Goal: Task Accomplishment & Management: Manage account settings

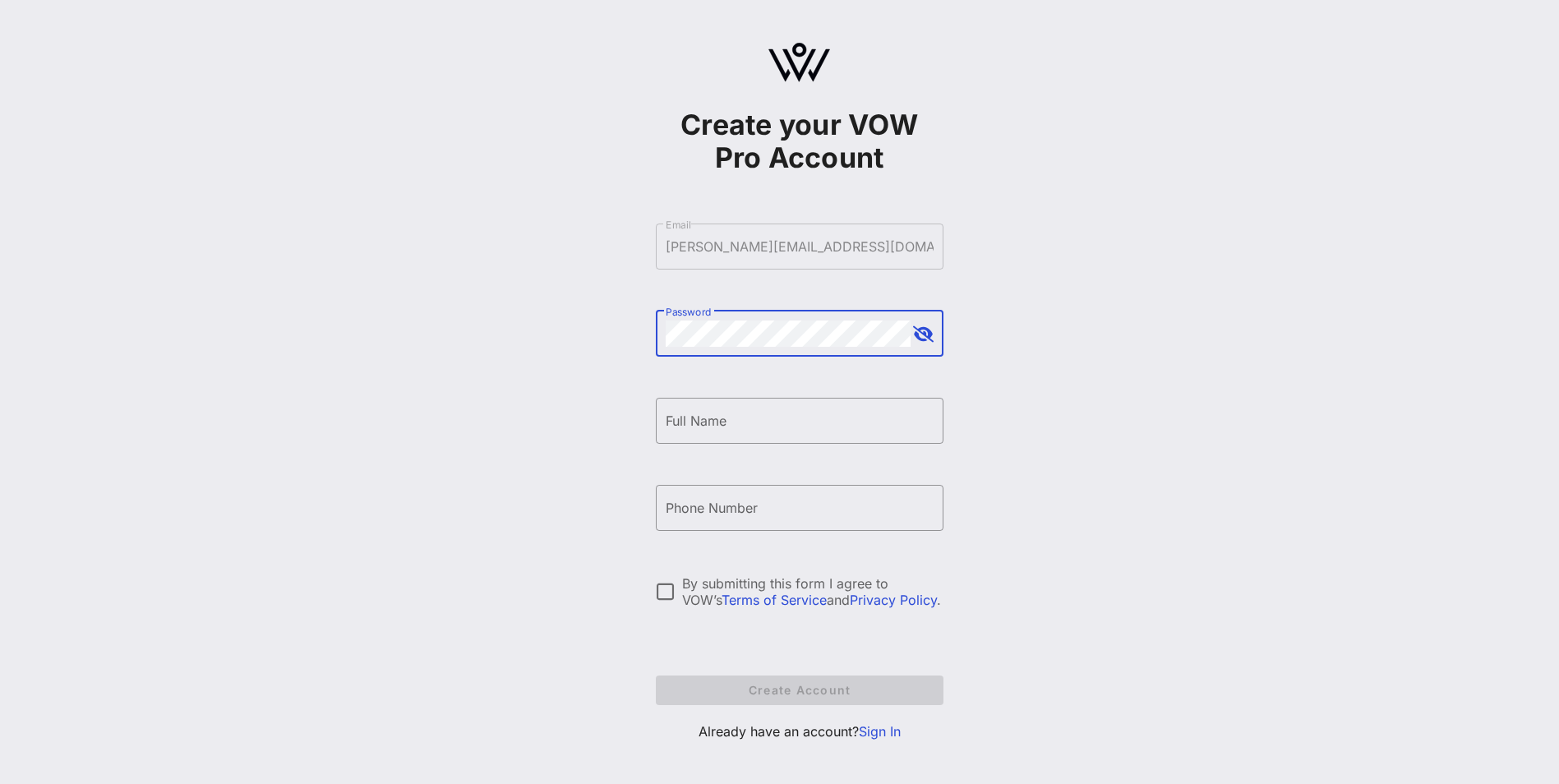
click at [885, 730] on link "Sign In" at bounding box center [879, 731] width 42 height 17
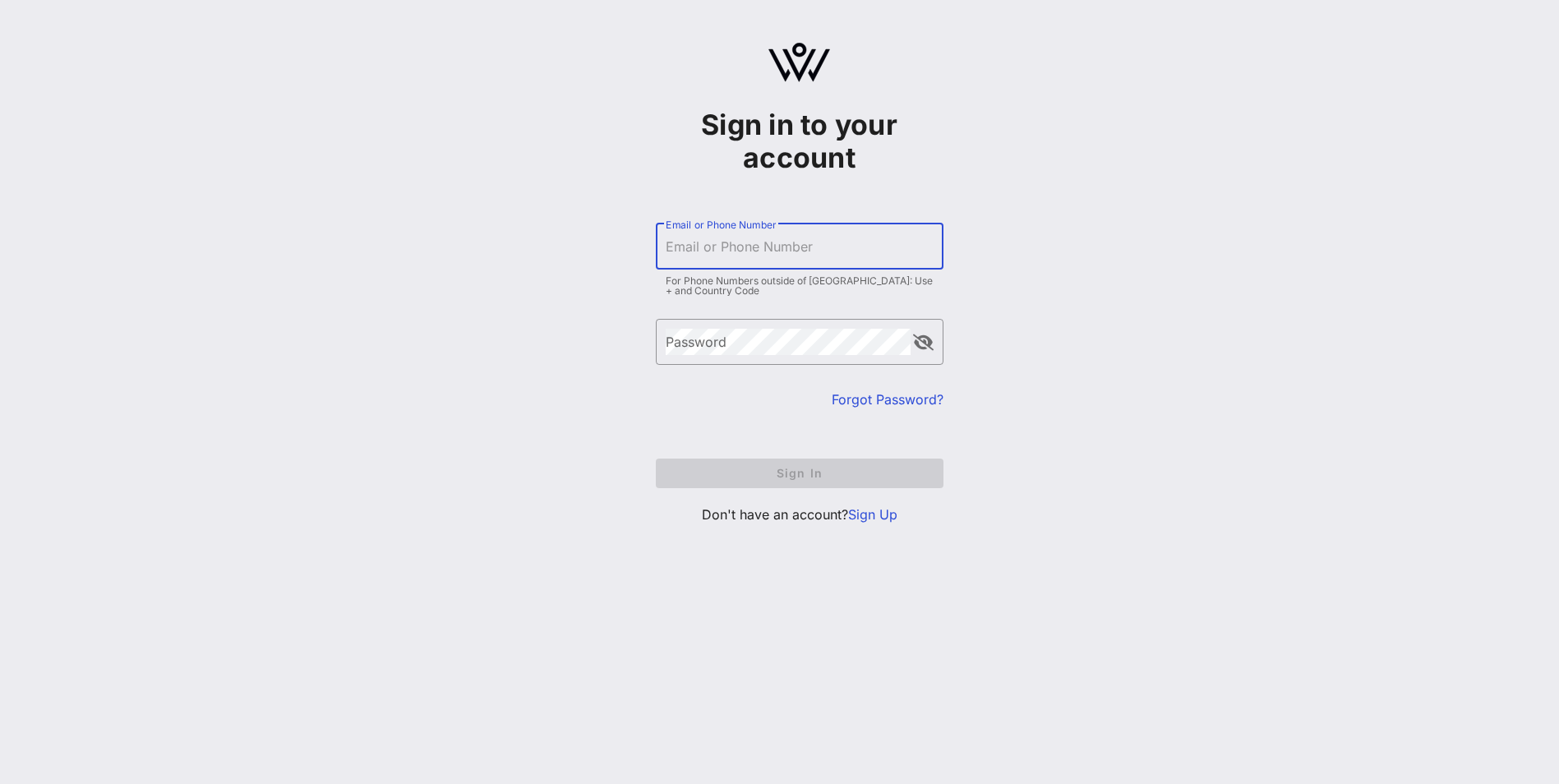
click at [798, 253] on input "Email or Phone Number" at bounding box center [799, 246] width 268 height 26
type input "[PERSON_NAME][EMAIL_ADDRESS][DOMAIN_NAME]"
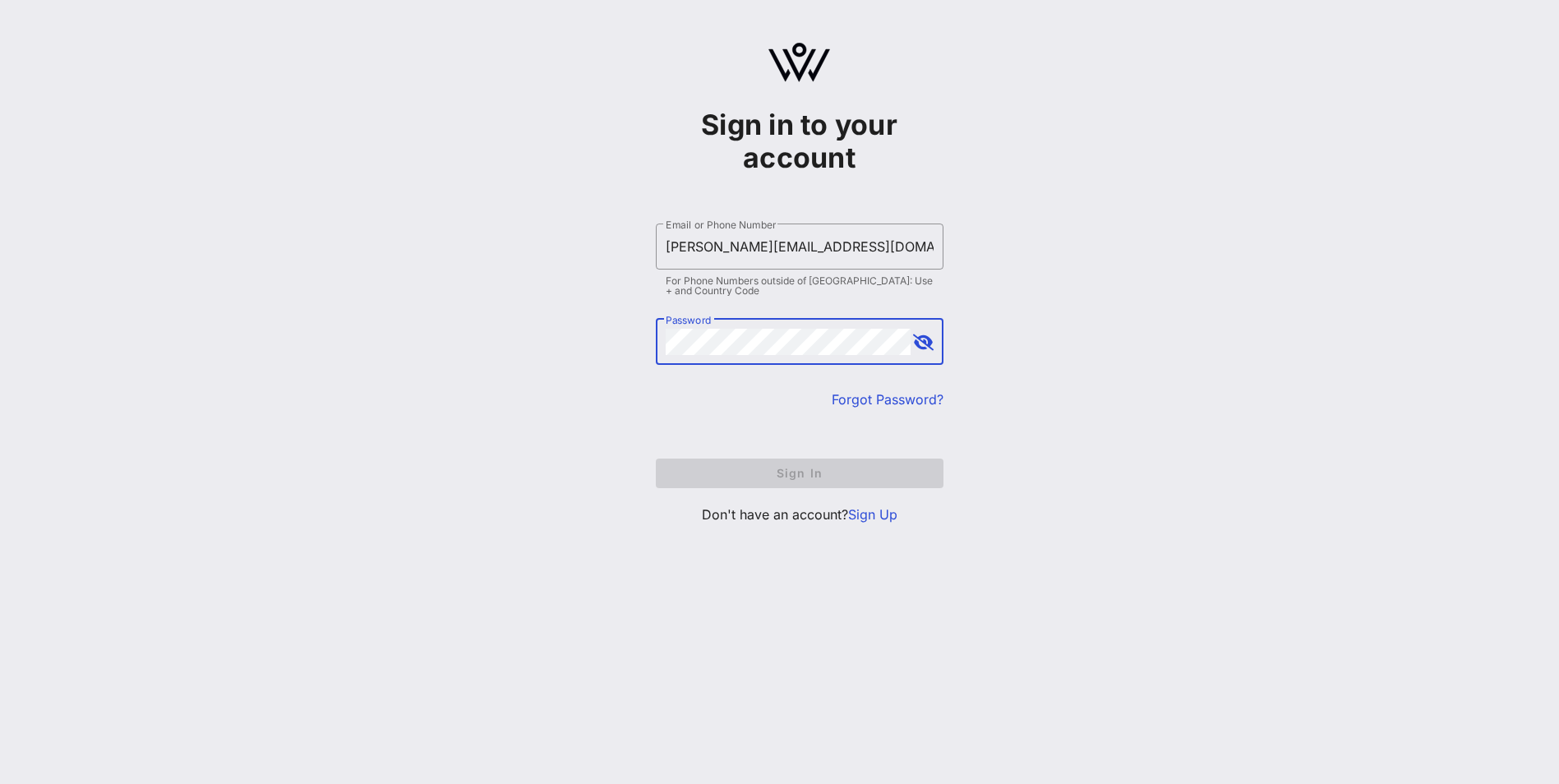
click at [847, 404] on link "Forgot Password?" at bounding box center [888, 399] width 112 height 17
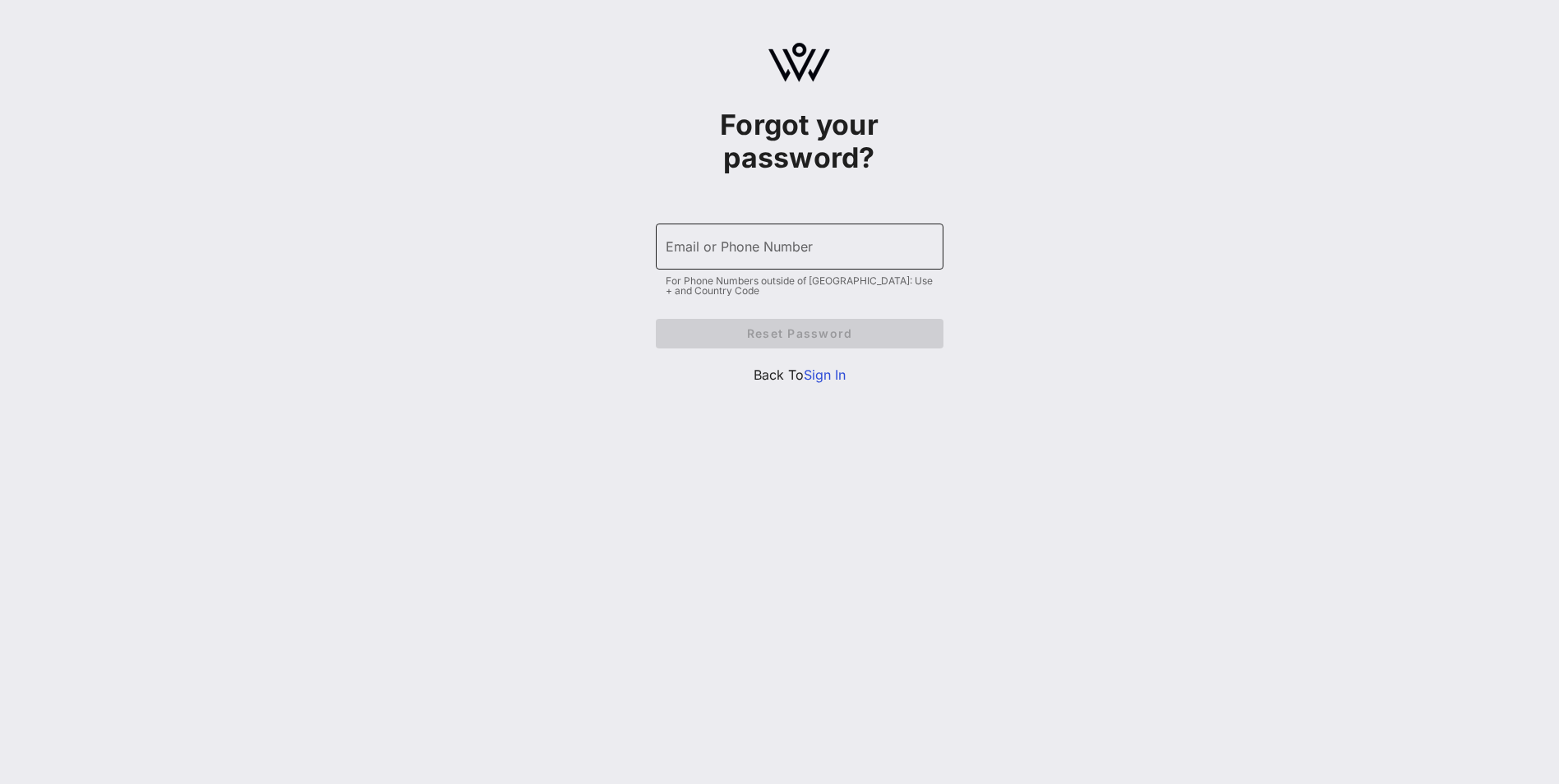
click at [784, 253] on input "Email or Phone Number" at bounding box center [799, 246] width 268 height 26
type input "[PERSON_NAME][EMAIL_ADDRESS][DOMAIN_NAME]"
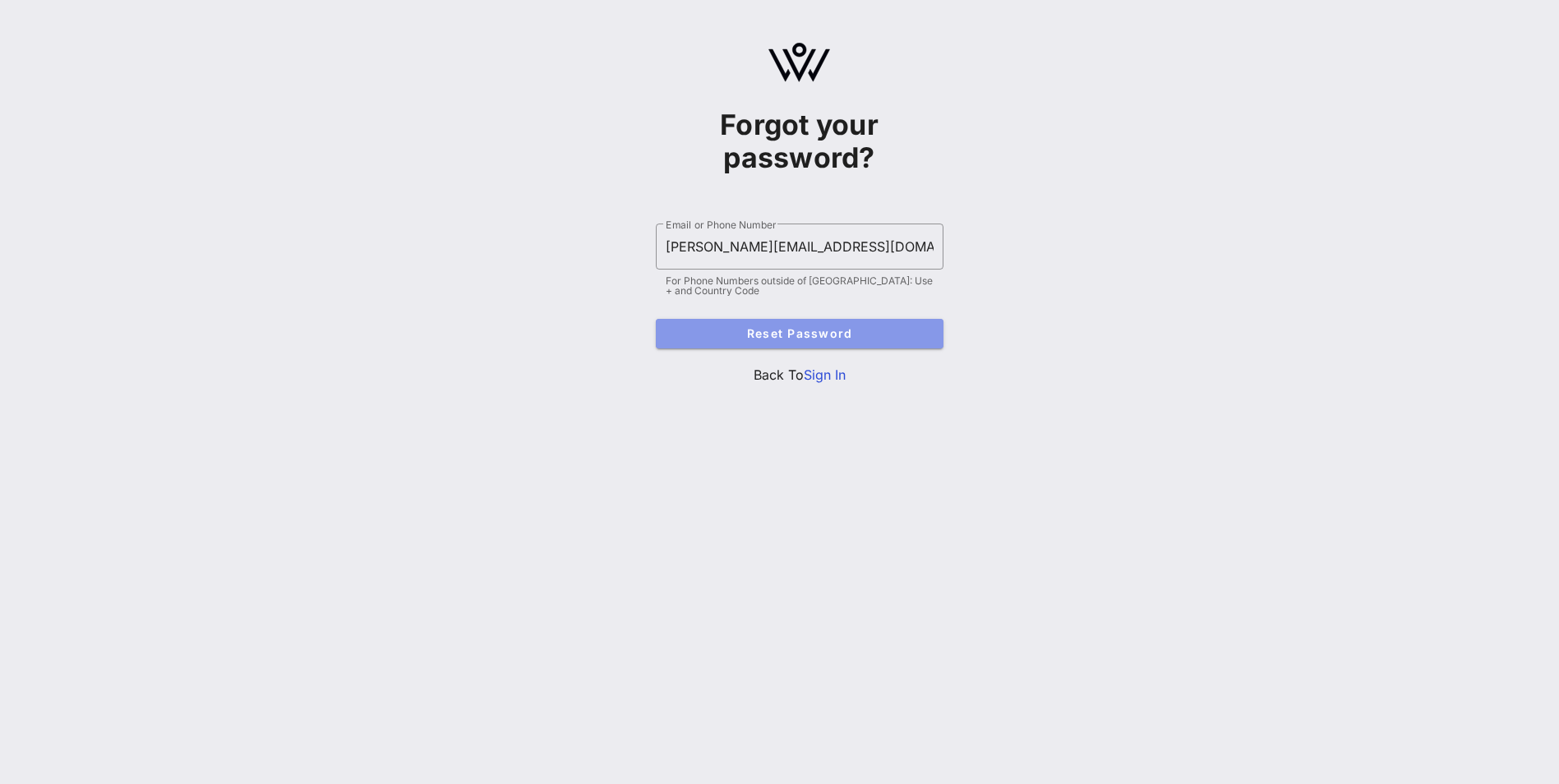
click at [804, 337] on span "Reset Password" at bounding box center [799, 333] width 261 height 14
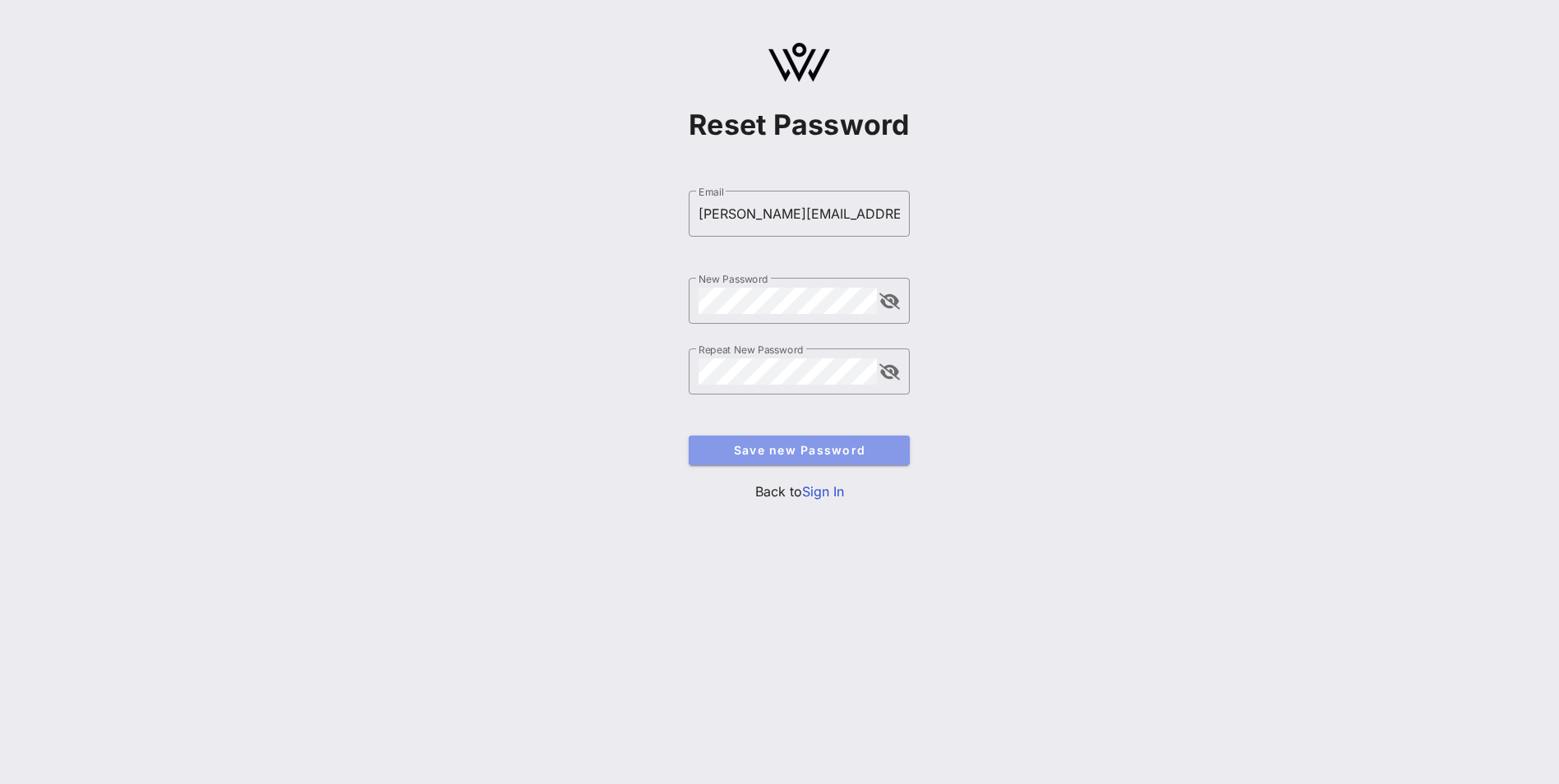
click at [771, 374] on span "Save new Password" at bounding box center [799, 449] width 194 height 14
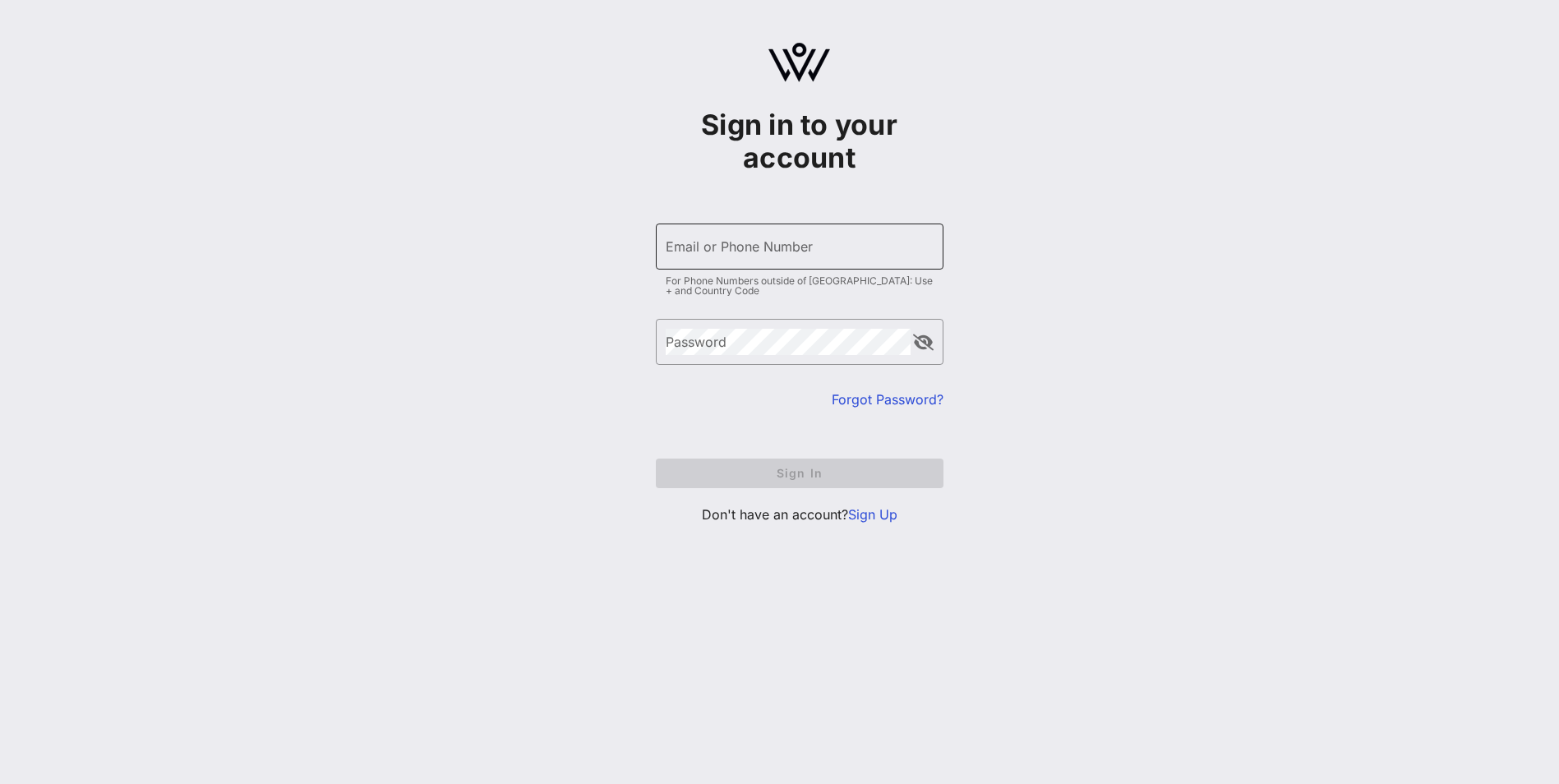
click at [745, 266] on div "Email or Phone Number" at bounding box center [799, 246] width 268 height 46
click at [716, 252] on input "Email or Phone Number" at bounding box center [799, 246] width 268 height 26
type input "[PERSON_NAME][EMAIL_ADDRESS][DOMAIN_NAME]"
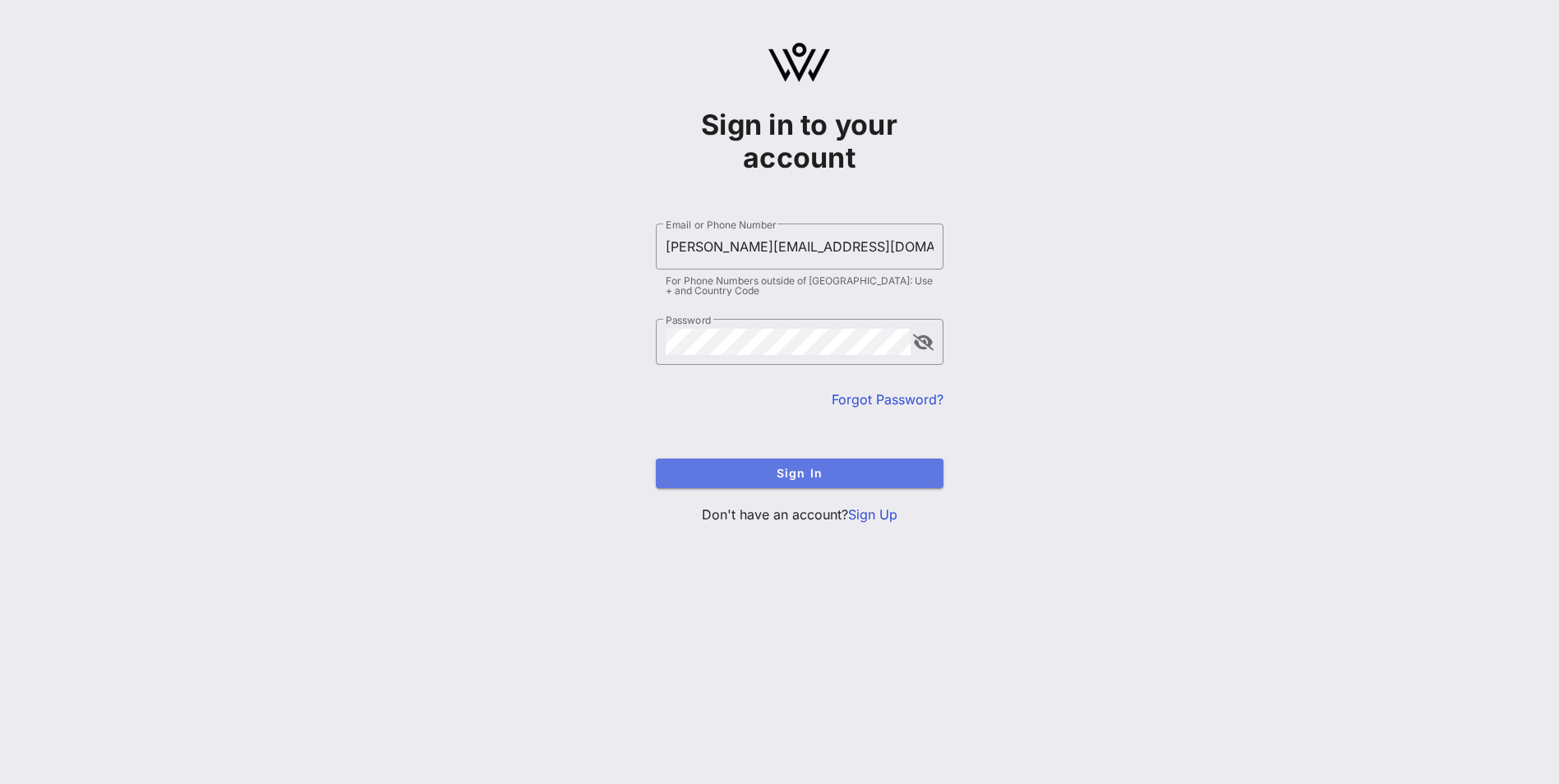
click at [771, 374] on span "Sign In" at bounding box center [799, 473] width 261 height 14
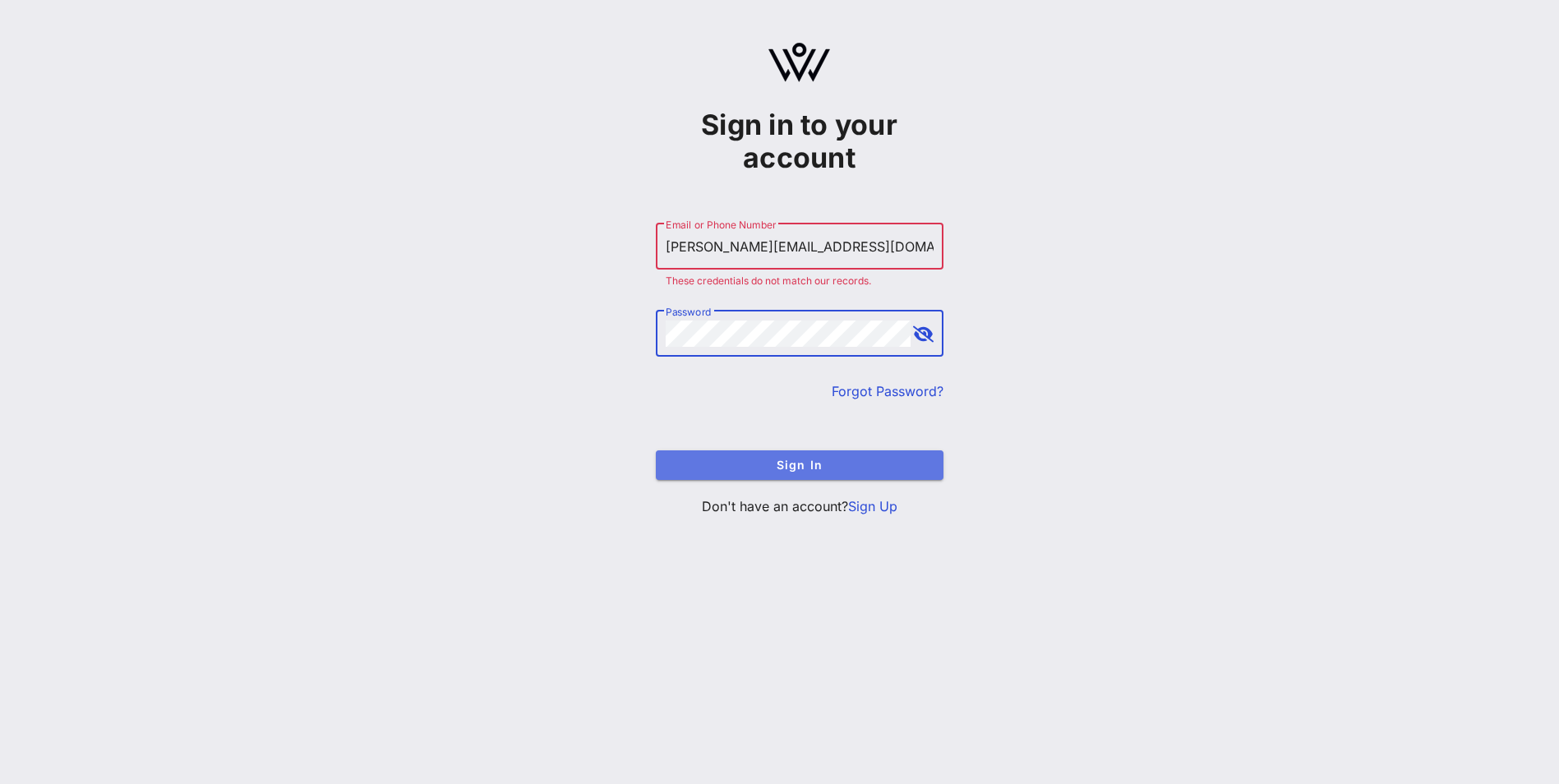
click at [771, 374] on span "Sign In" at bounding box center [799, 464] width 261 height 14
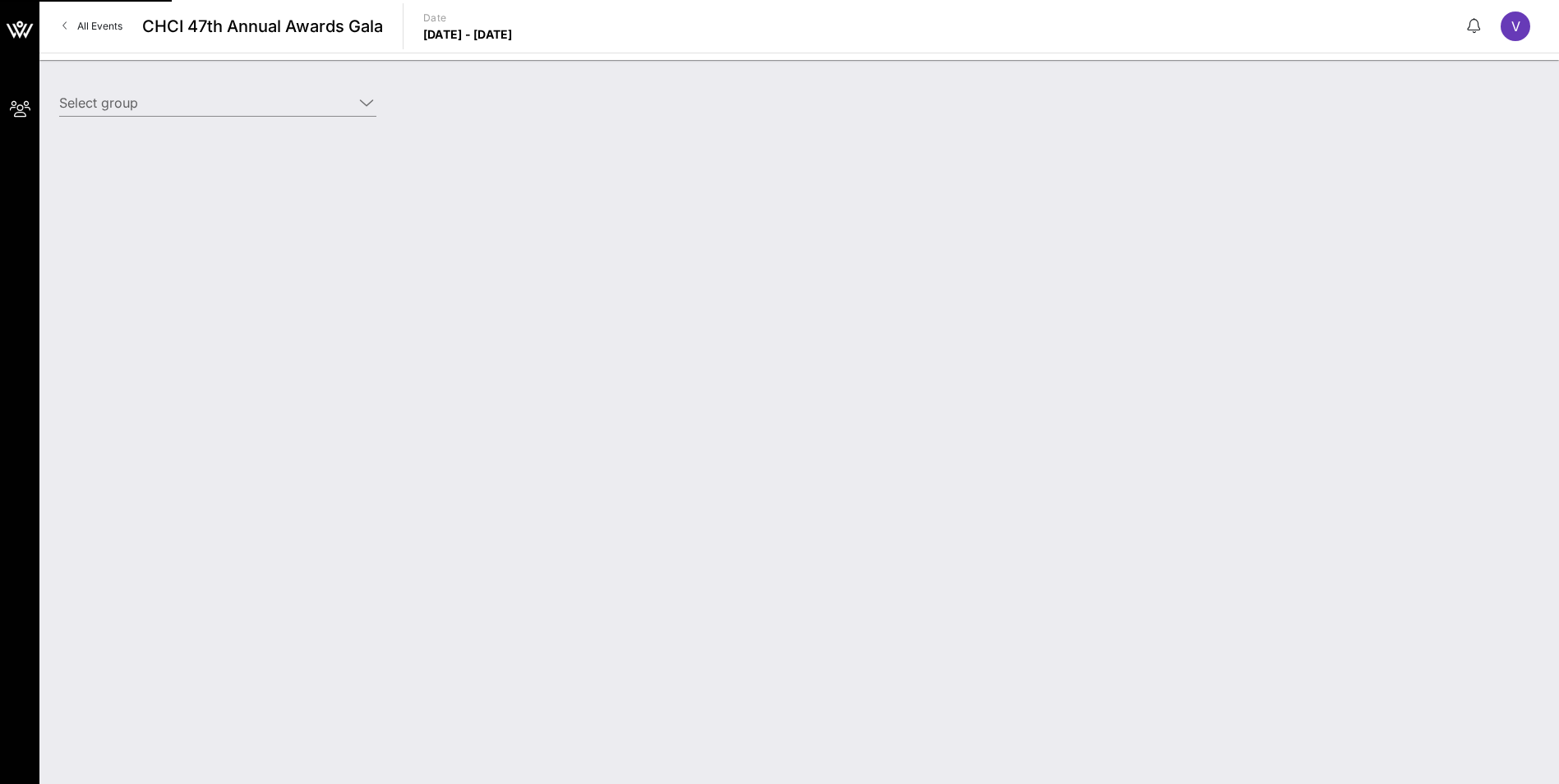
type input "American Sugar Alliance (American Sugar Alliance) [[PERSON_NAME], [PERSON_NAME]…"
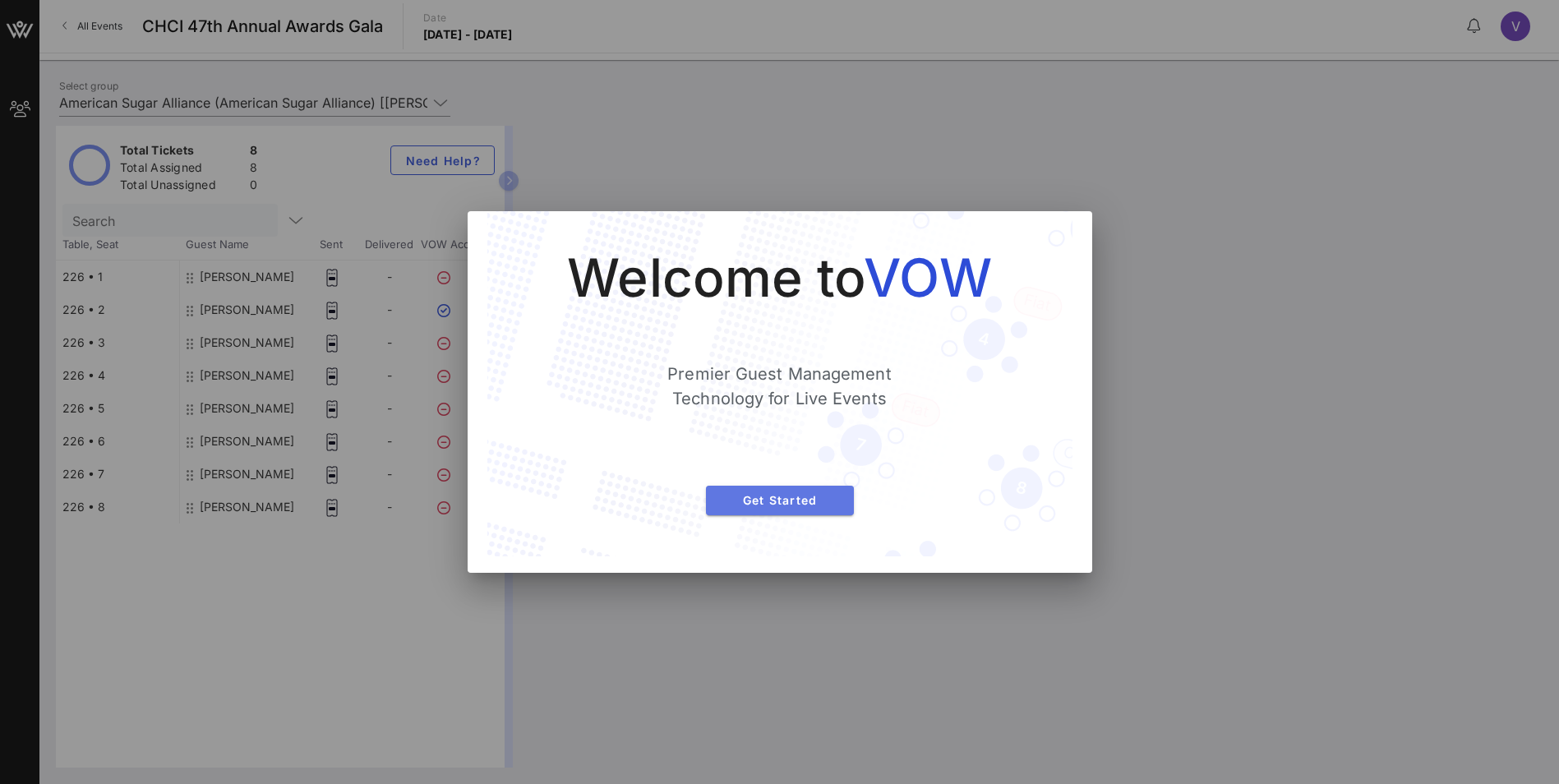
click at [771, 374] on button "Get Started" at bounding box center [779, 500] width 148 height 29
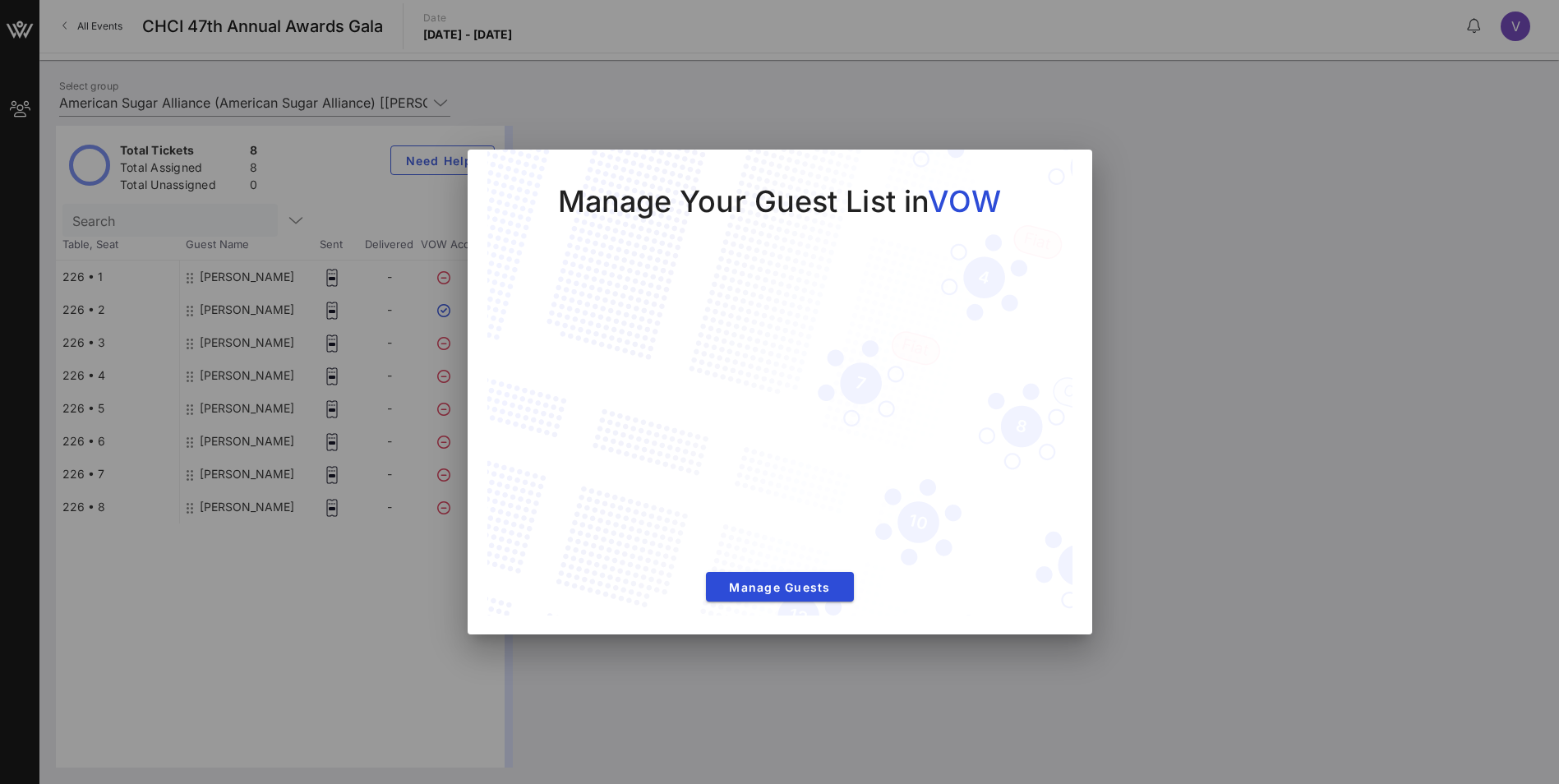
click at [771, 298] on div at bounding box center [779, 392] width 1559 height 784
click at [771, 117] on div at bounding box center [779, 392] width 1559 height 784
click at [761, 374] on span "Manage Guests" at bounding box center [780, 587] width 122 height 14
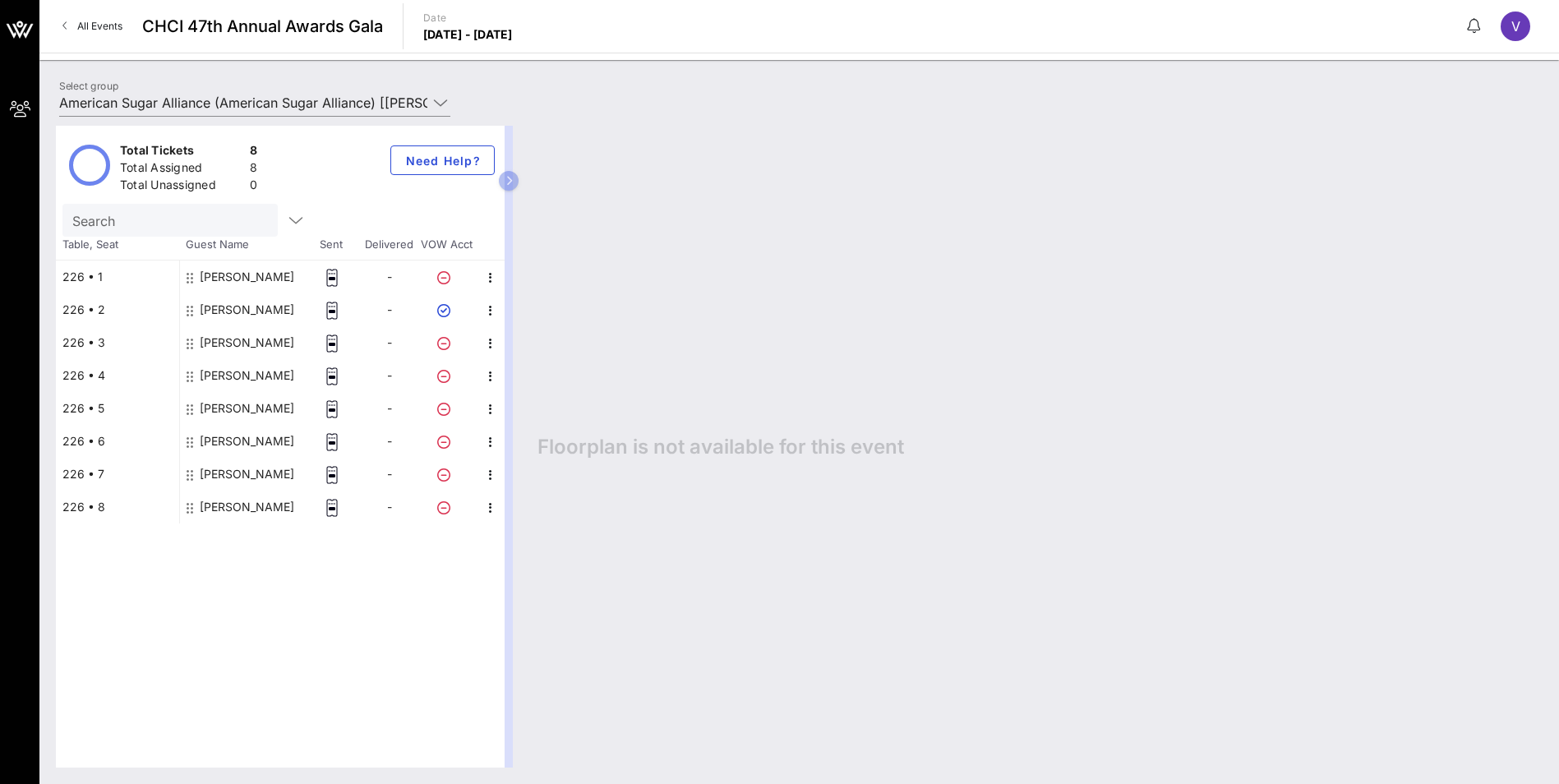
click at [104, 26] on span "All Events" at bounding box center [99, 26] width 45 height 12
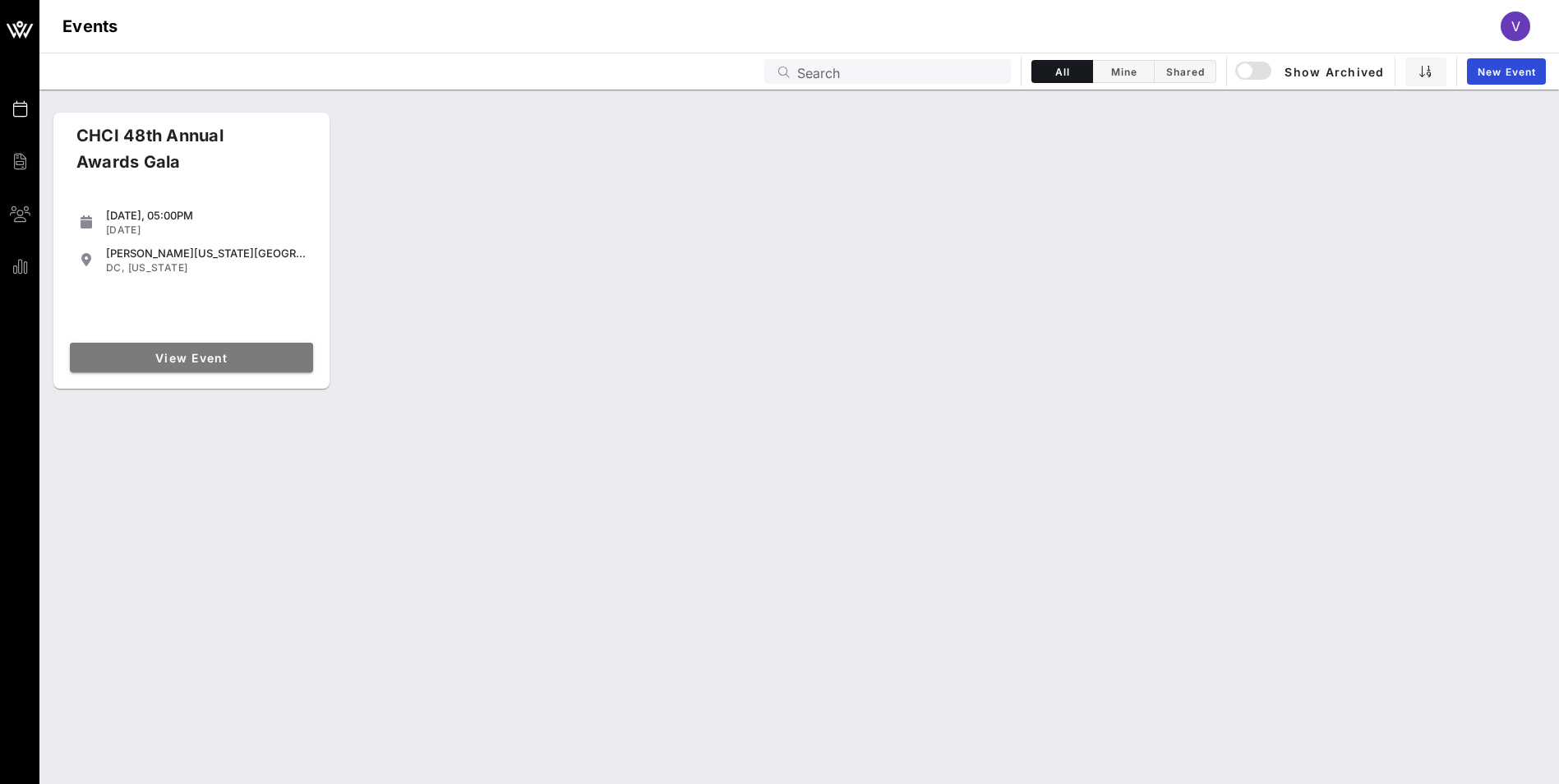
click at [178, 361] on span "View Event" at bounding box center [192, 358] width 230 height 14
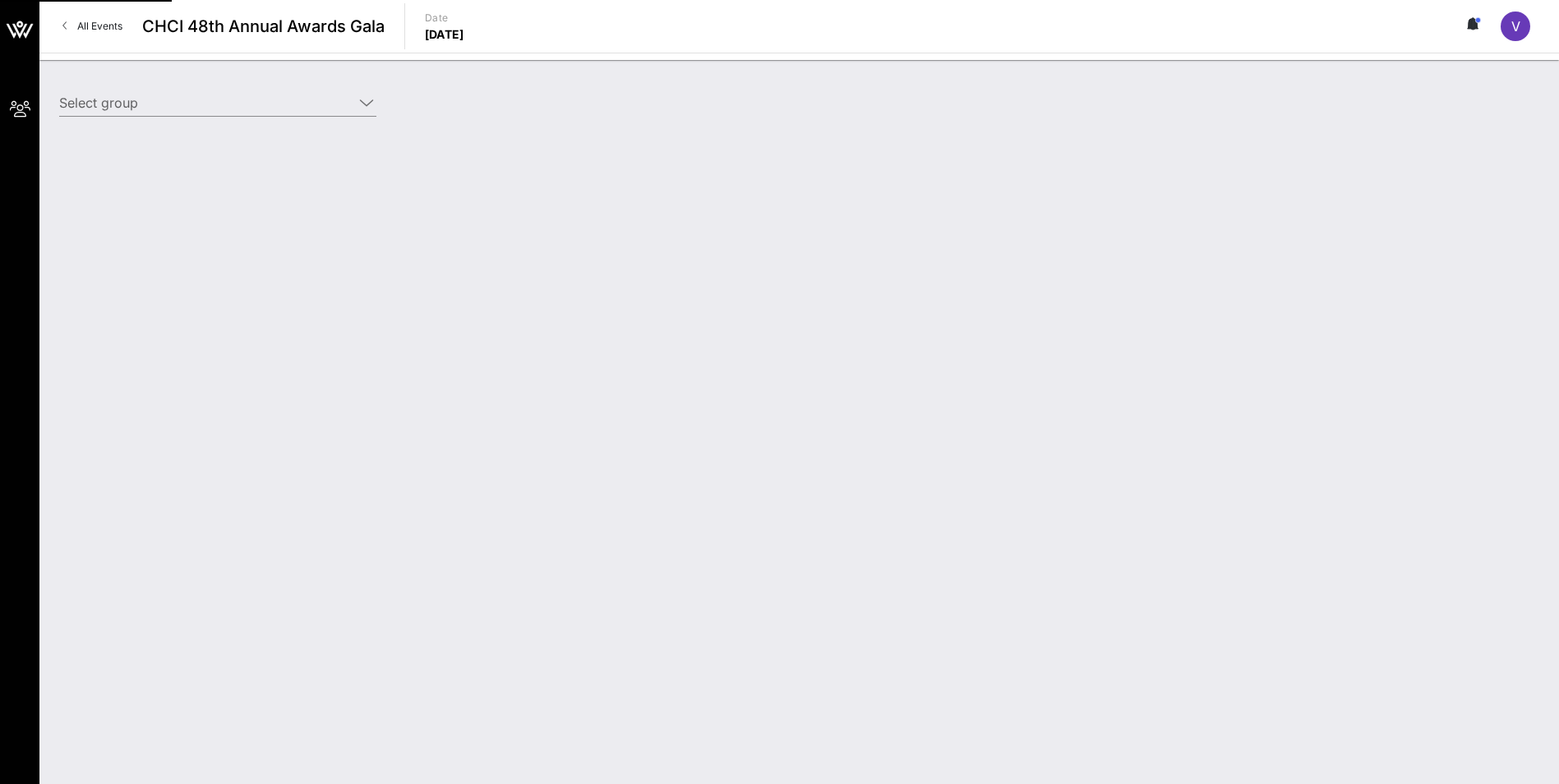
type input "American Sugar Alliance (American Sugar Alliance) [[PERSON_NAME], [PERSON_NAME]…"
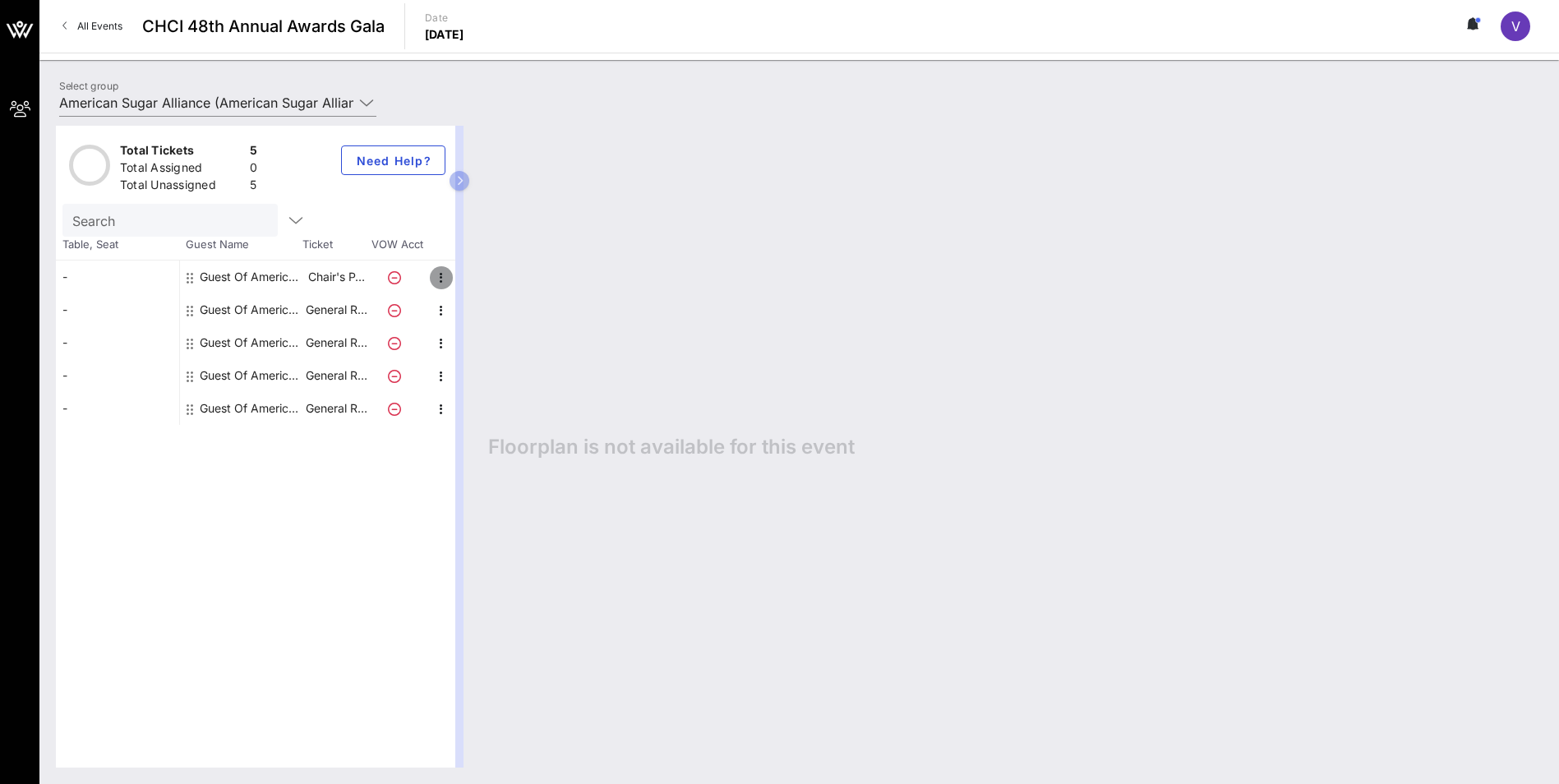
click at [442, 278] on icon "button" at bounding box center [441, 277] width 19 height 19
click at [475, 283] on div "Edit" at bounding box center [482, 283] width 33 height 13
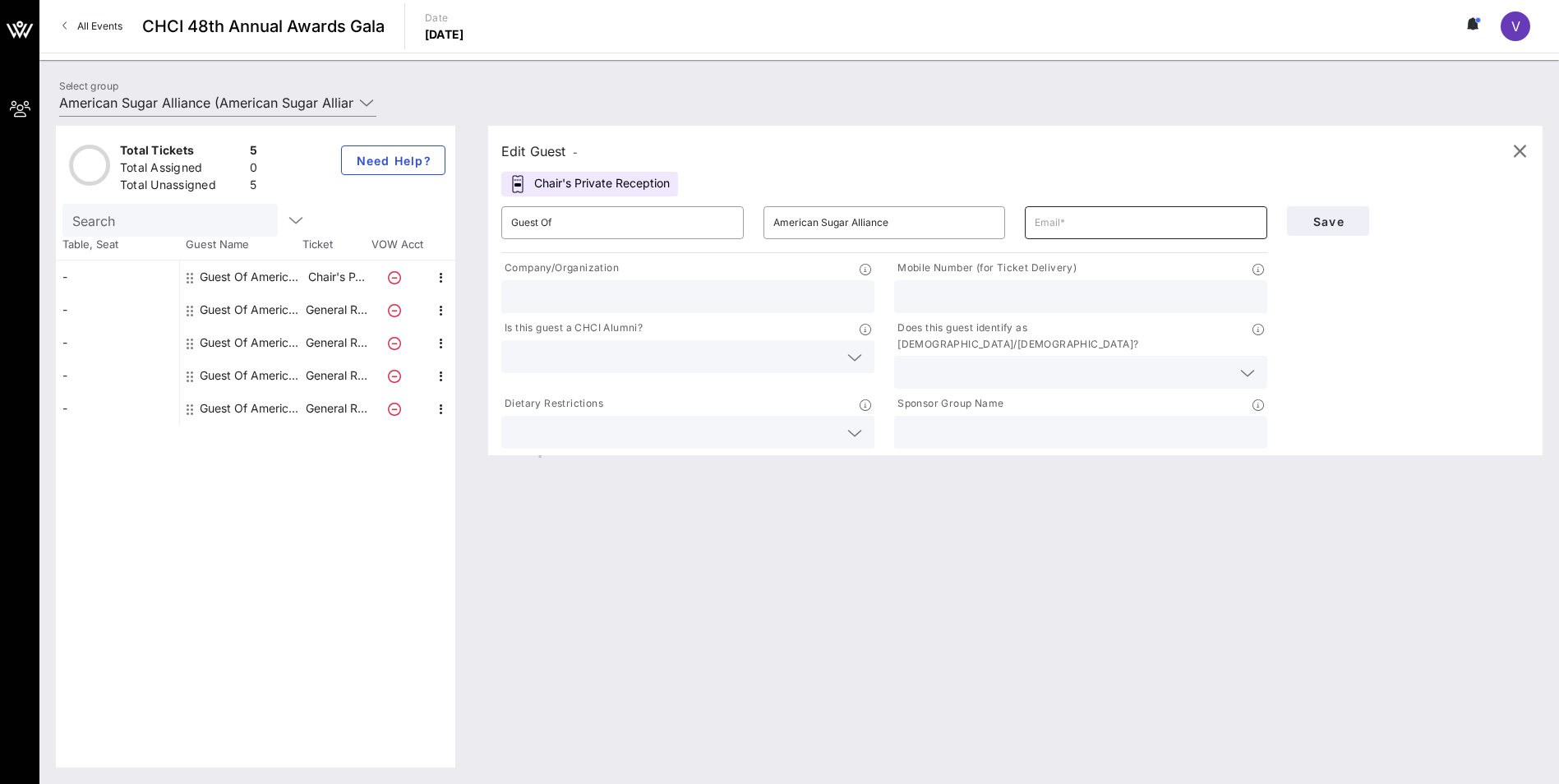
click at [771, 222] on input "text" at bounding box center [1146, 222] width 223 height 26
click at [771, 374] on input "text" at bounding box center [1080, 432] width 353 height 21
type input "a"
click at [771, 226] on input "text" at bounding box center [1146, 222] width 223 height 26
paste input "[EMAIL_ADDRESS][DOMAIN_NAME]"
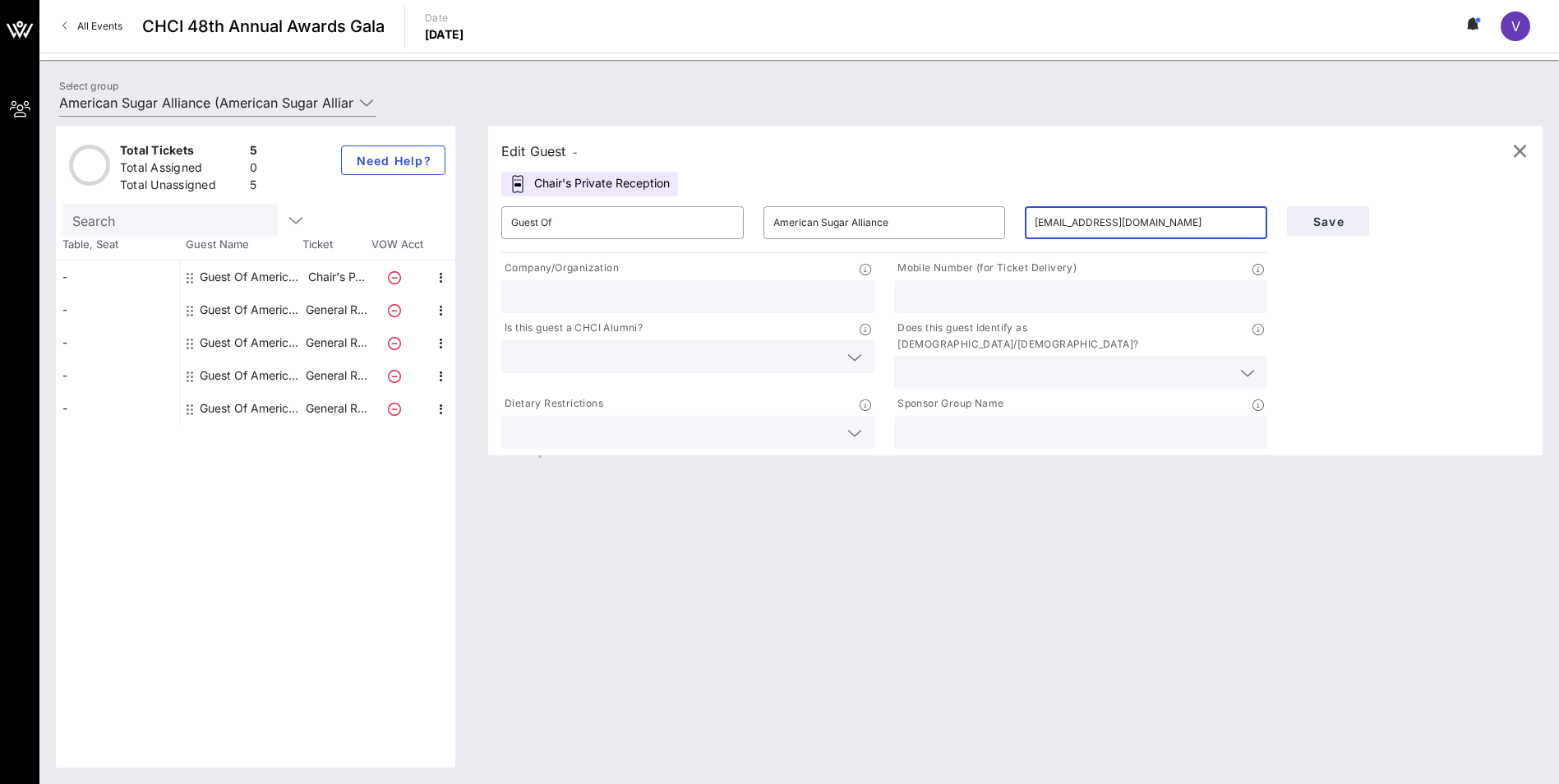
type input "[EMAIL_ADDRESS][DOMAIN_NAME]"
type input "[US_STATE] & [US_STATE] Sugar Growers"
type input "2025498803"
click at [771, 374] on div "Edit Guest - Chair's Private Reception ​ Guest Of ​ American Sugar Alliance ​ […" at bounding box center [1007, 446] width 1071 height 642
click at [771, 361] on input "text" at bounding box center [1067, 372] width 327 height 21
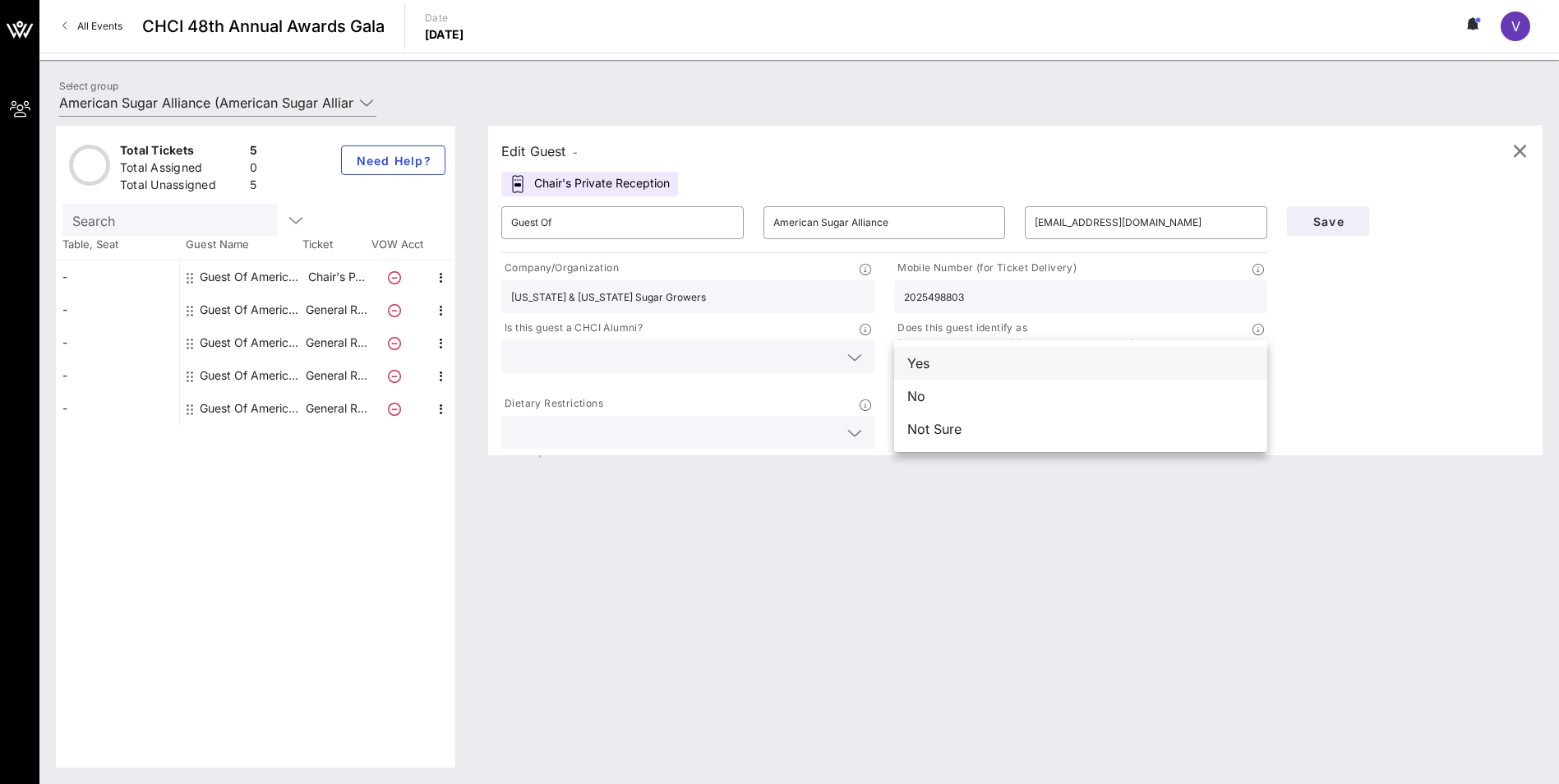
click at [771, 361] on div "Yes" at bounding box center [1080, 363] width 373 height 33
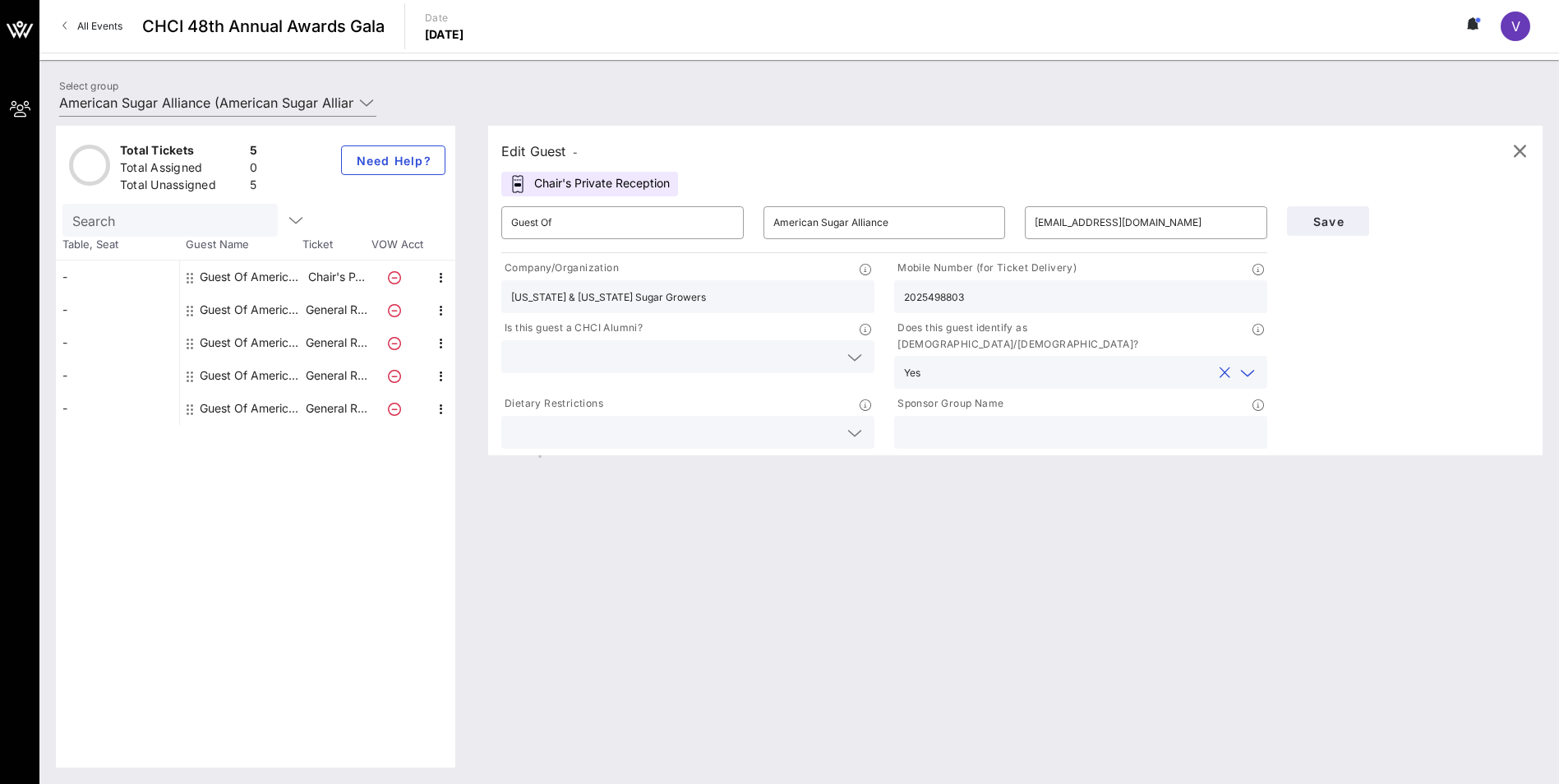
click at [771, 374] on input "text" at bounding box center [1080, 432] width 353 height 21
type input "a"
type input "American Sugar Alliance"
click at [771, 223] on span "Save" at bounding box center [1328, 222] width 56 height 14
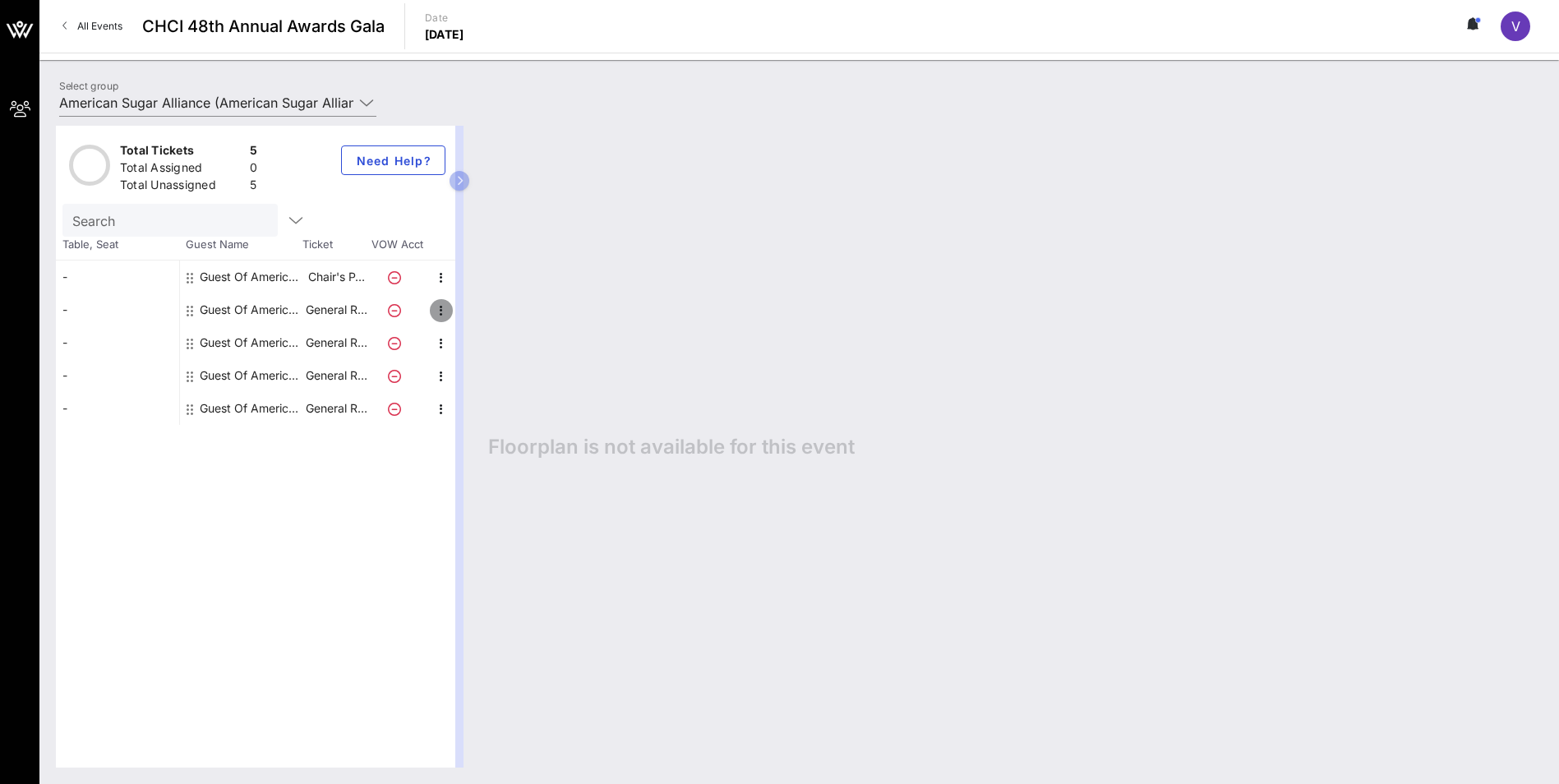
click at [443, 311] on icon "button" at bounding box center [441, 311] width 19 height 19
click at [476, 323] on div "Edit" at bounding box center [482, 315] width 33 height 26
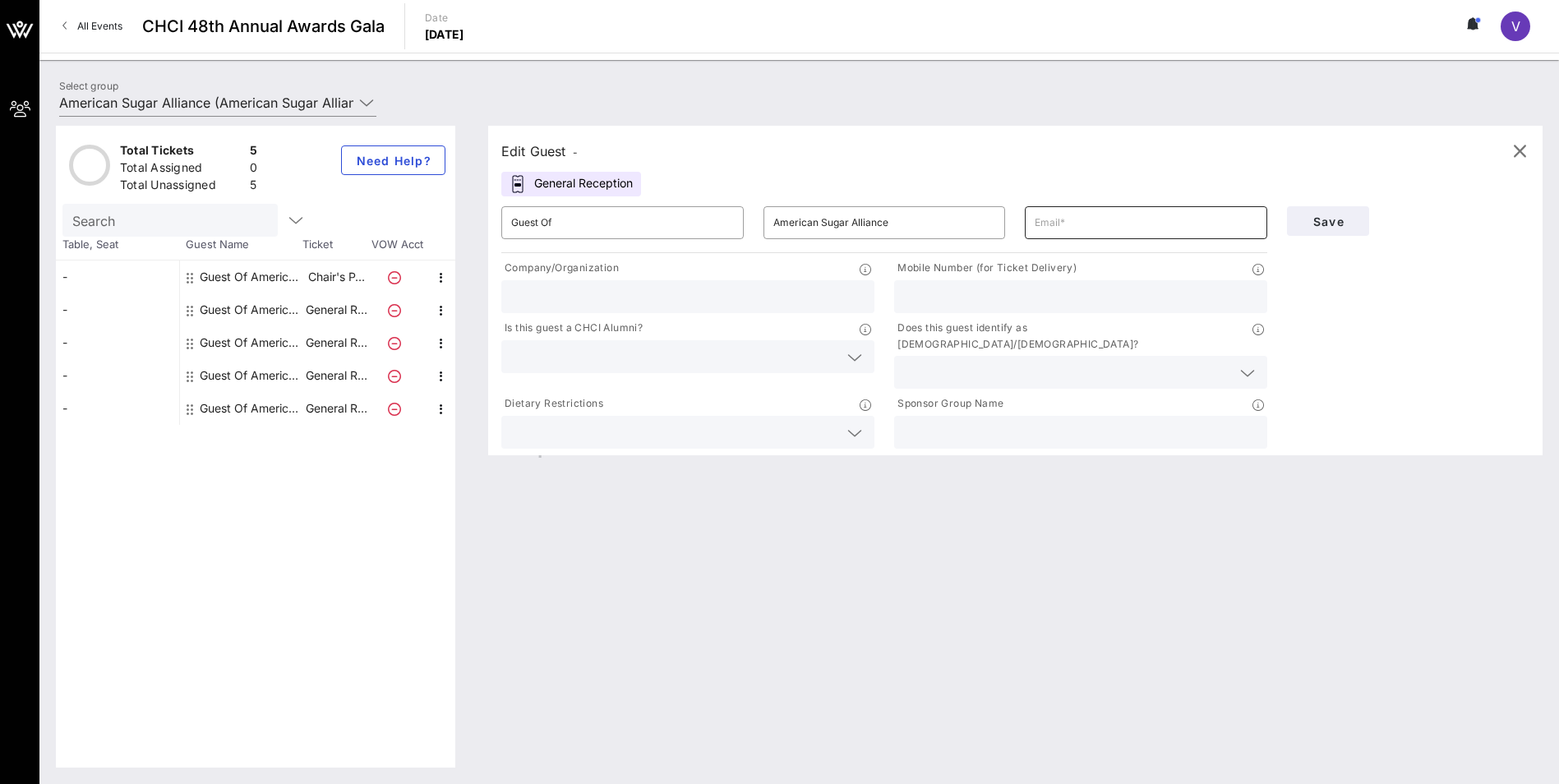
click at [771, 226] on input "text" at bounding box center [1146, 222] width 223 height 26
click at [771, 229] on input "text" at bounding box center [1146, 222] width 223 height 26
paste input "[EMAIL_ADDRESS][DOMAIN_NAME]"
type input "[EMAIL_ADDRESS][DOMAIN_NAME]"
type input "American Crystal Sugar"
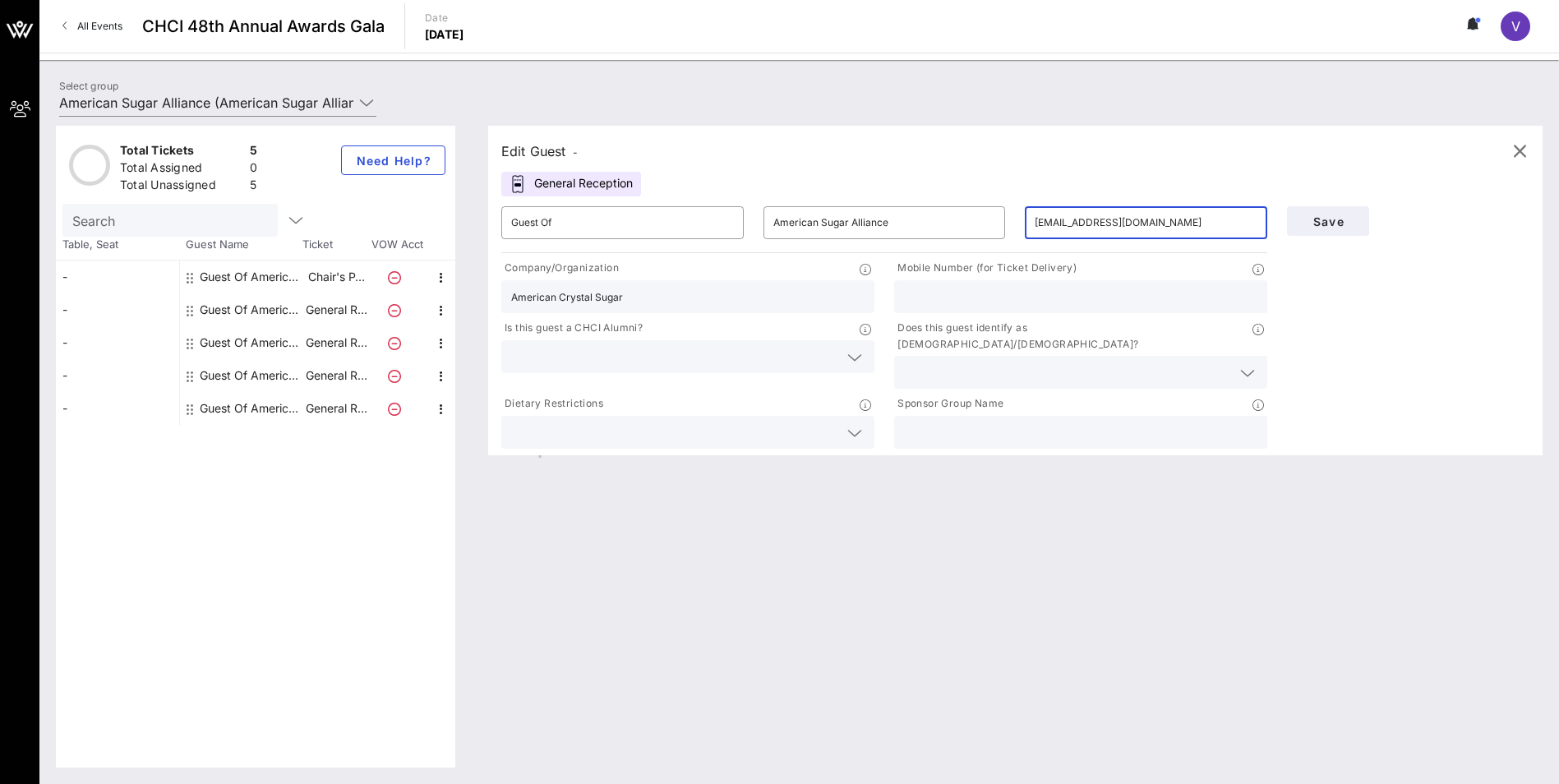
type input "2023605092"
click at [771, 358] on icon at bounding box center [854, 358] width 15 height 19
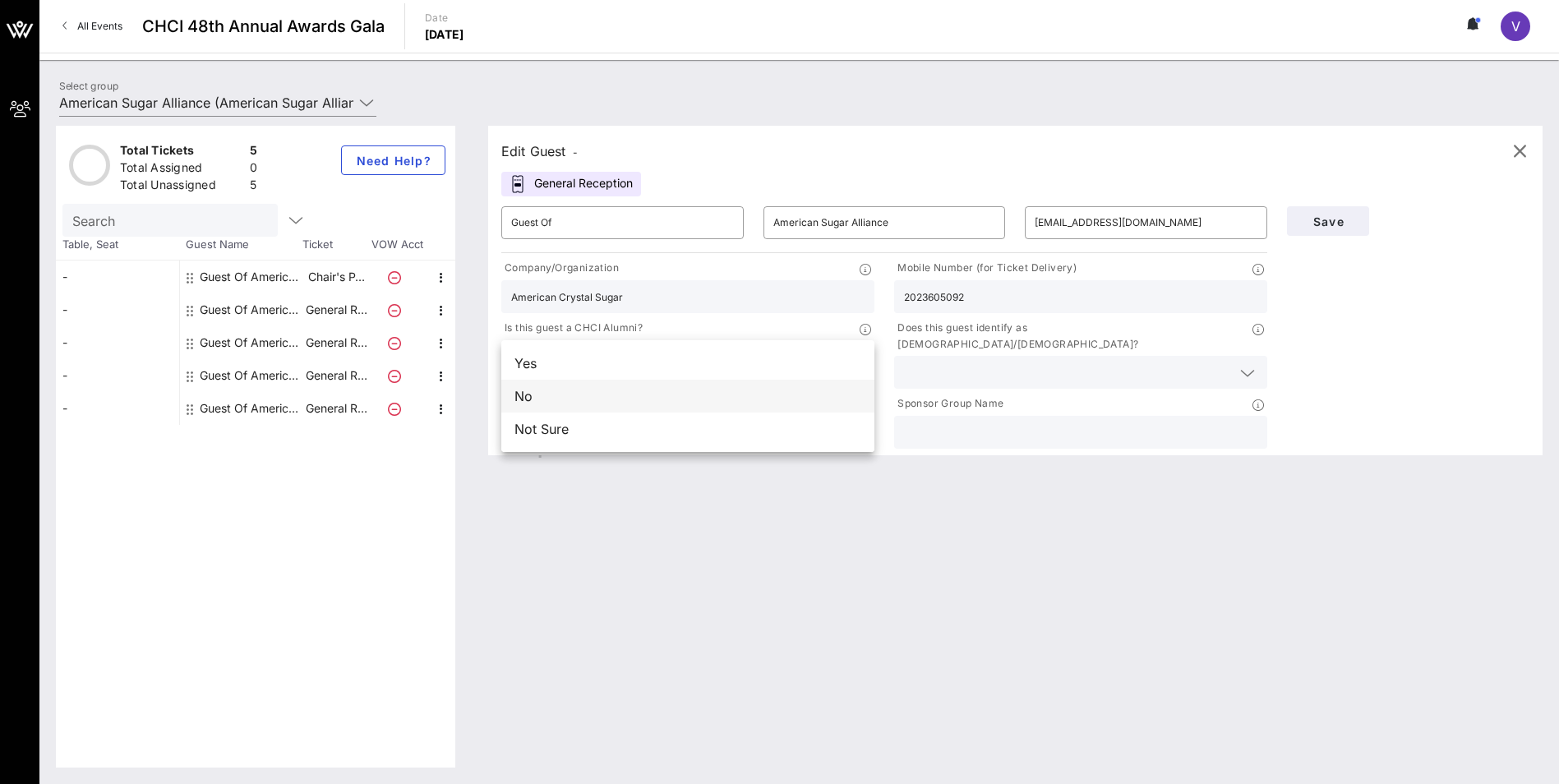
click at [543, 374] on div "No" at bounding box center [688, 396] width 373 height 33
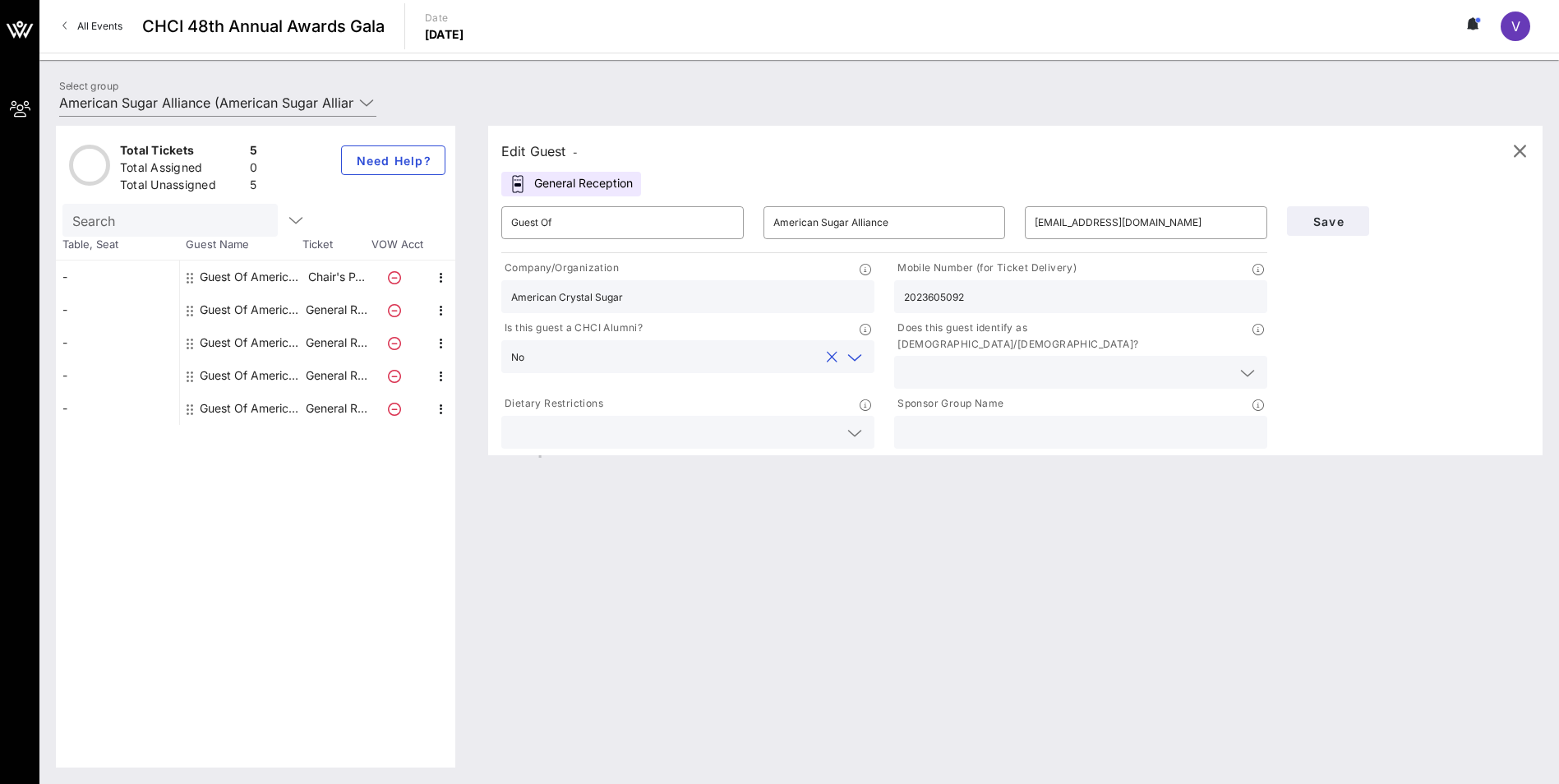
click at [771, 363] on icon at bounding box center [1247, 373] width 15 height 19
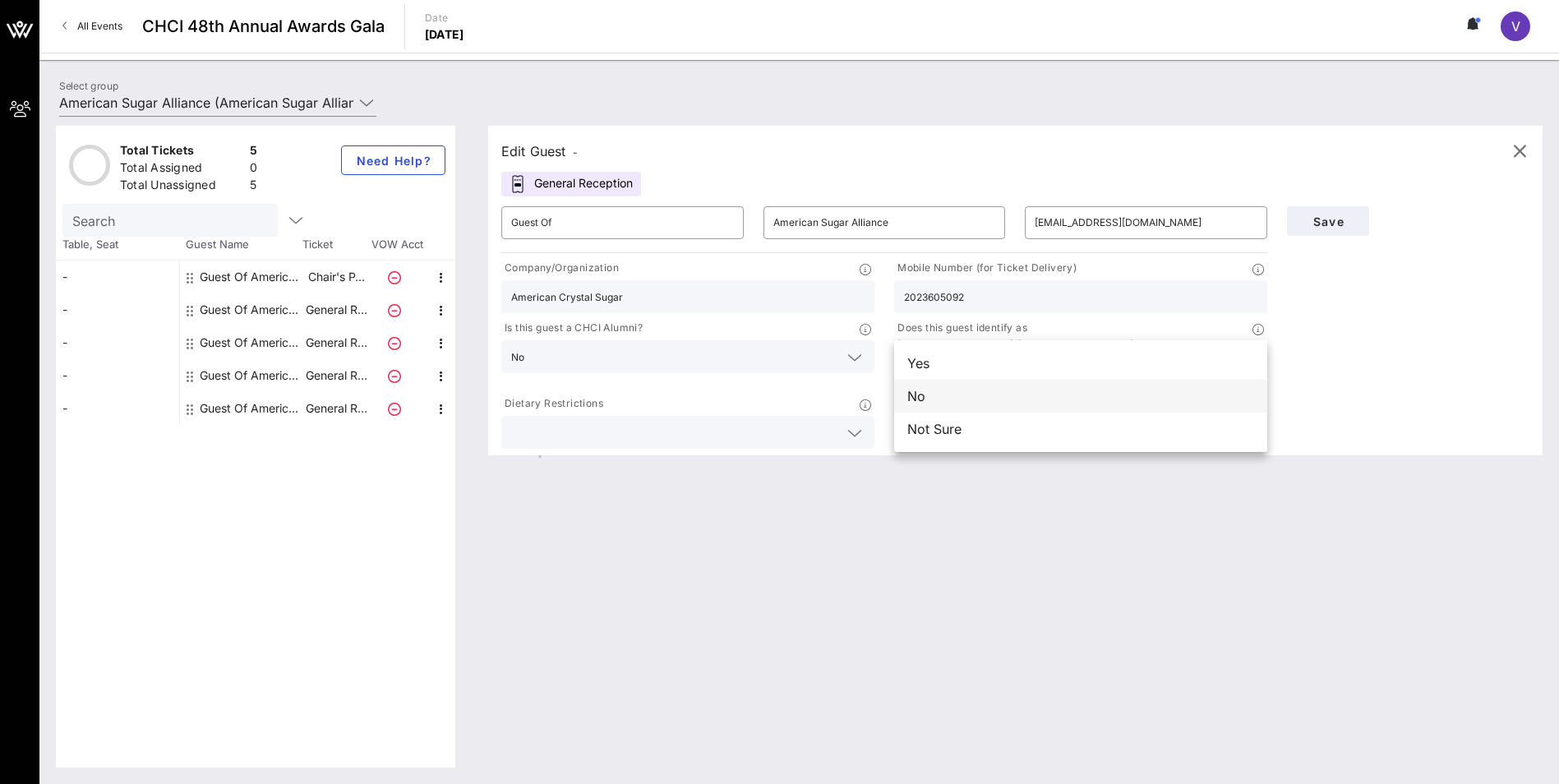
click at [771, 374] on div "No" at bounding box center [1080, 396] width 373 height 33
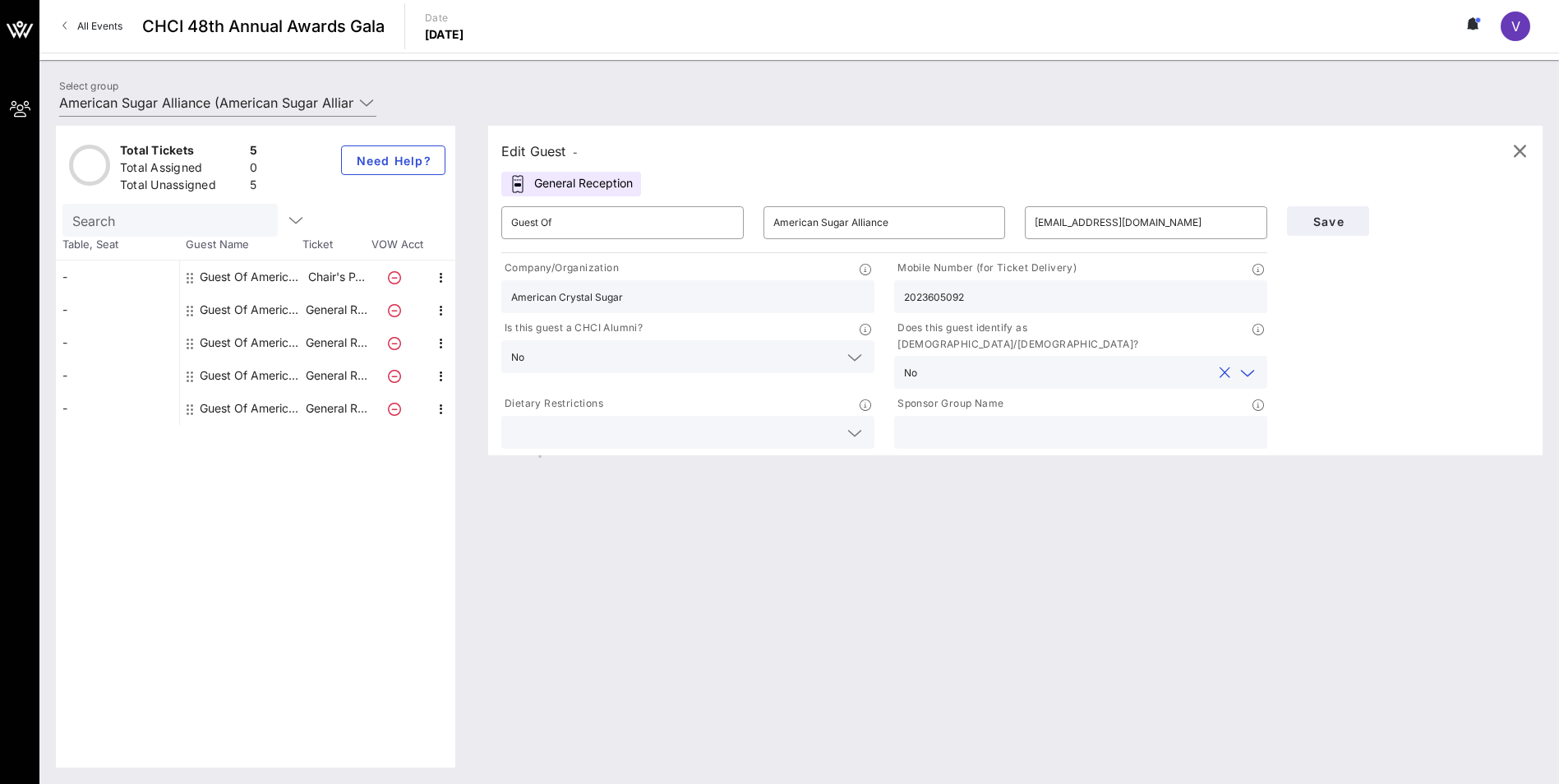
click at [771, 374] on input "text" at bounding box center [1080, 432] width 353 height 21
click at [771, 374] on input "American Sugar Alliance" at bounding box center [1080, 432] width 353 height 21
type input "American Sugar Alliance"
click at [771, 218] on span "Save" at bounding box center [1328, 222] width 56 height 14
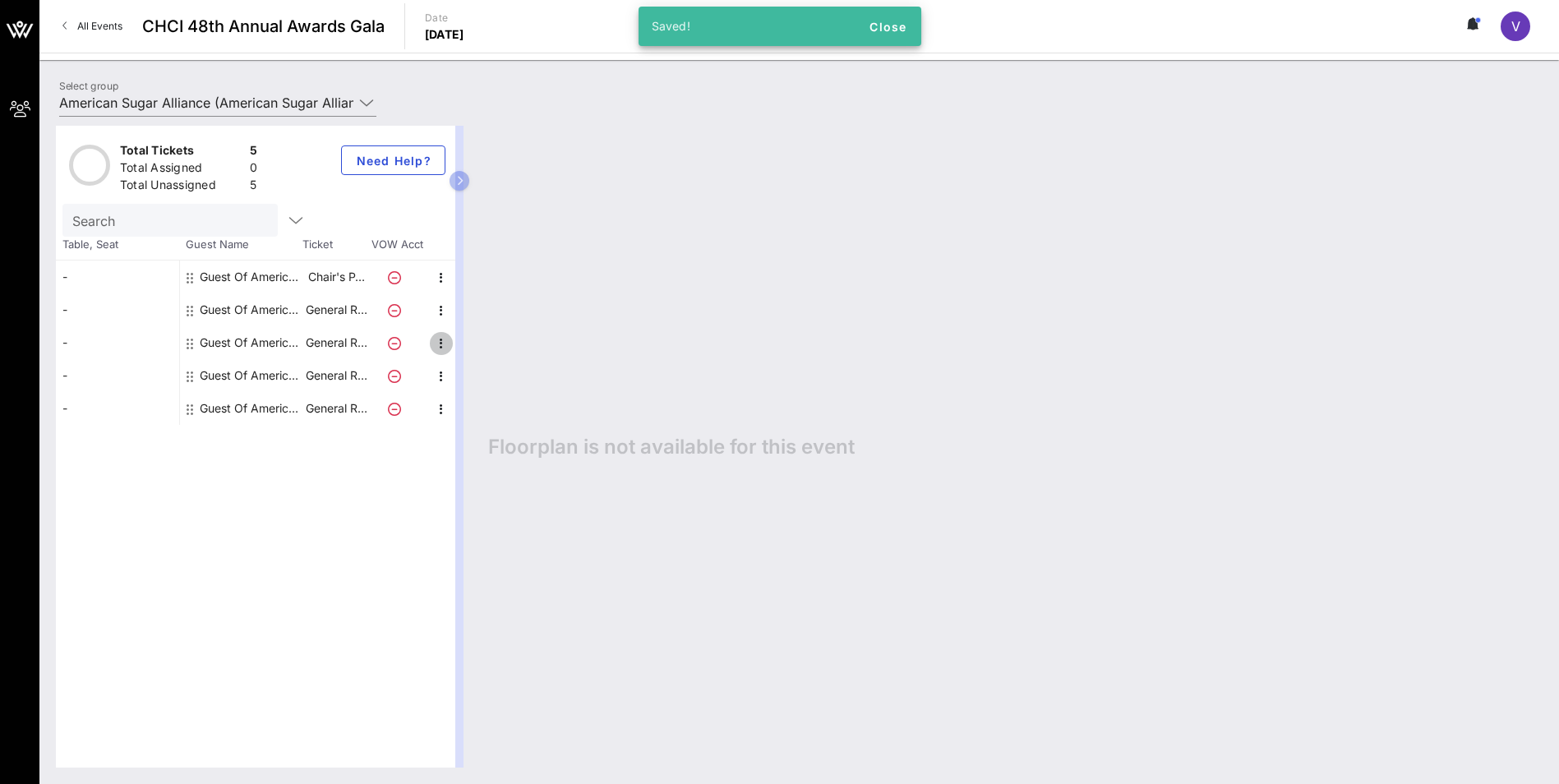
click at [439, 347] on icon "button" at bounding box center [441, 343] width 19 height 19
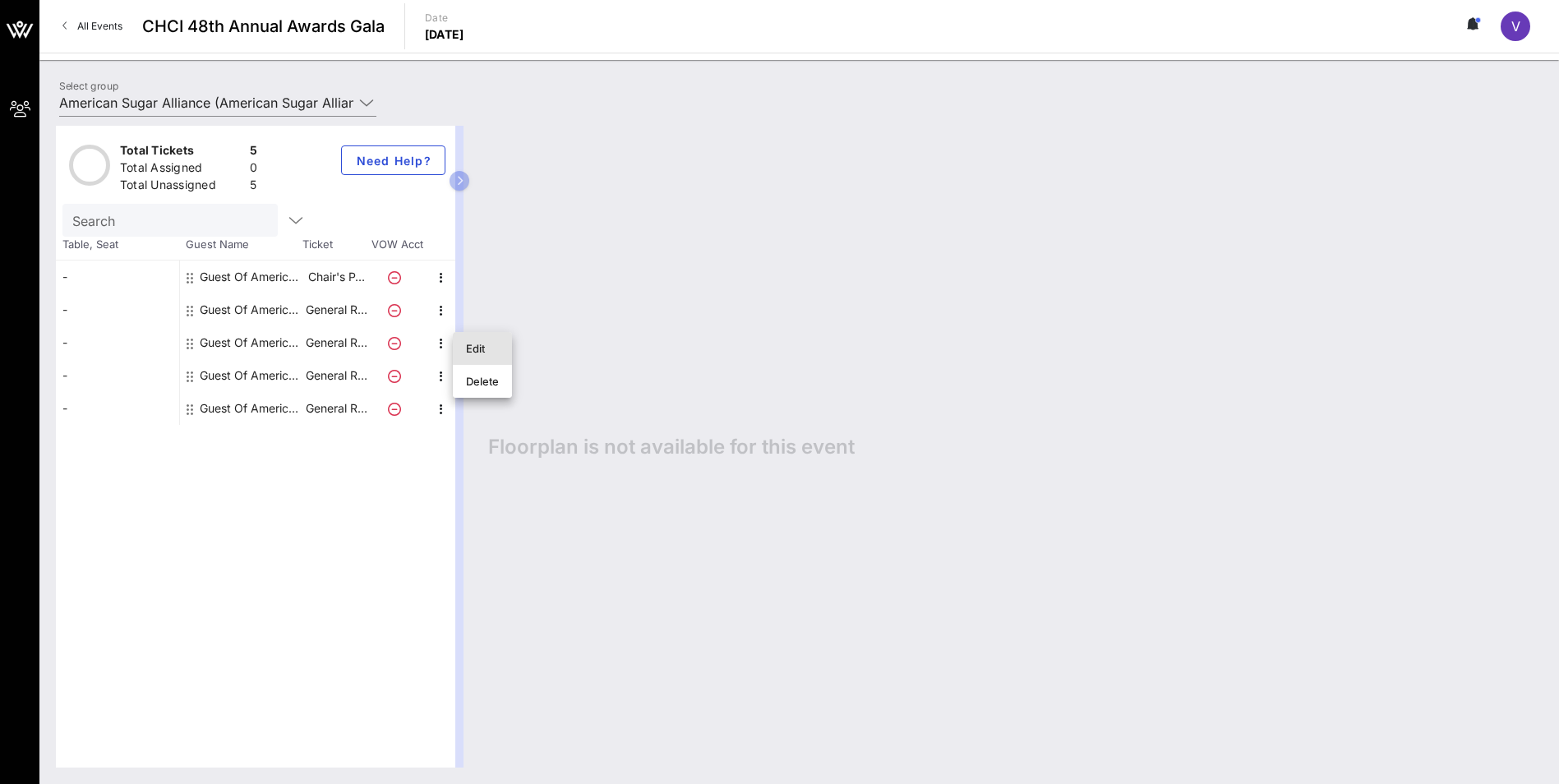
click at [470, 351] on div "Edit" at bounding box center [482, 348] width 33 height 13
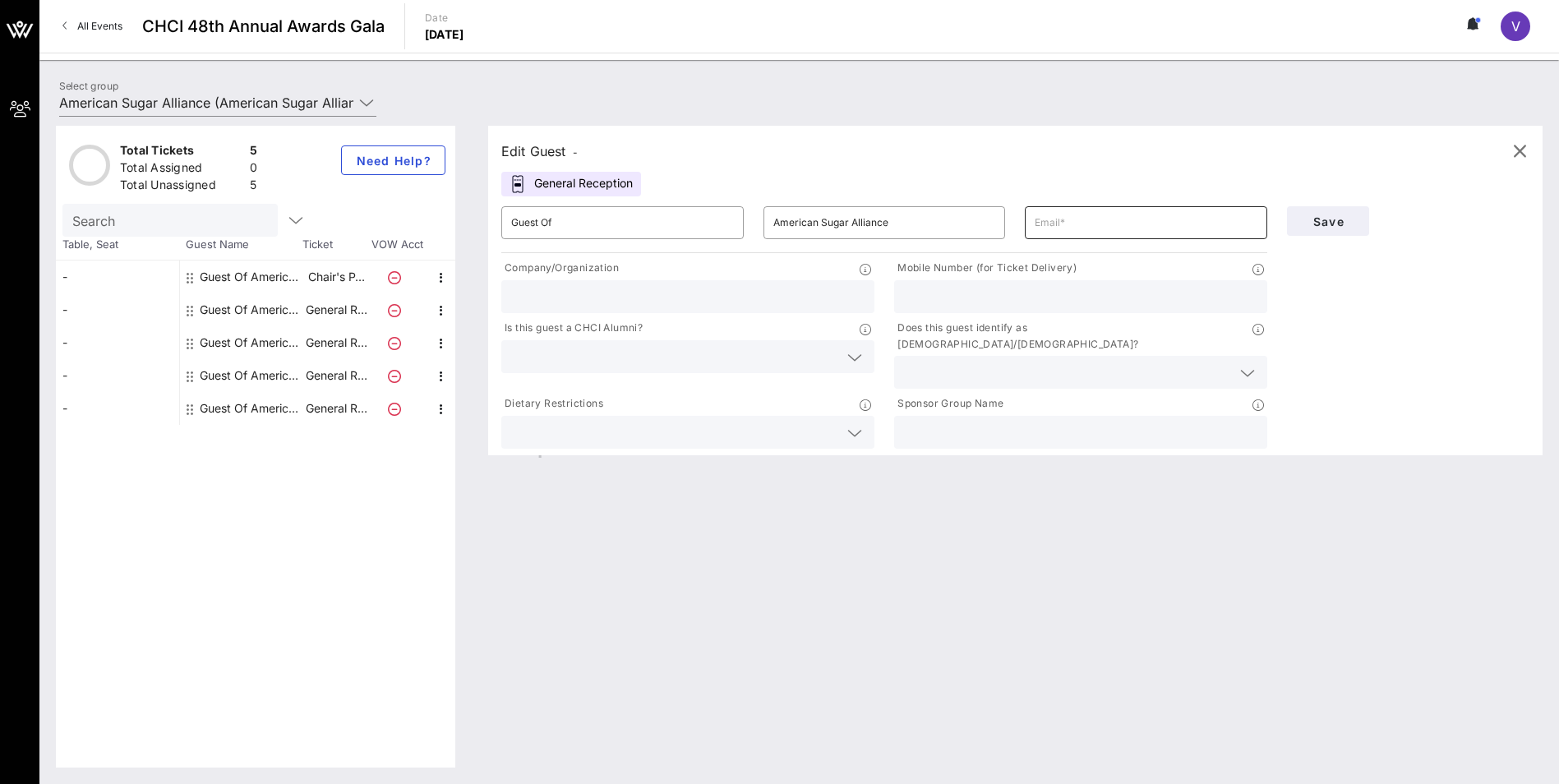
click at [771, 230] on input "text" at bounding box center [1146, 222] width 223 height 26
paste input "[PERSON_NAME][EMAIL_ADDRESS][PERSON_NAME][DOMAIN_NAME]"
type input "[PERSON_NAME][EMAIL_ADDRESS][PERSON_NAME][DOMAIN_NAME]"
click at [771, 299] on input "text" at bounding box center [688, 297] width 353 height 21
type input "U.S. Beet Sugar Association"
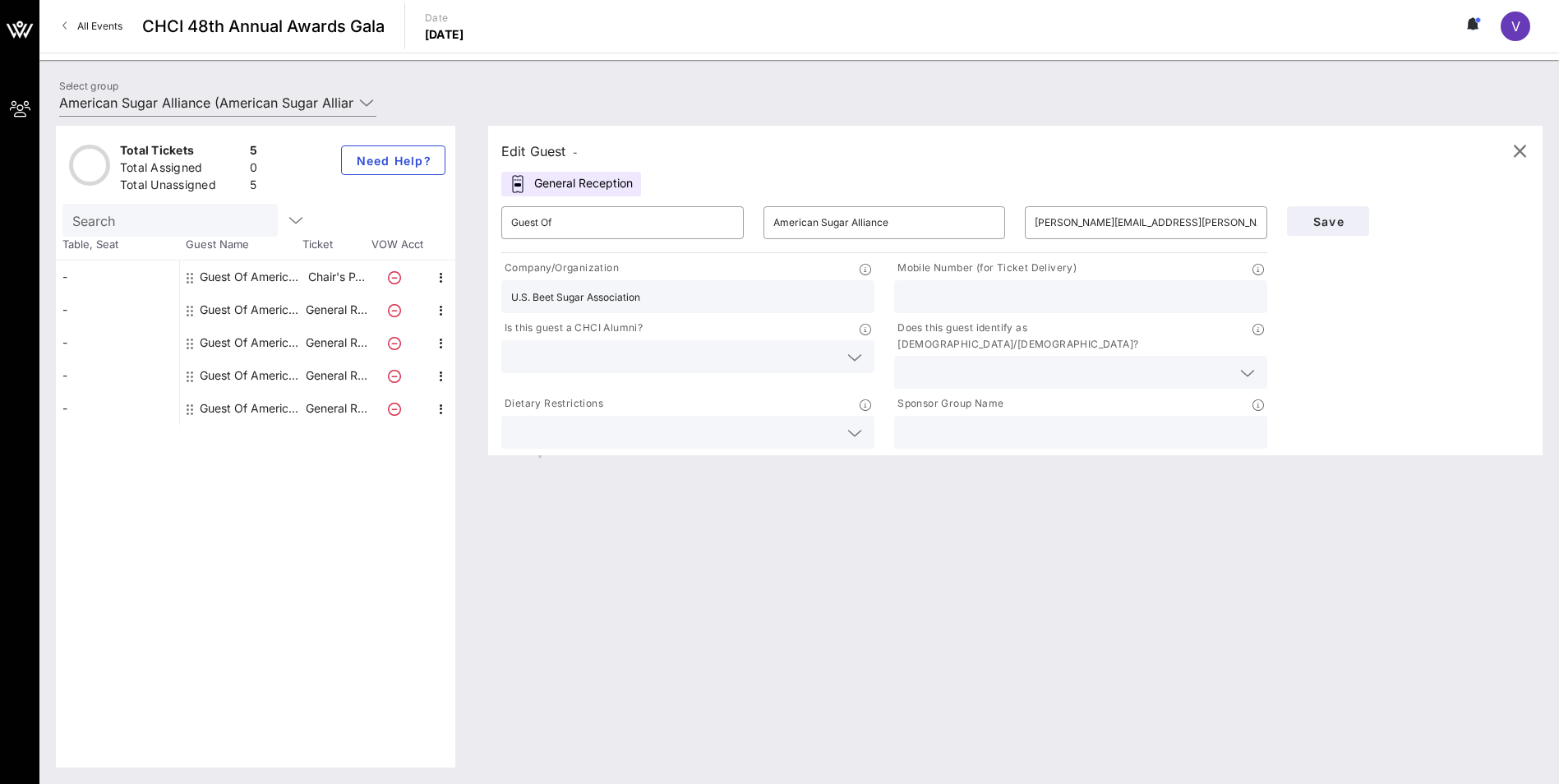
click at [771, 359] on icon at bounding box center [854, 358] width 15 height 19
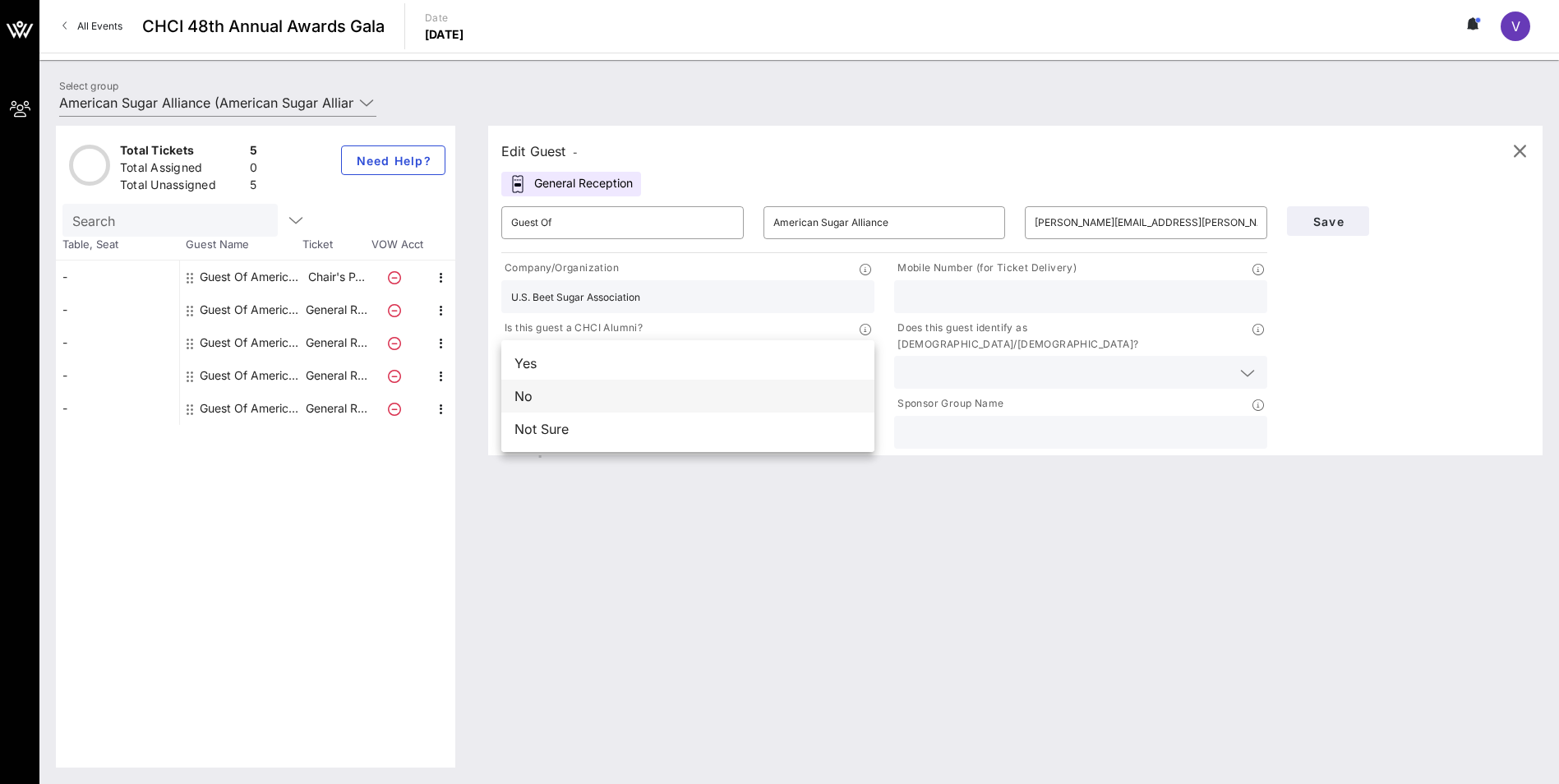
click at [518, 374] on div "No" at bounding box center [688, 396] width 373 height 33
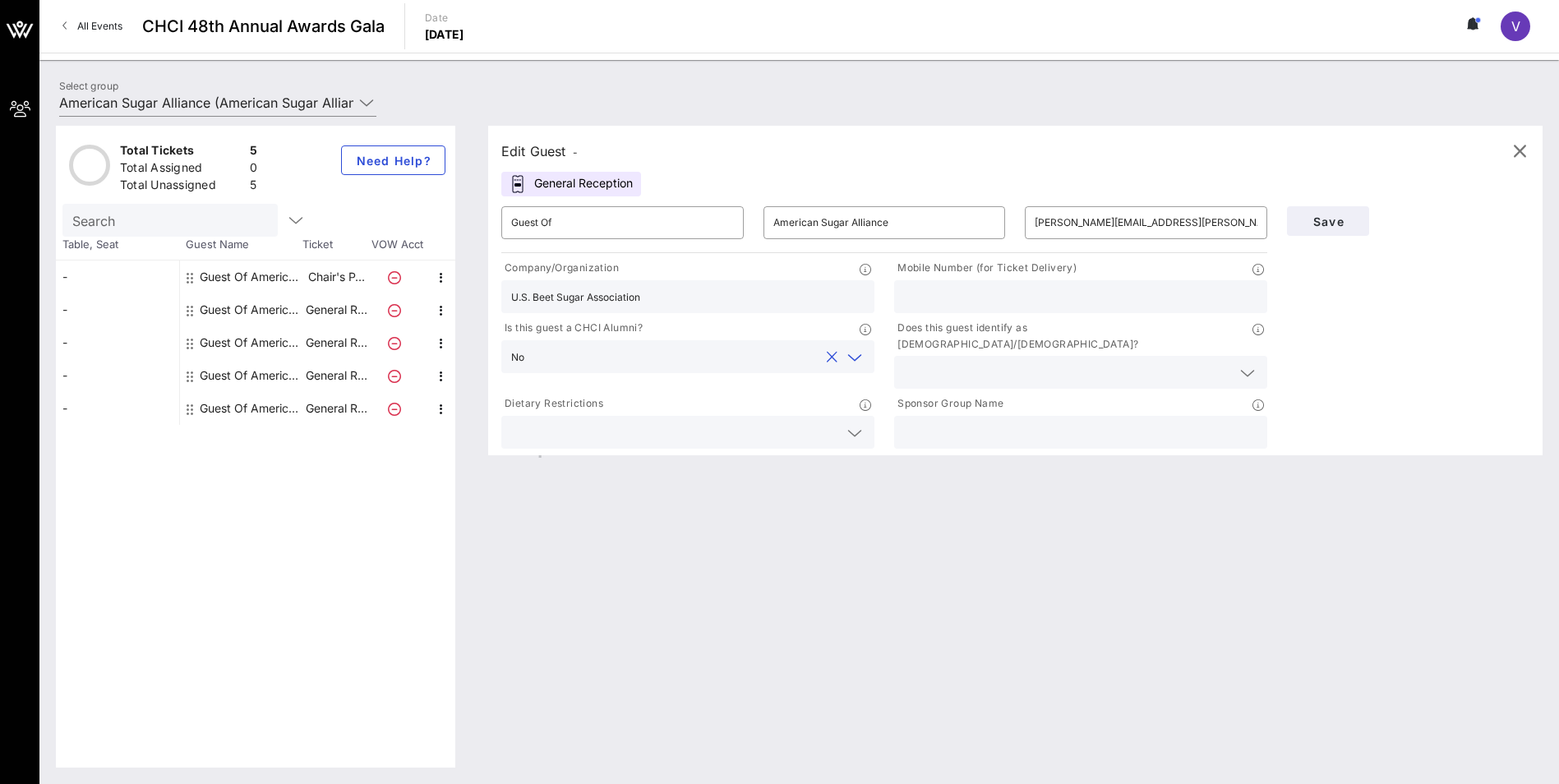
click at [771, 301] on input "text" at bounding box center [1080, 297] width 353 height 21
click at [771, 298] on input "text" at bounding box center [1080, 297] width 353 height 21
type input "2026036334"
click at [771, 361] on input "text" at bounding box center [1067, 372] width 327 height 21
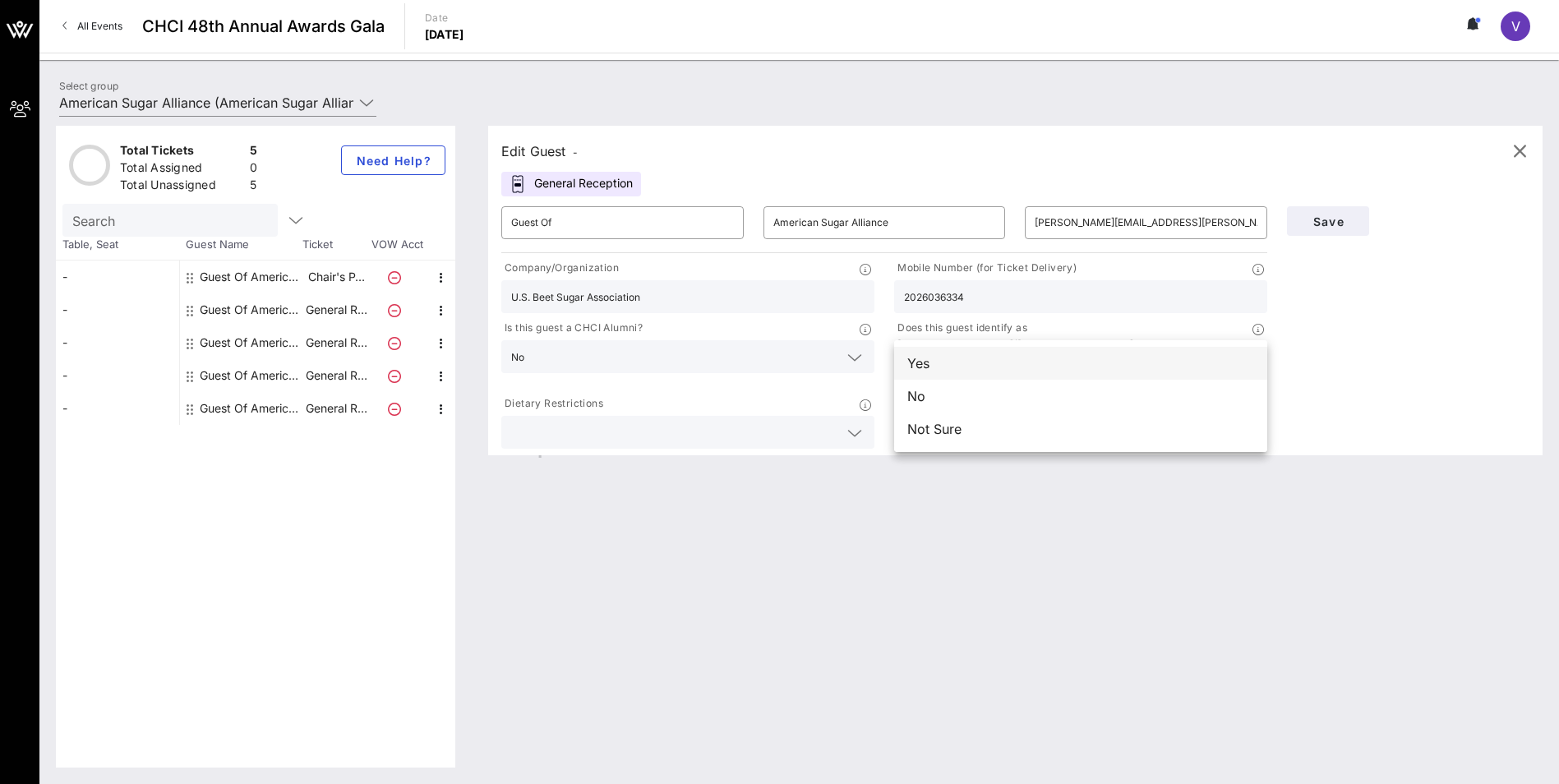
click at [771, 362] on div "Yes" at bounding box center [1080, 363] width 373 height 33
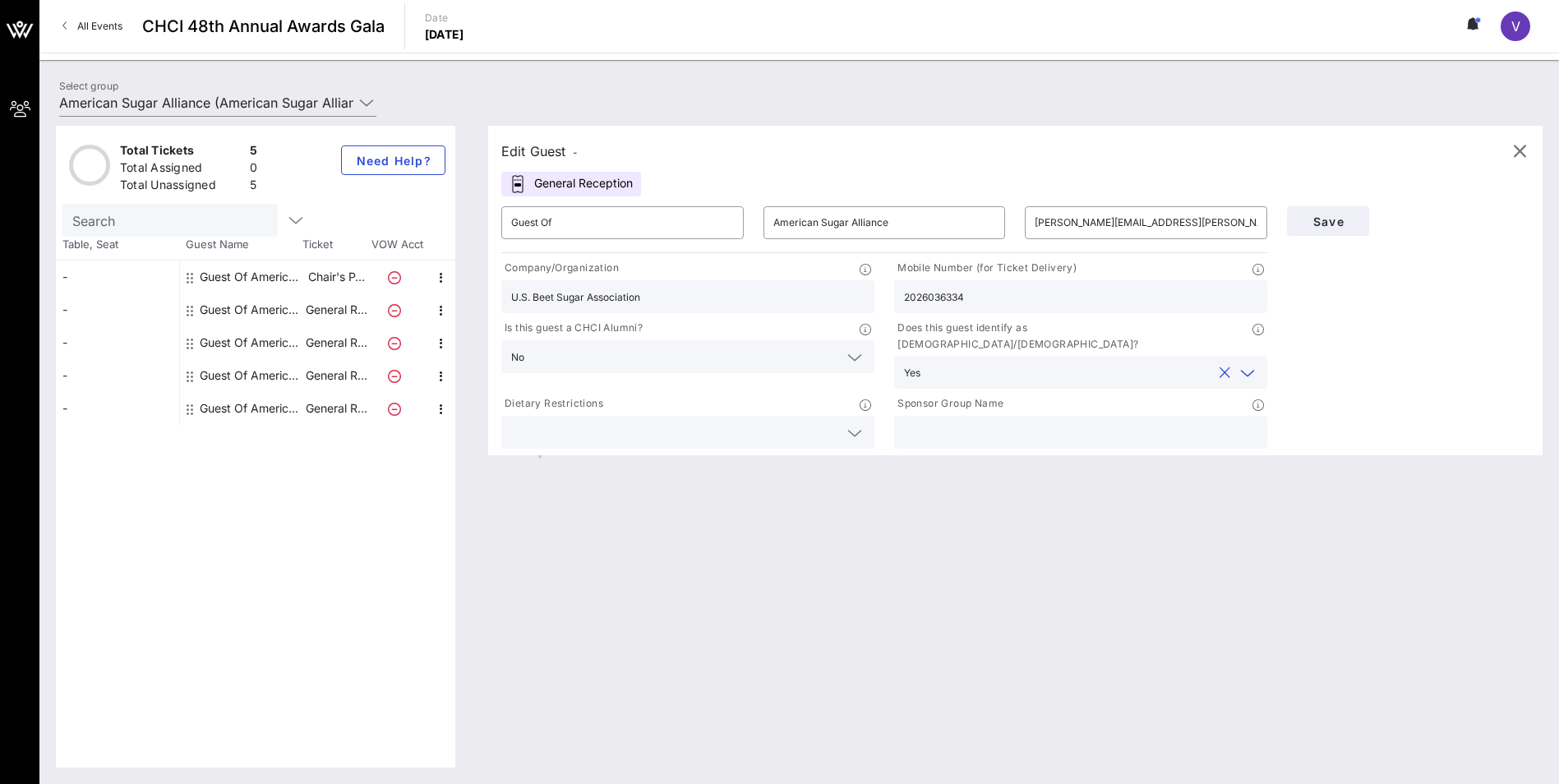
click at [771, 374] on input "text" at bounding box center [1080, 432] width 353 height 21
type input "American Sugar Alliance"
click at [771, 225] on span "Save" at bounding box center [1328, 222] width 56 height 14
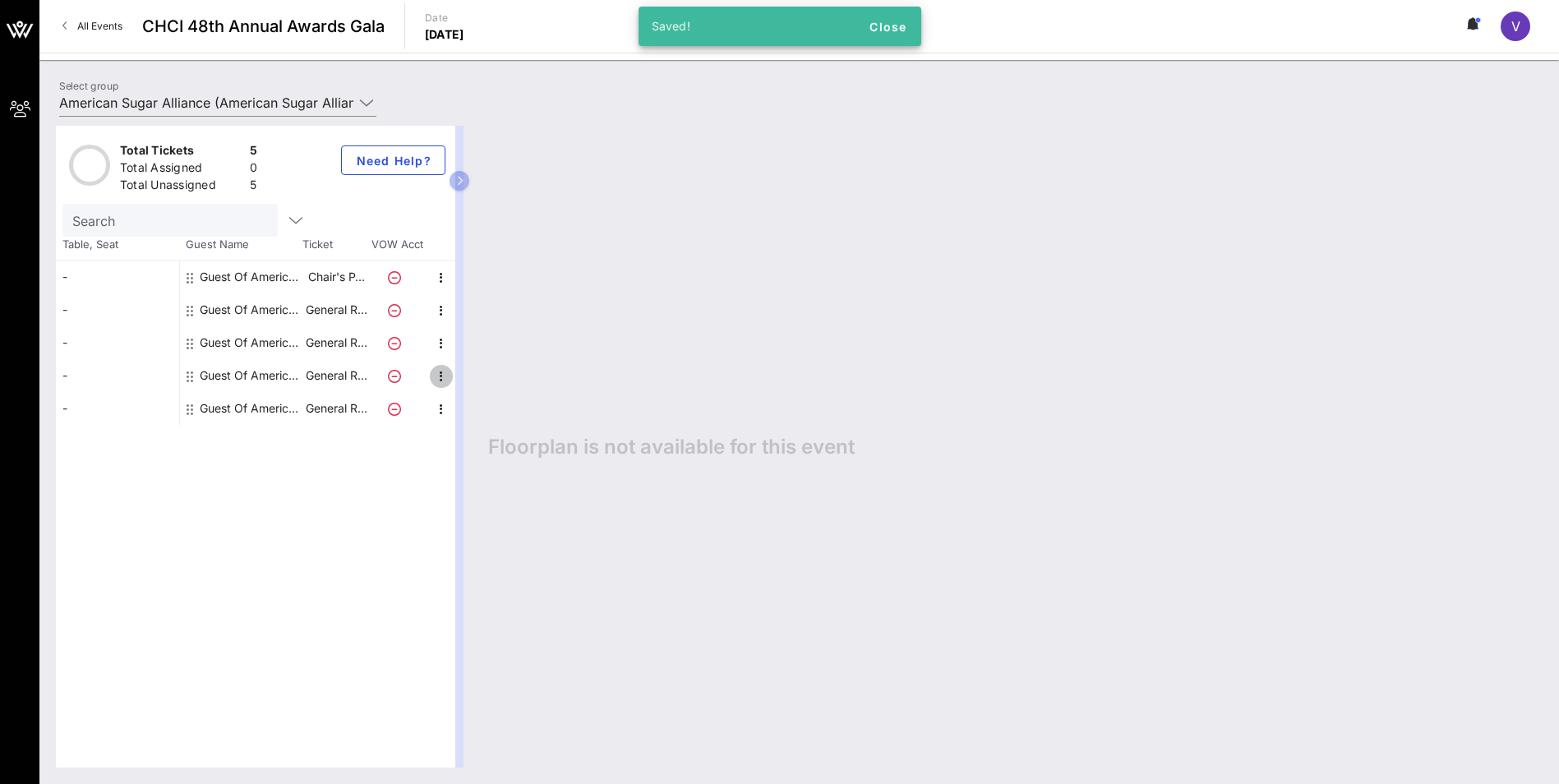
click at [442, 374] on icon "button" at bounding box center [441, 376] width 19 height 19
click at [473, 374] on div "Edit" at bounding box center [482, 381] width 33 height 13
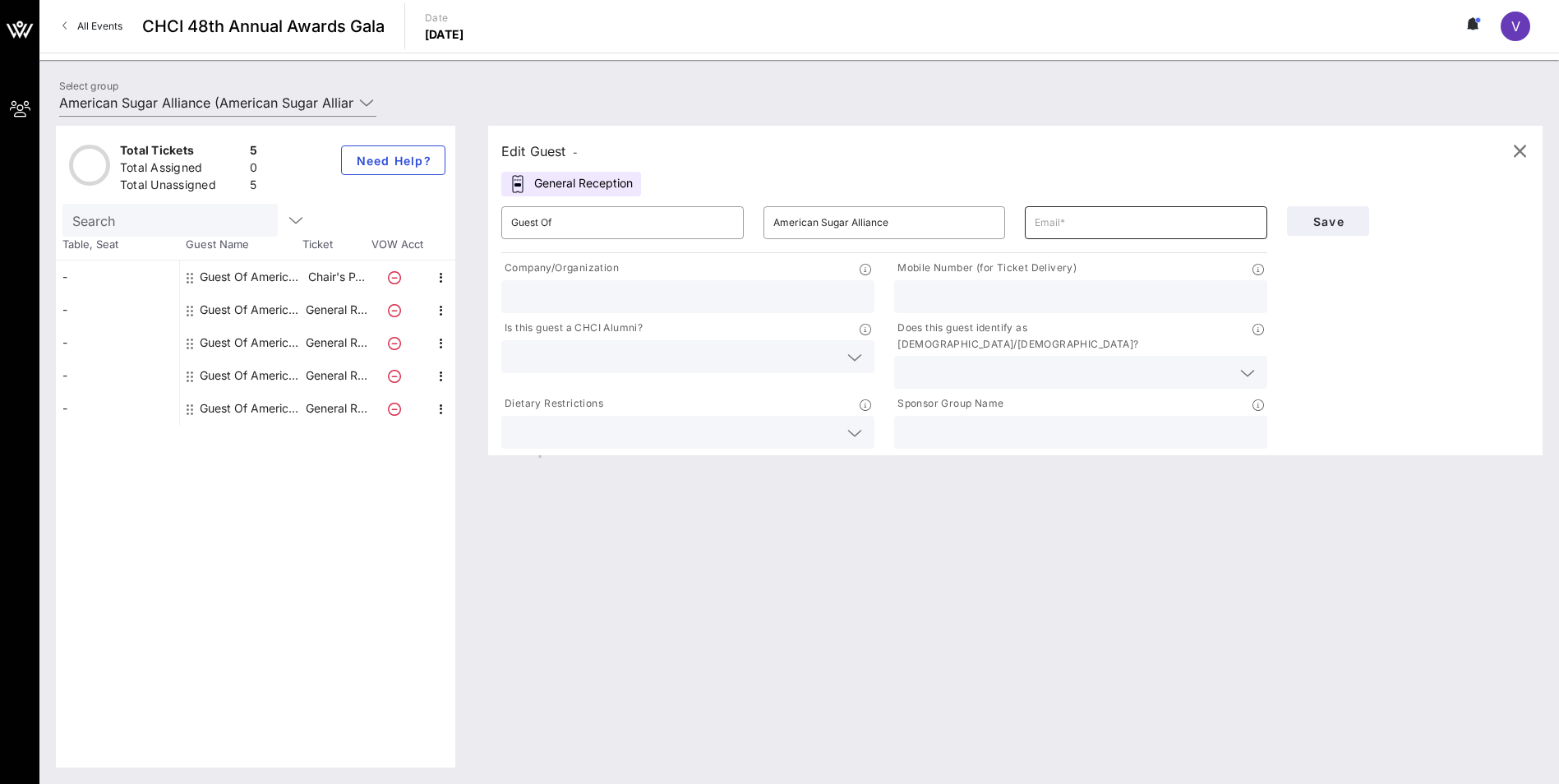
click at [771, 223] on input "text" at bounding box center [1146, 222] width 223 height 26
paste input "[EMAIL_ADDRESS][DOMAIN_NAME]"
type input "[EMAIL_ADDRESS][DOMAIN_NAME]"
type input "American Sugarbeet Growers"
type input "7712336652"
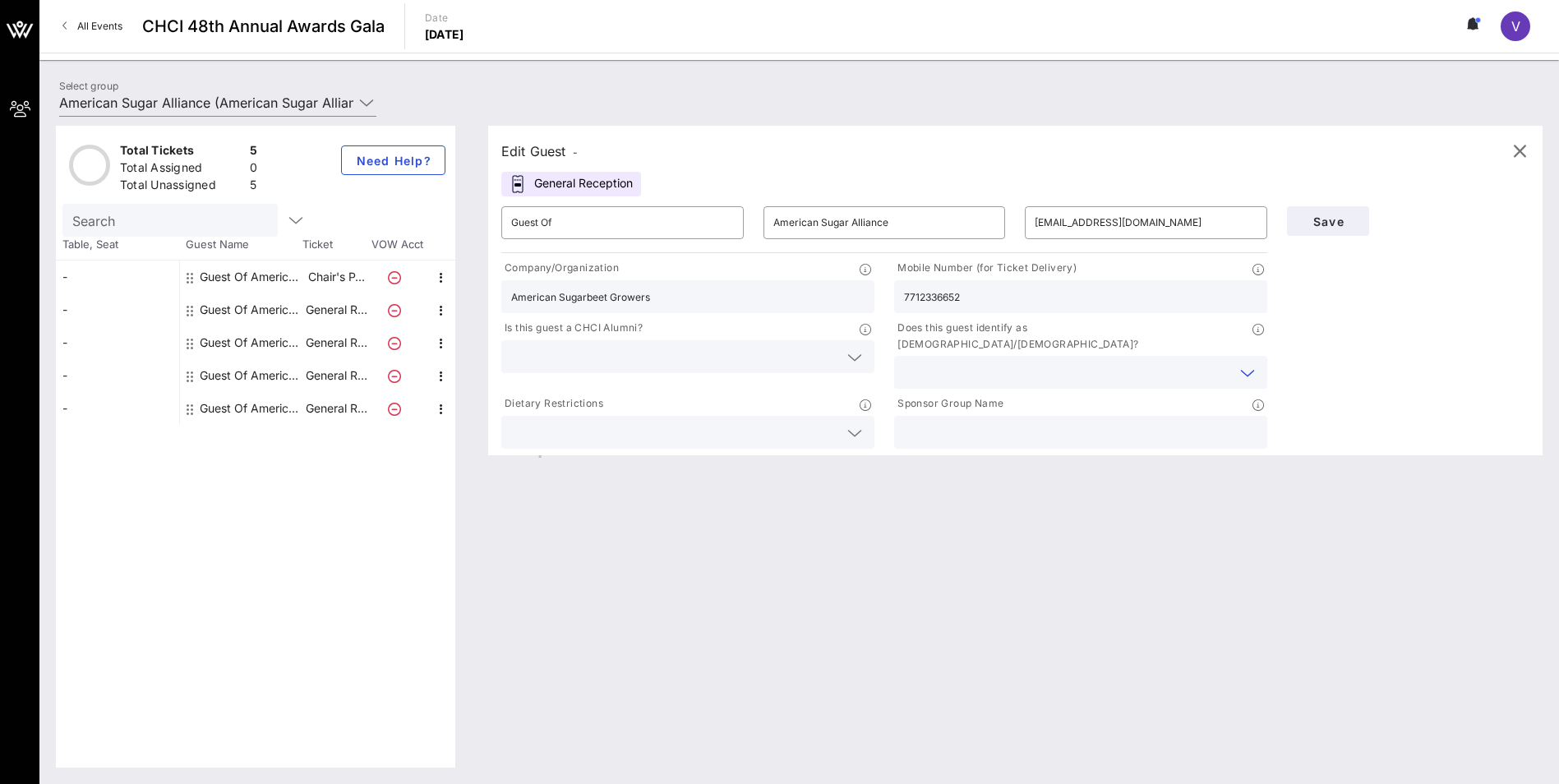
click at [771, 361] on input "text" at bounding box center [1067, 372] width 327 height 21
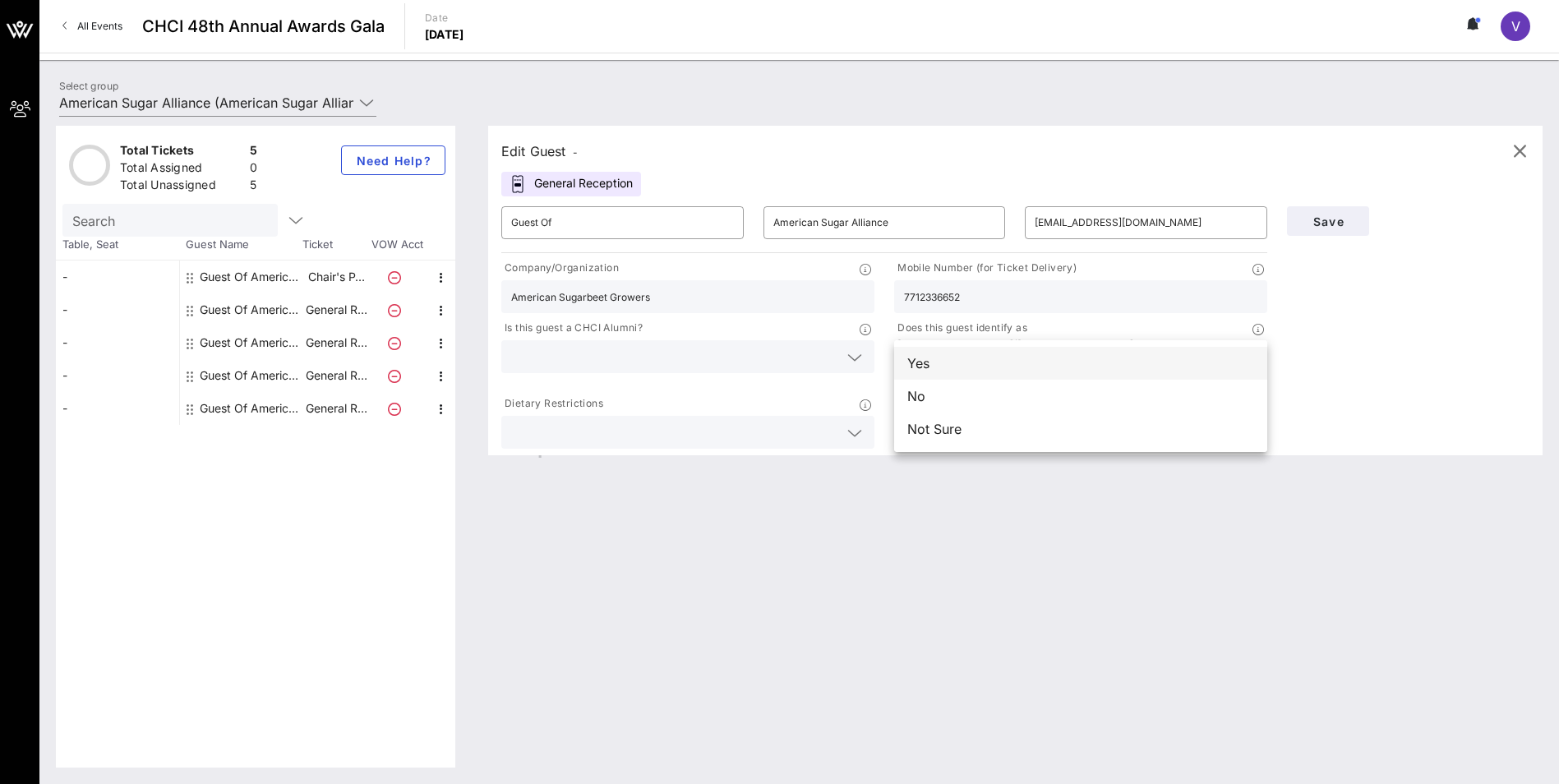
click at [771, 366] on div "Yes" at bounding box center [1080, 363] width 373 height 33
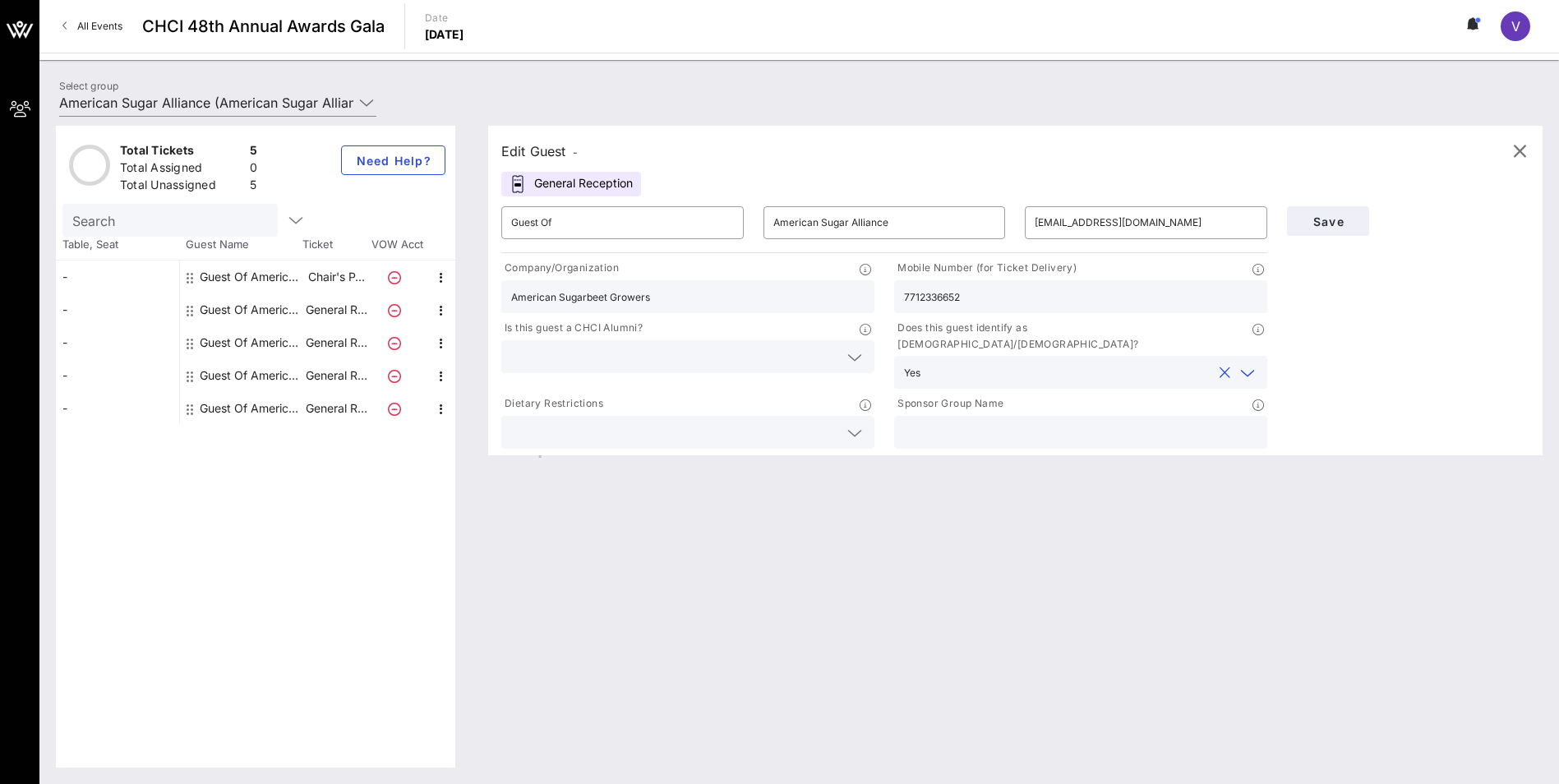
click at [771, 374] on input "text" at bounding box center [1080, 432] width 353 height 21
type input "American Sugar Alliance"
click at [565, 224] on input "Guest Of" at bounding box center [623, 222] width 223 height 26
click at [577, 230] on input "Guest Of" at bounding box center [623, 222] width 223 height 26
type input "G"
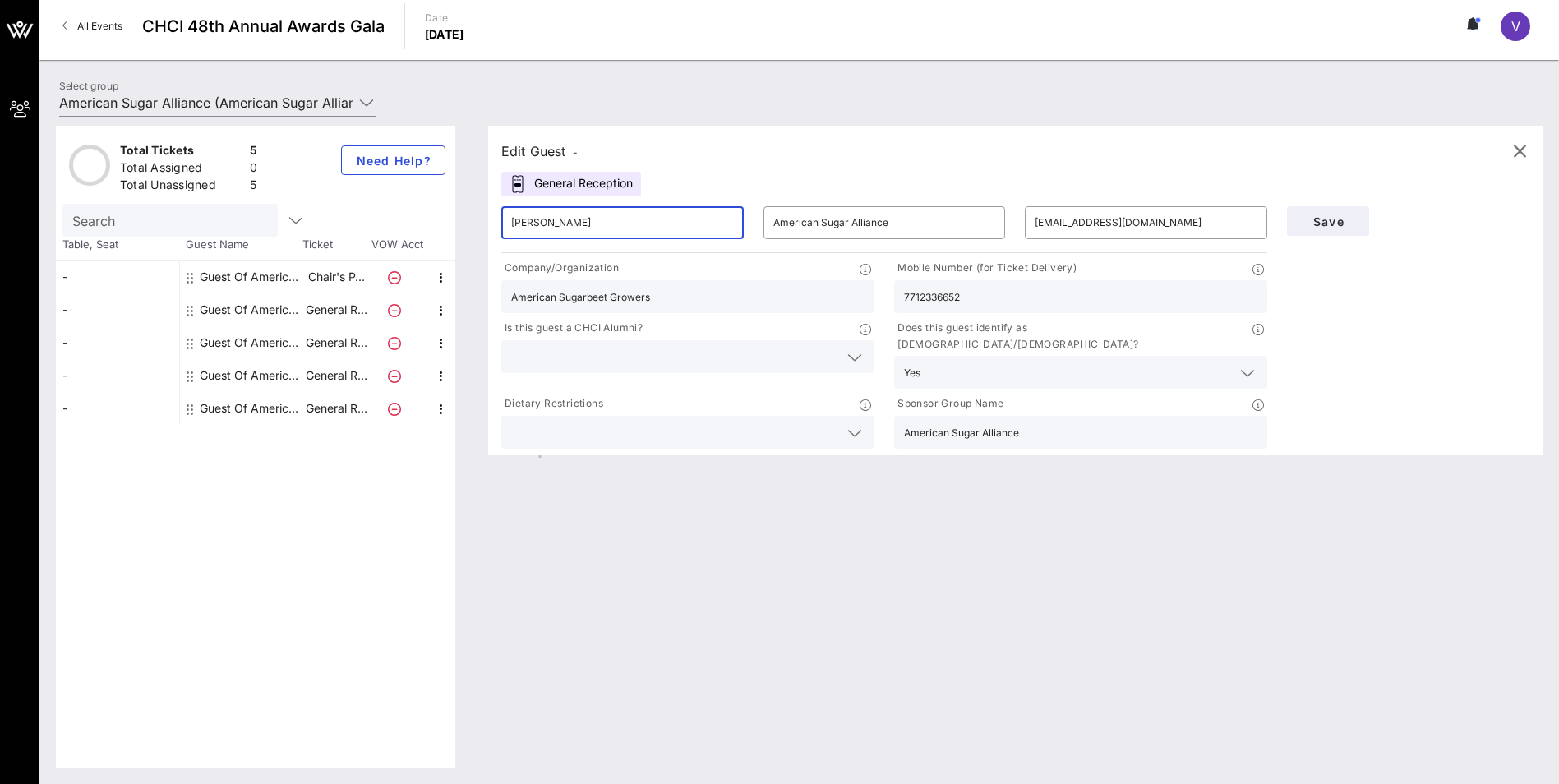
type input "[PERSON_NAME]"
click at [771, 374] on div "Edit Guest - General Reception ​ [PERSON_NAME] ​ [PERSON_NAME] ​ [EMAIL_ADDRESS…" at bounding box center [1007, 446] width 1071 height 642
click at [771, 355] on icon at bounding box center [854, 358] width 15 height 19
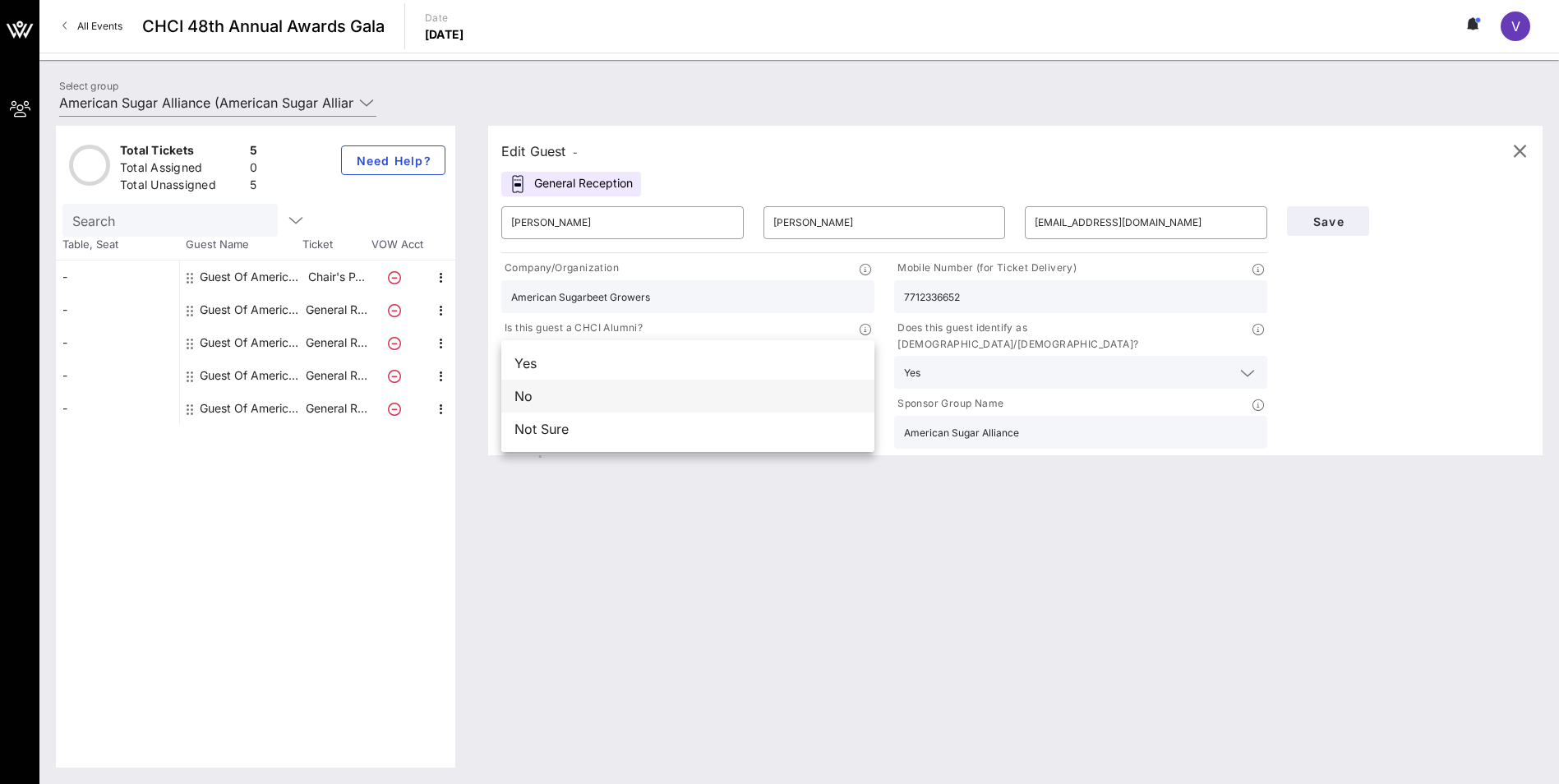
click at [541, 374] on div "No" at bounding box center [688, 396] width 373 height 33
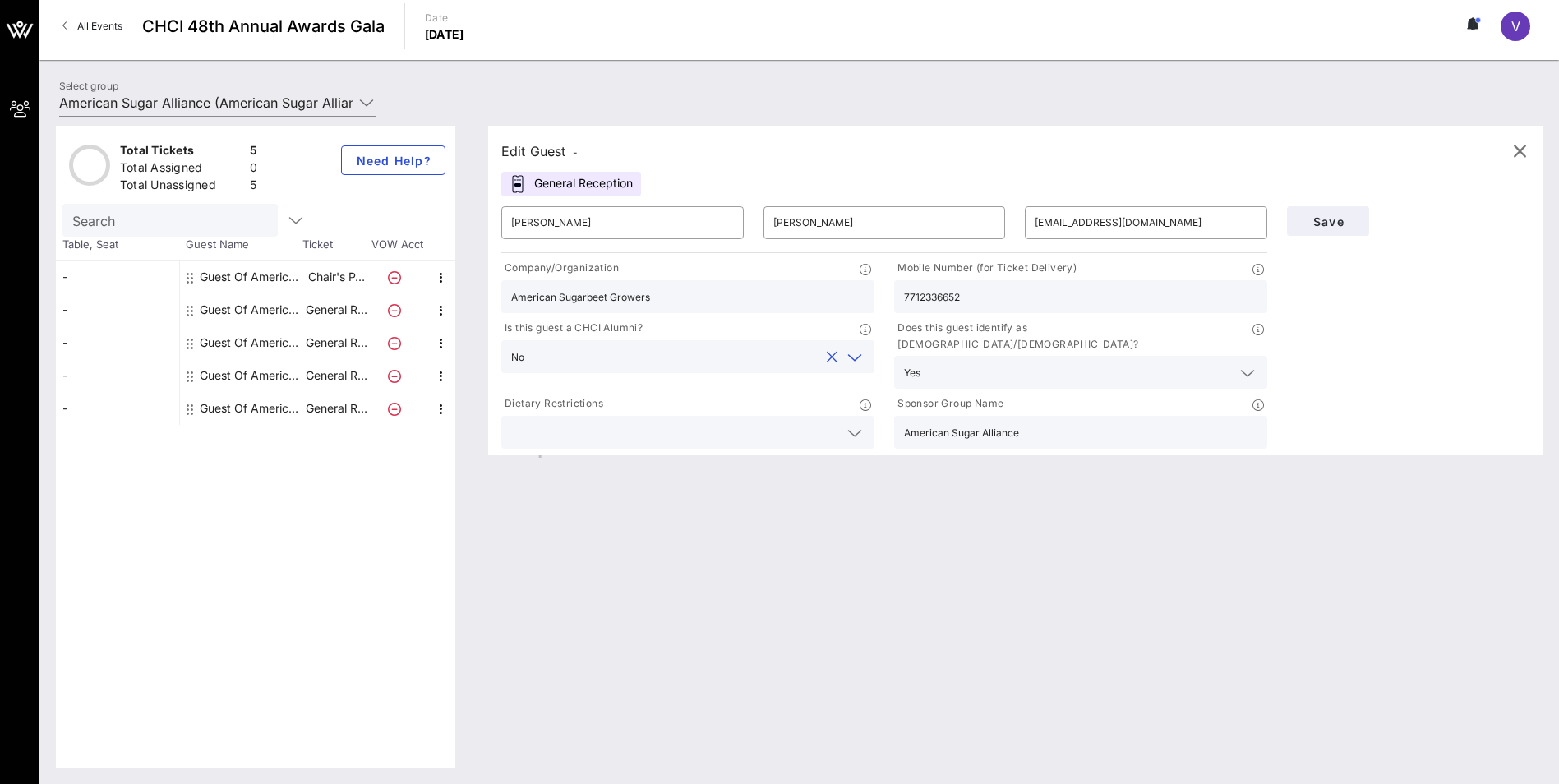
click at [771, 374] on div "Edit Guest - General Reception ​ [PERSON_NAME] ​ [PERSON_NAME] ​ [EMAIL_ADDRESS…" at bounding box center [1007, 446] width 1071 height 642
click at [771, 226] on span "Save" at bounding box center [1328, 222] width 56 height 14
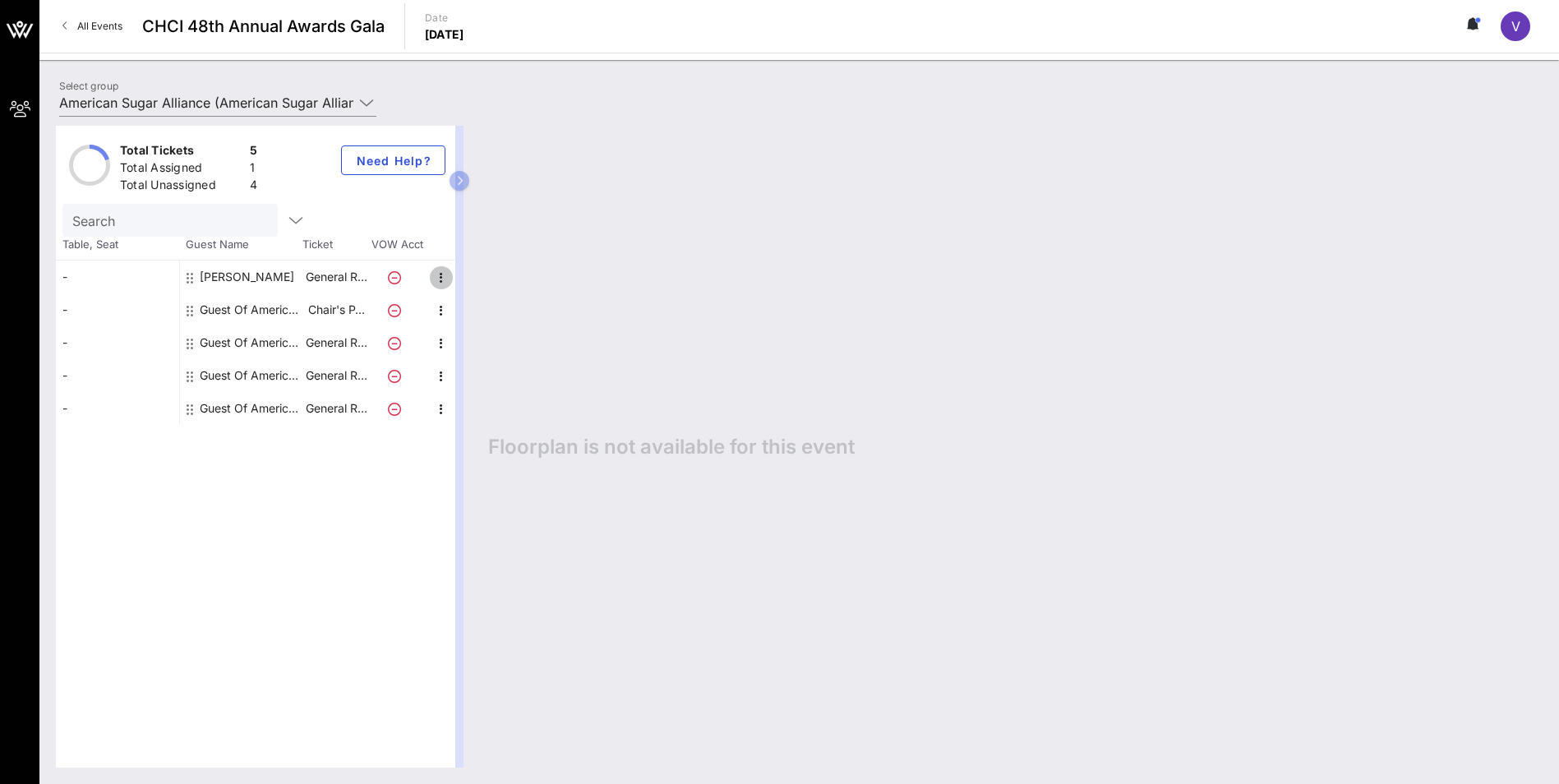
click at [442, 280] on icon "button" at bounding box center [441, 277] width 19 height 19
click at [481, 277] on div "Edit" at bounding box center [482, 283] width 33 height 13
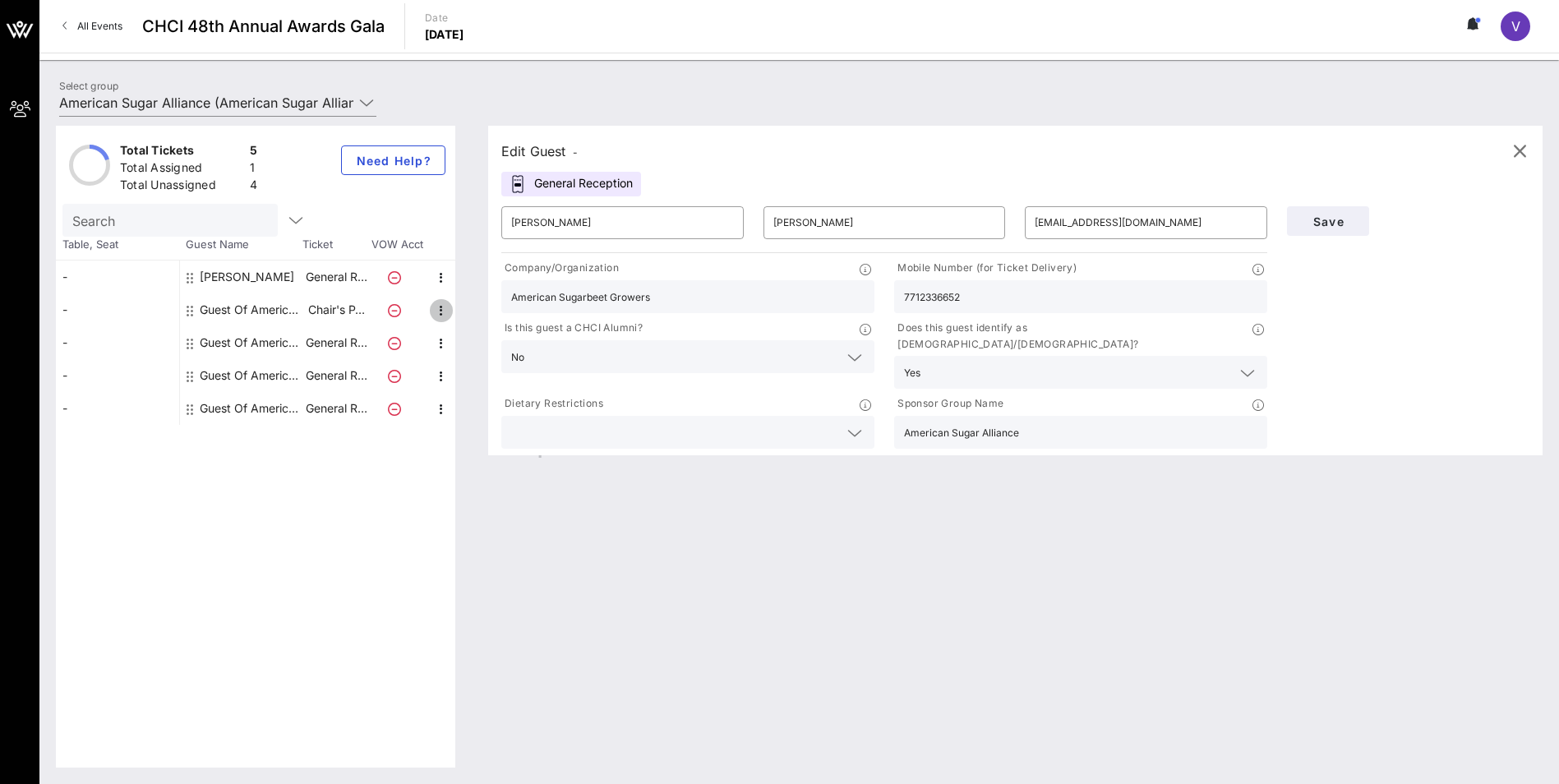
click at [443, 309] on icon "button" at bounding box center [441, 311] width 19 height 19
click at [474, 315] on div "Edit" at bounding box center [482, 315] width 33 height 13
type input "Guest Of"
type input "American Sugar Alliance"
type input "[EMAIL_ADDRESS][DOMAIN_NAME]"
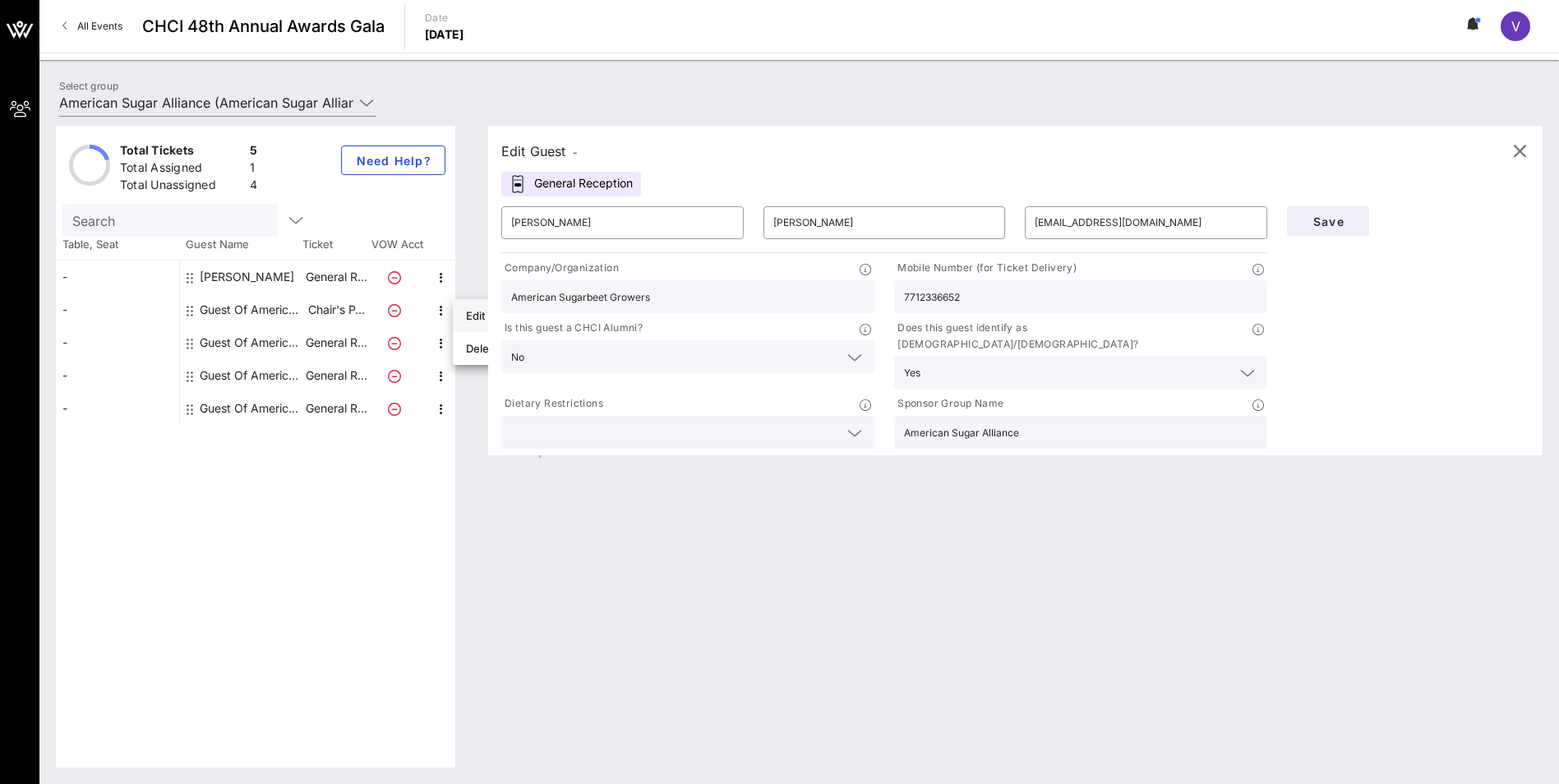
type input "[US_STATE] & [US_STATE] Sugar Growers"
type input "2025498803"
click at [608, 222] on input "Guest Of" at bounding box center [623, 222] width 223 height 26
type input "G"
type input "[PERSON_NAME]"
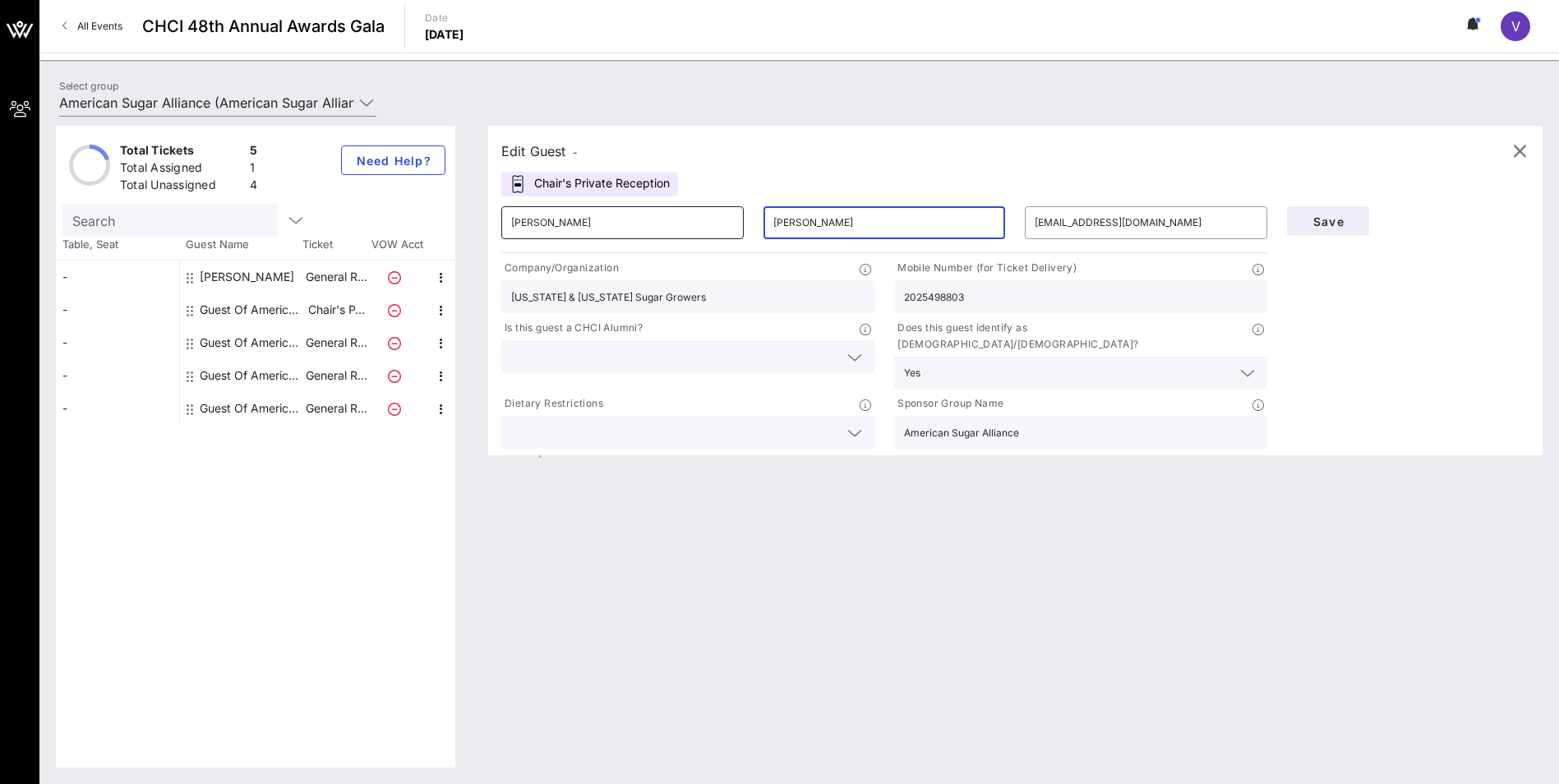
type input "[PERSON_NAME]"
click at [771, 355] on icon at bounding box center [854, 358] width 15 height 19
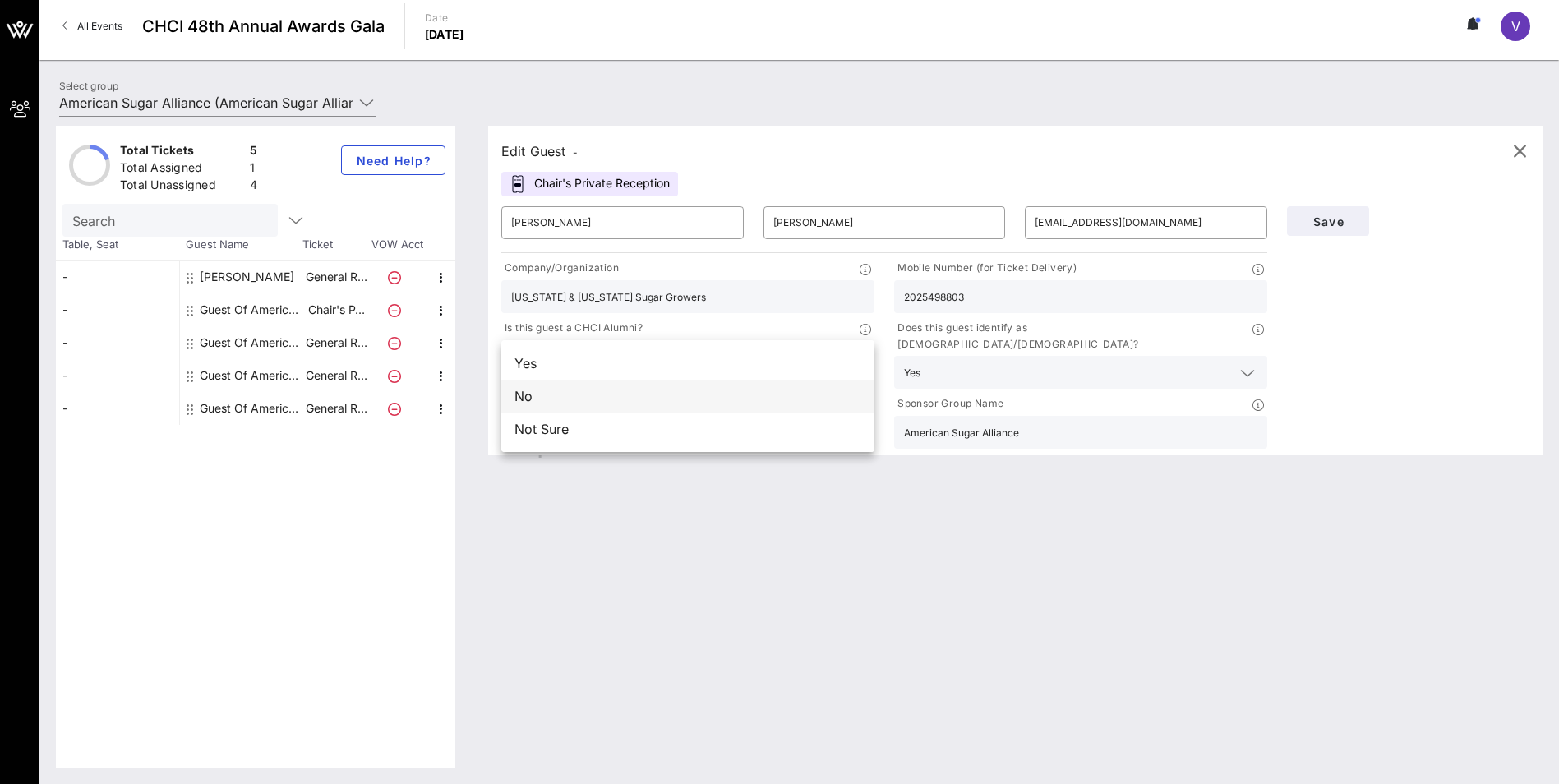
click at [519, 374] on div "No" at bounding box center [688, 396] width 373 height 33
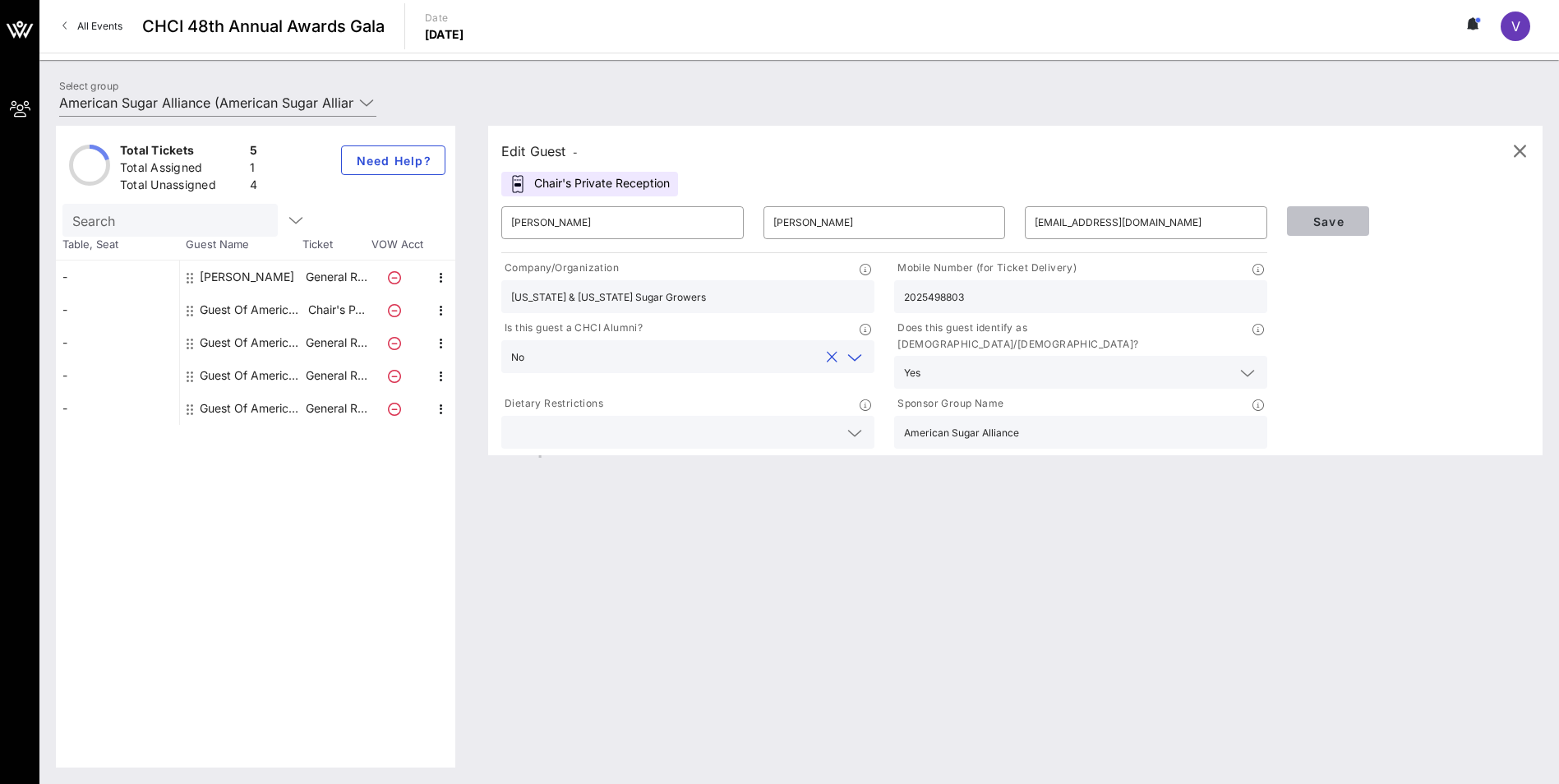
click at [771, 225] on span "Save" at bounding box center [1328, 222] width 56 height 14
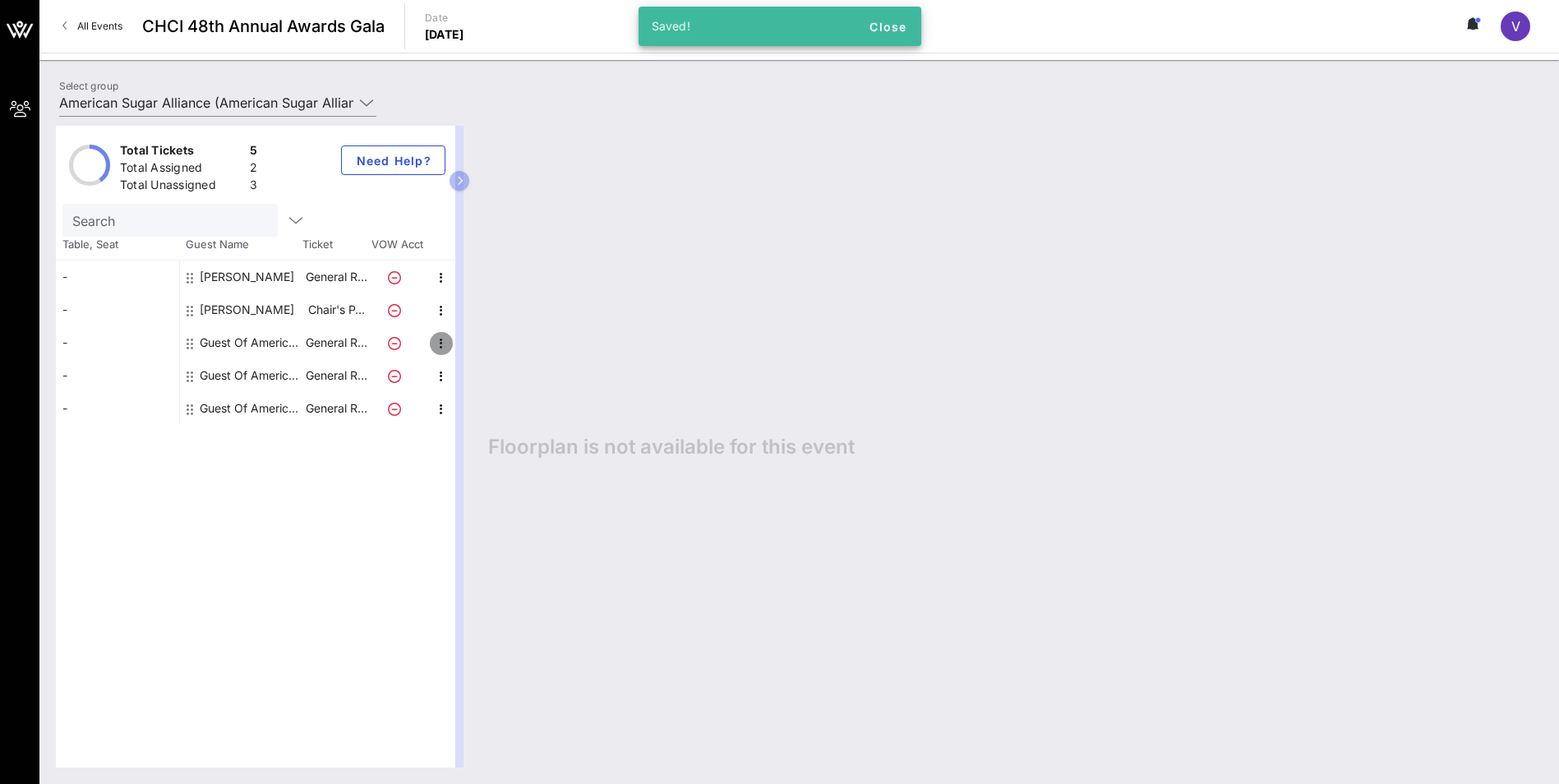
click at [444, 346] on icon "button" at bounding box center [441, 343] width 19 height 19
click at [491, 348] on div "Edit" at bounding box center [482, 348] width 33 height 13
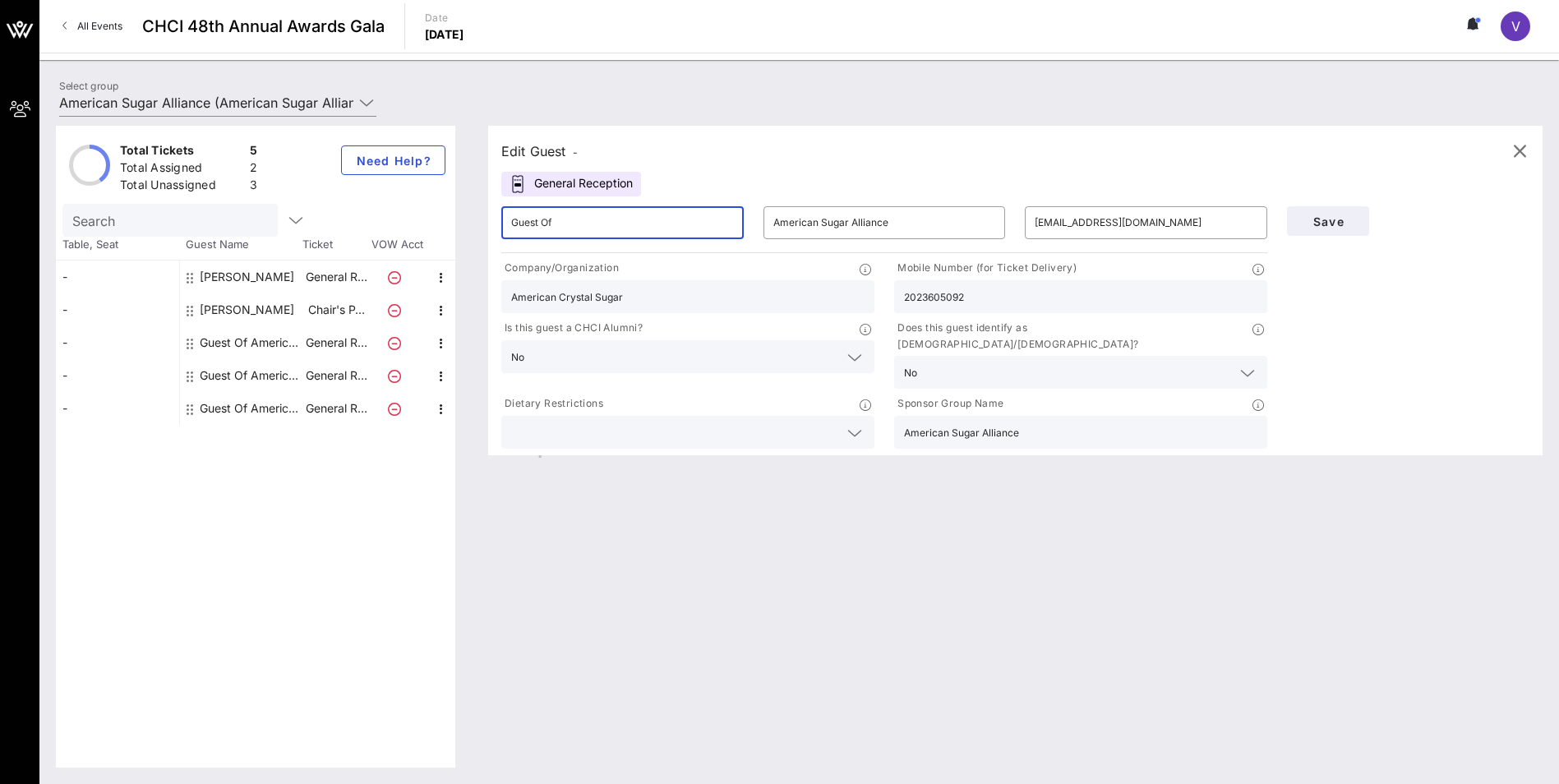
drag, startPoint x: 575, startPoint y: 222, endPoint x: 323, endPoint y: 253, distance: 253.9
click at [323, 253] on div "Total Tickets 5 Total Assigned 2 Total Unassigned 3 Need Help? Search Table, Se…" at bounding box center [798, 446] width 1487 height 642
type input "[PERSON_NAME]"
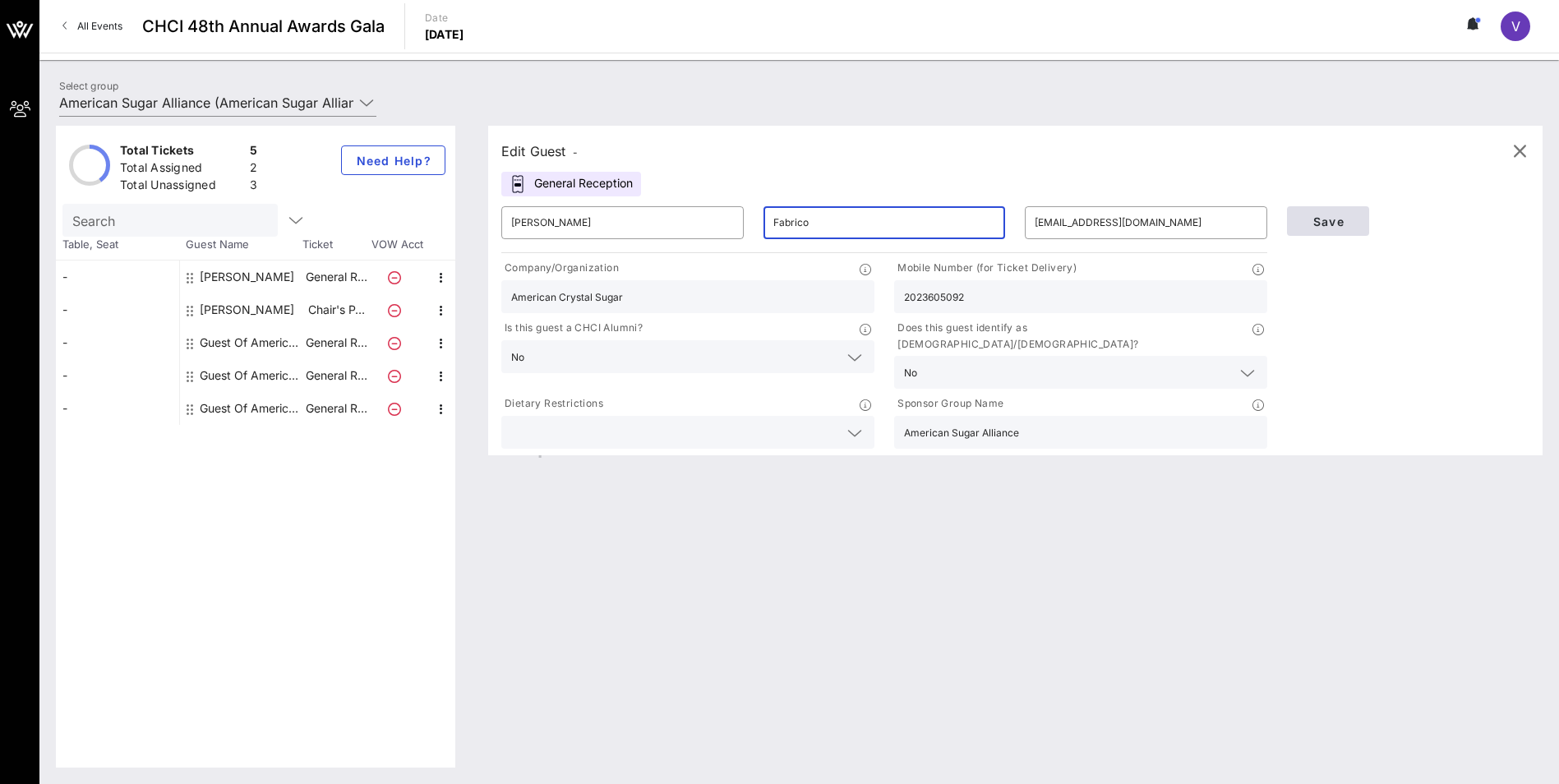
type input "Fabrico"
click at [771, 221] on span "Save" at bounding box center [1328, 222] width 56 height 14
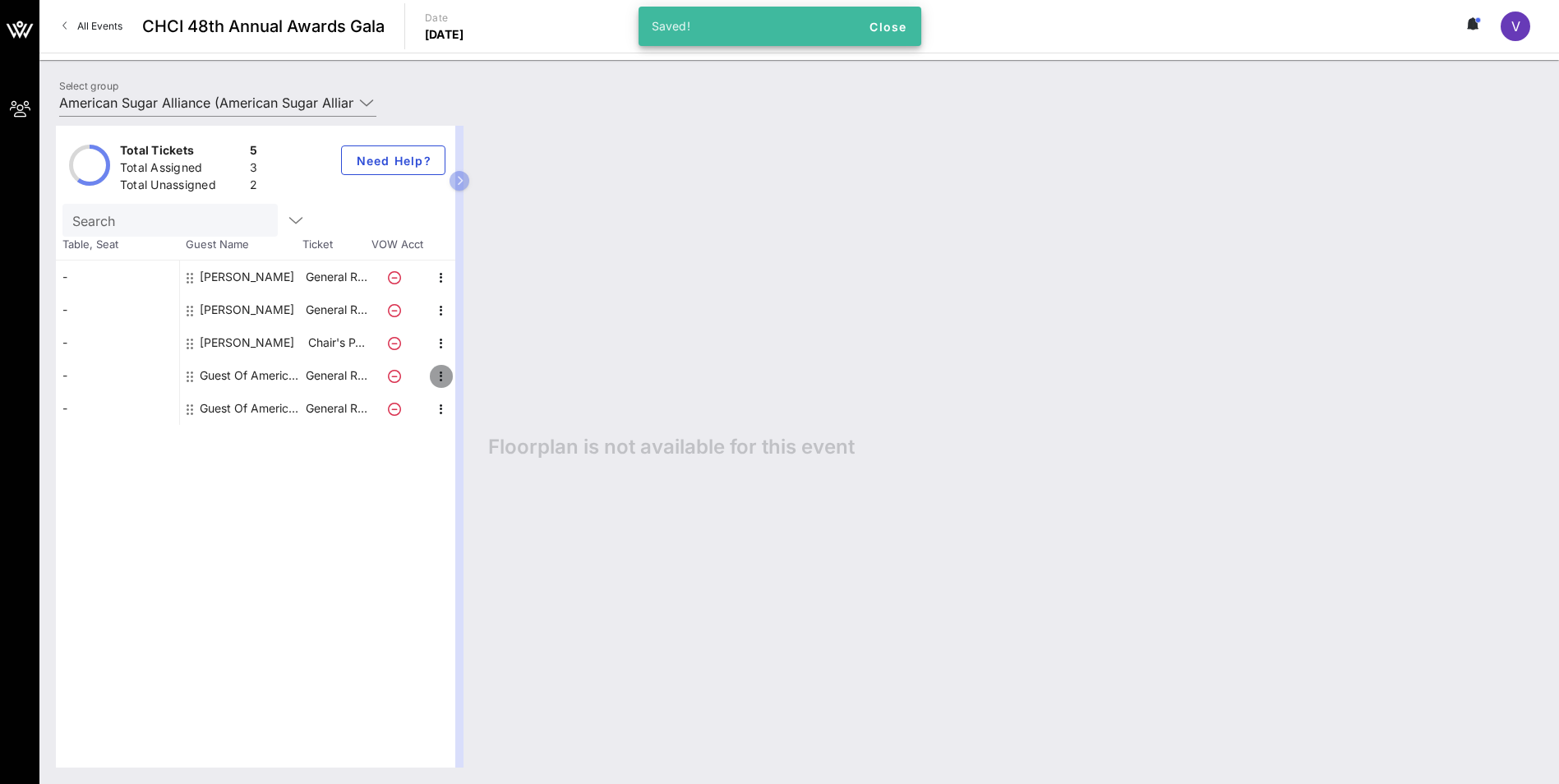
click at [439, 374] on icon "button" at bounding box center [441, 376] width 19 height 19
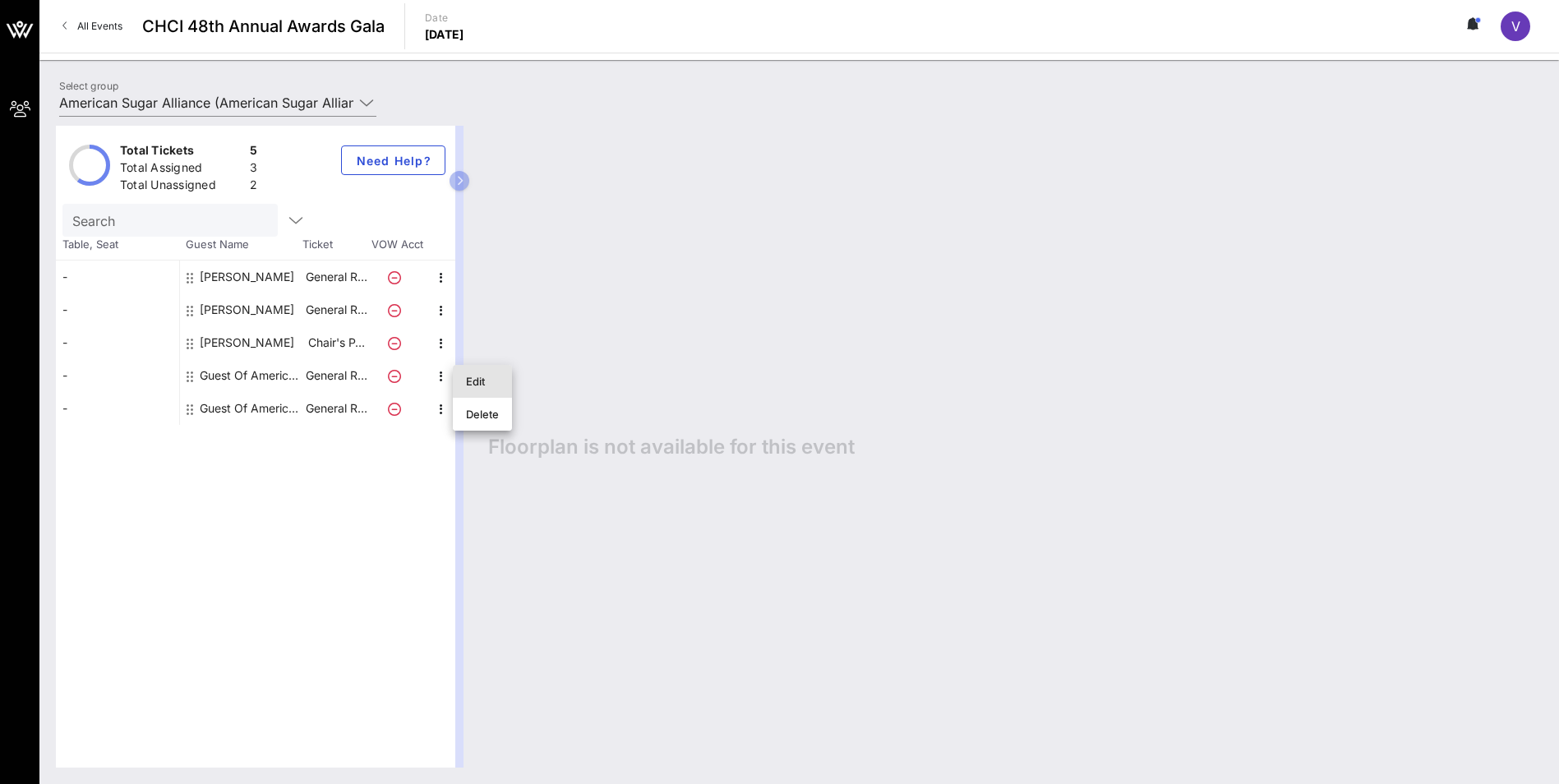
click at [487, 374] on div "Edit" at bounding box center [482, 381] width 33 height 13
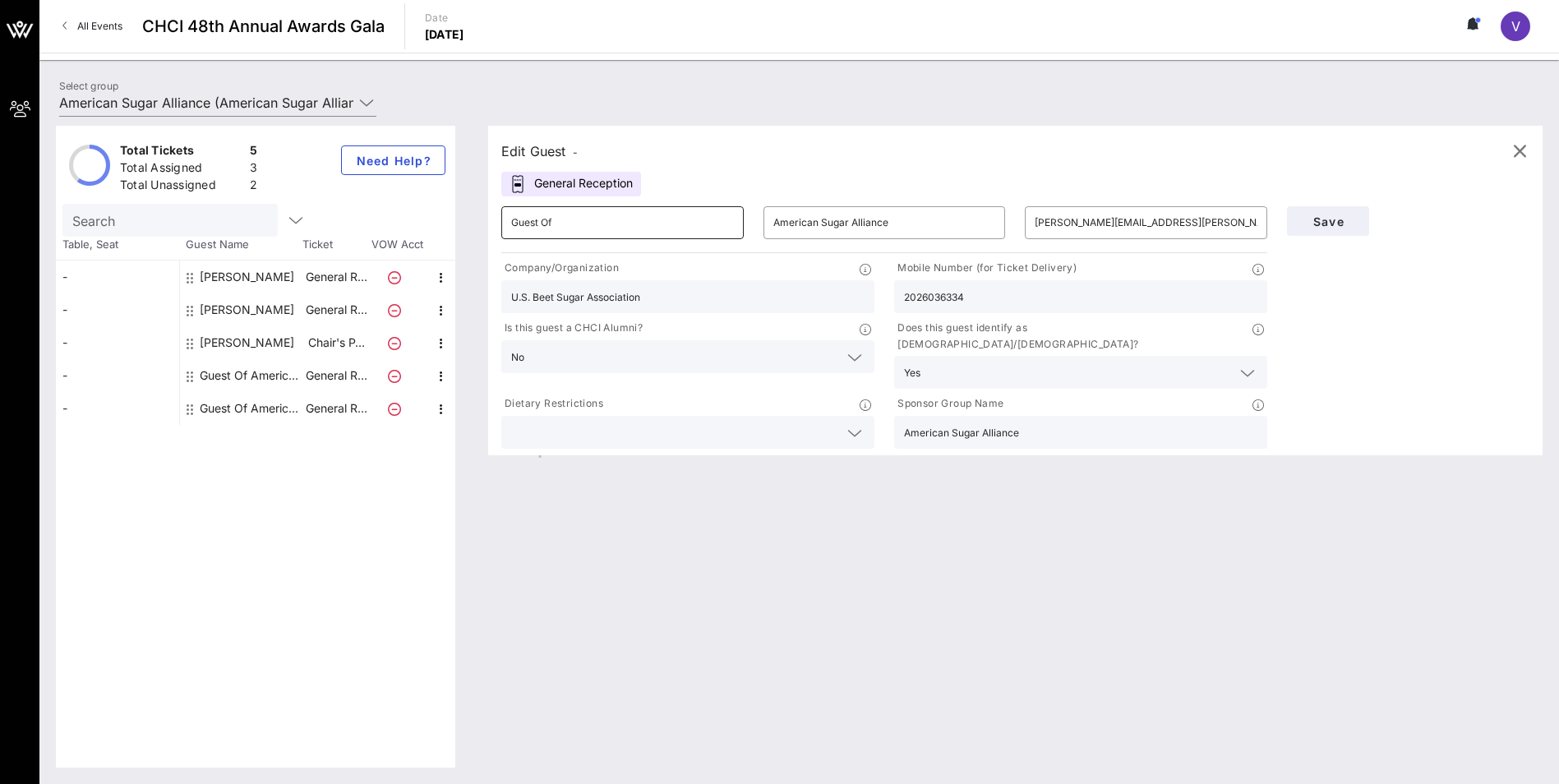
click at [602, 231] on input "Guest Of" at bounding box center [623, 222] width 223 height 26
type input "G"
type input "c"
type input "[PERSON_NAME]"
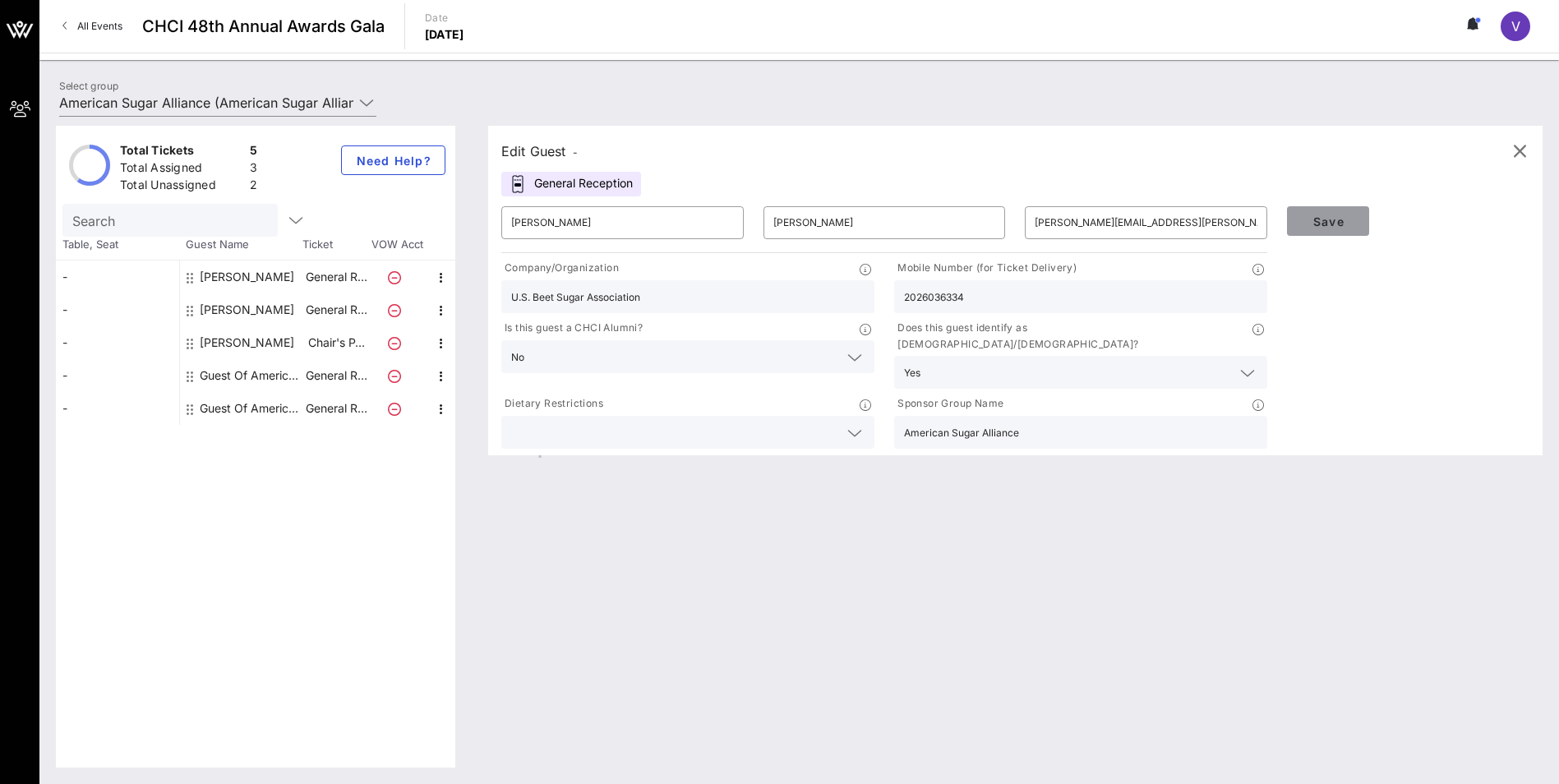
click at [771, 225] on span "Save" at bounding box center [1328, 222] width 56 height 14
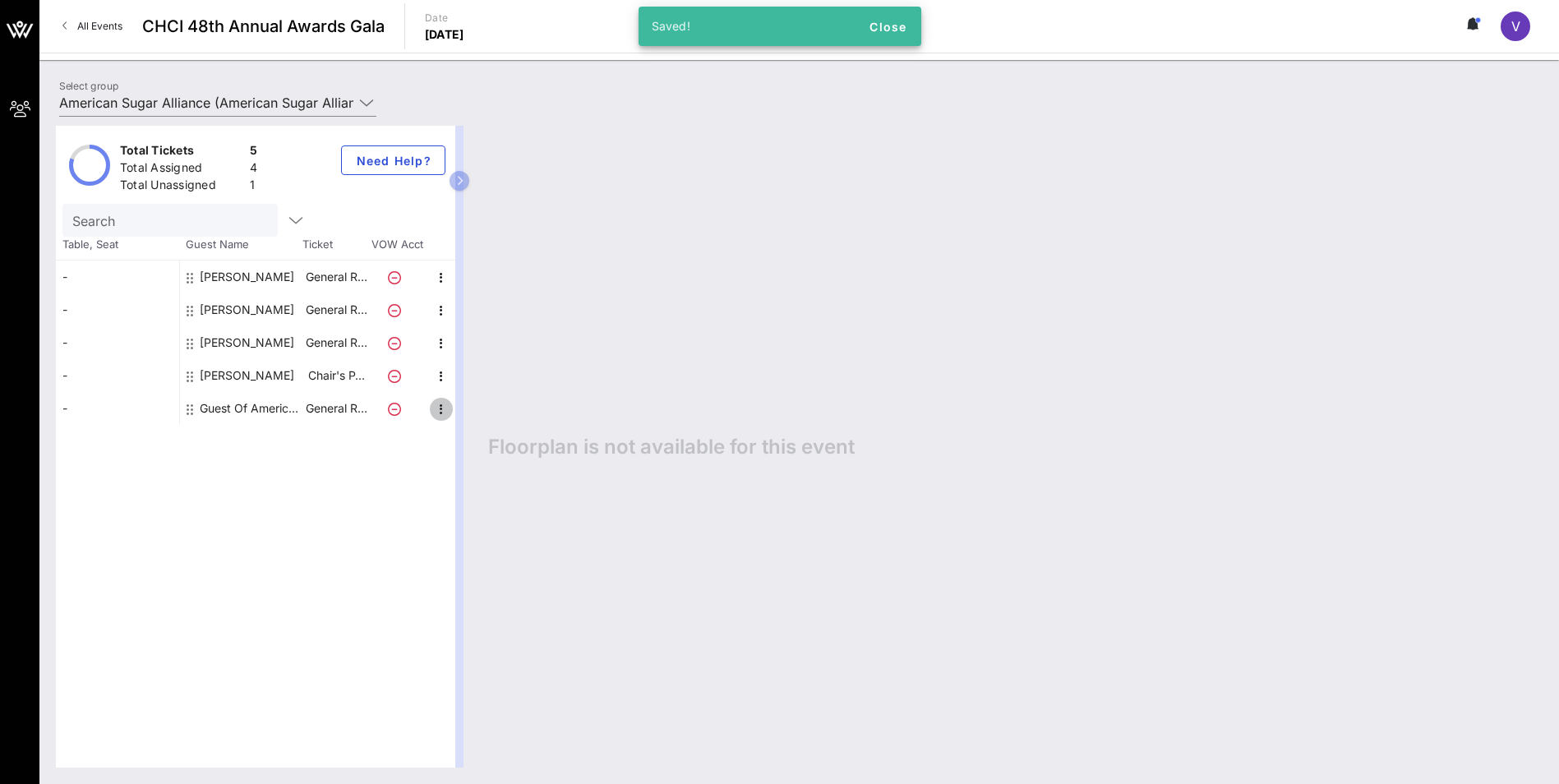
click at [442, 374] on icon "button" at bounding box center [441, 409] width 19 height 19
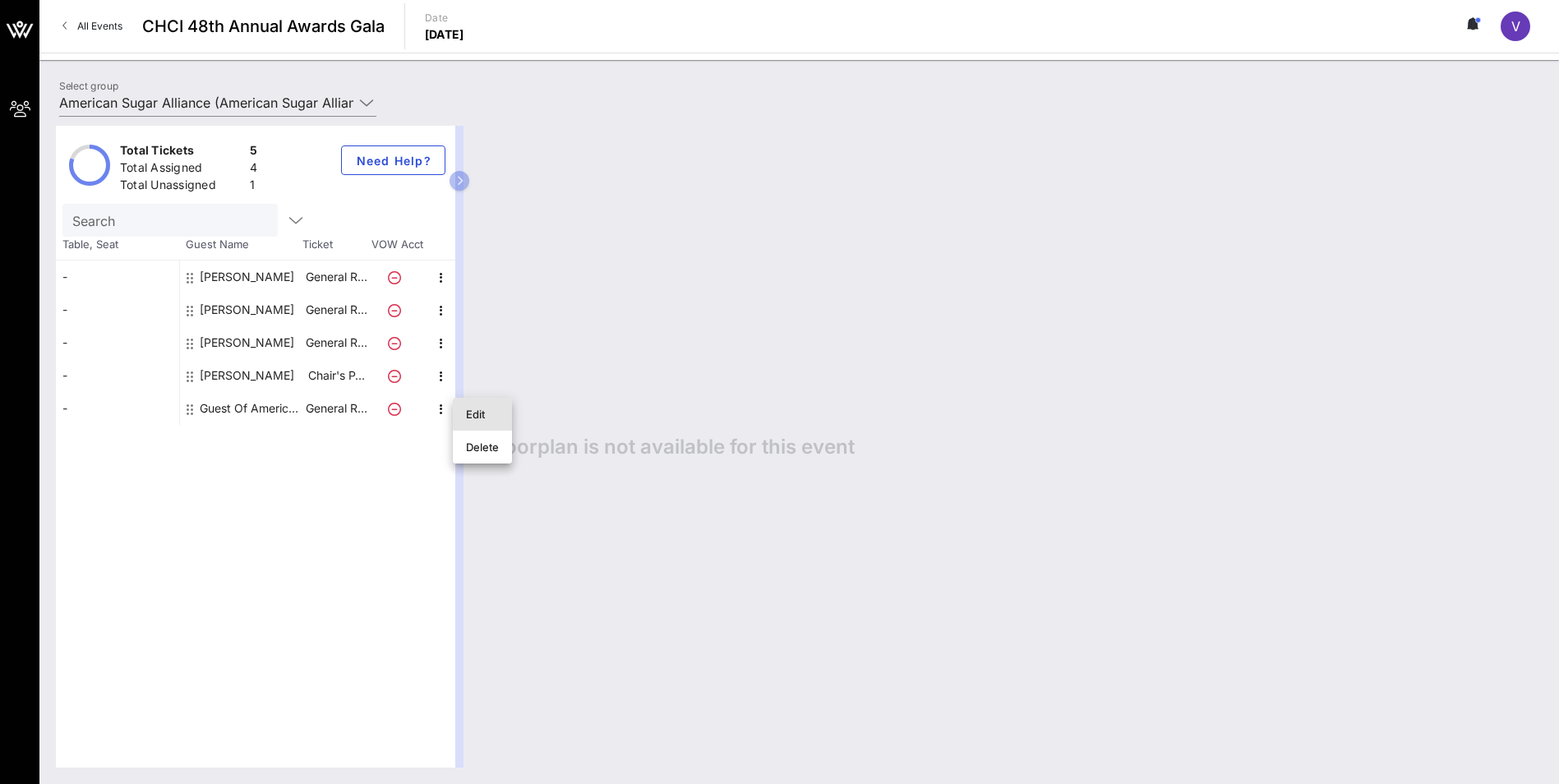
click at [483, 374] on div "Edit" at bounding box center [482, 413] width 33 height 13
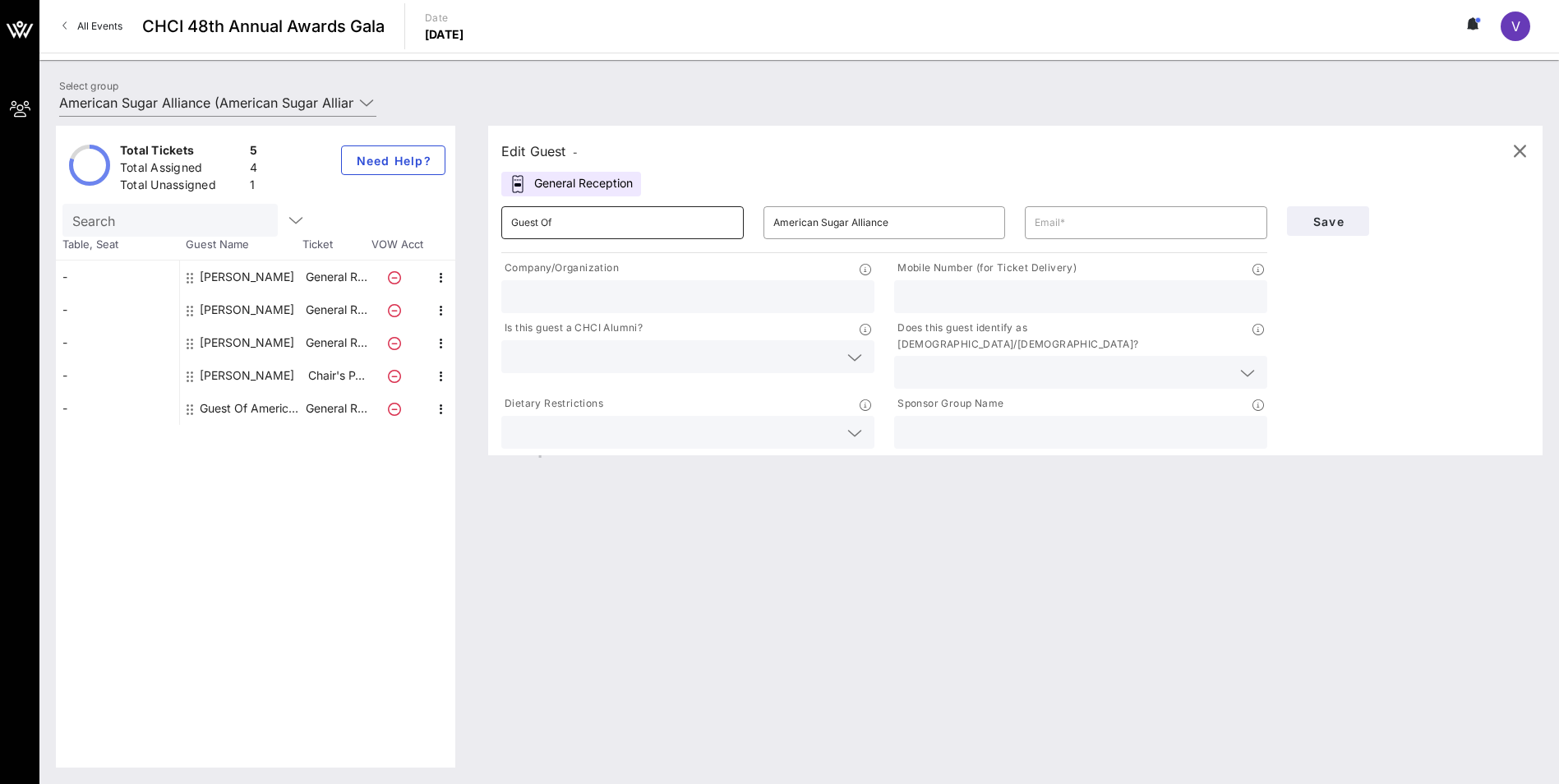
click at [579, 222] on input "Guest Of" at bounding box center [623, 222] width 223 height 26
type input "G"
type input "[PERSON_NAME]"
click at [771, 230] on input "text" at bounding box center [1146, 222] width 223 height 26
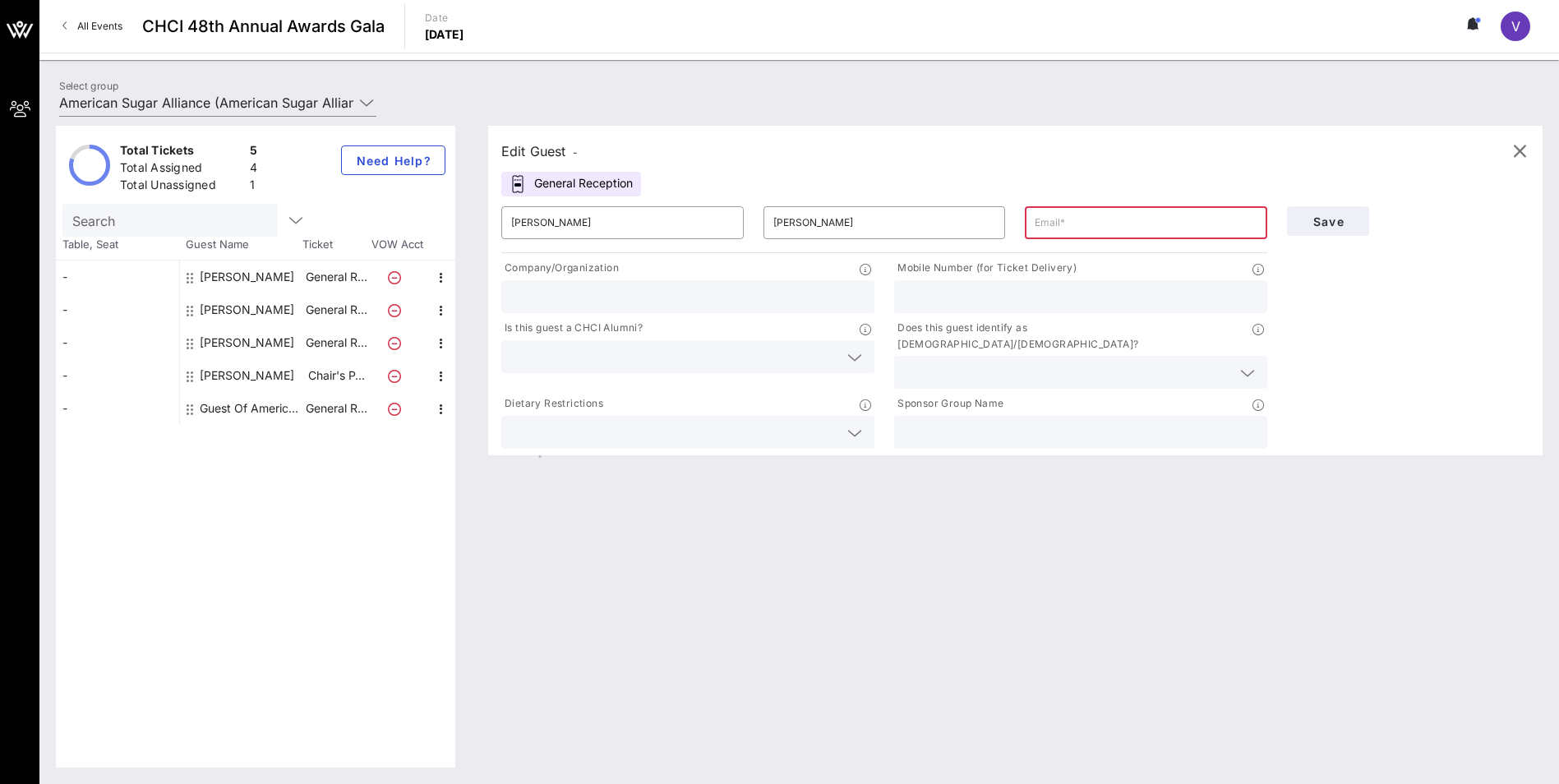
paste input "[EMAIL_ADDRESS][DOMAIN_NAME]"
type input "[EMAIL_ADDRESS][DOMAIN_NAME]"
type input "U.S. Beet Sugar Association"
type input "5713096985"
click at [771, 359] on icon at bounding box center [854, 358] width 15 height 19
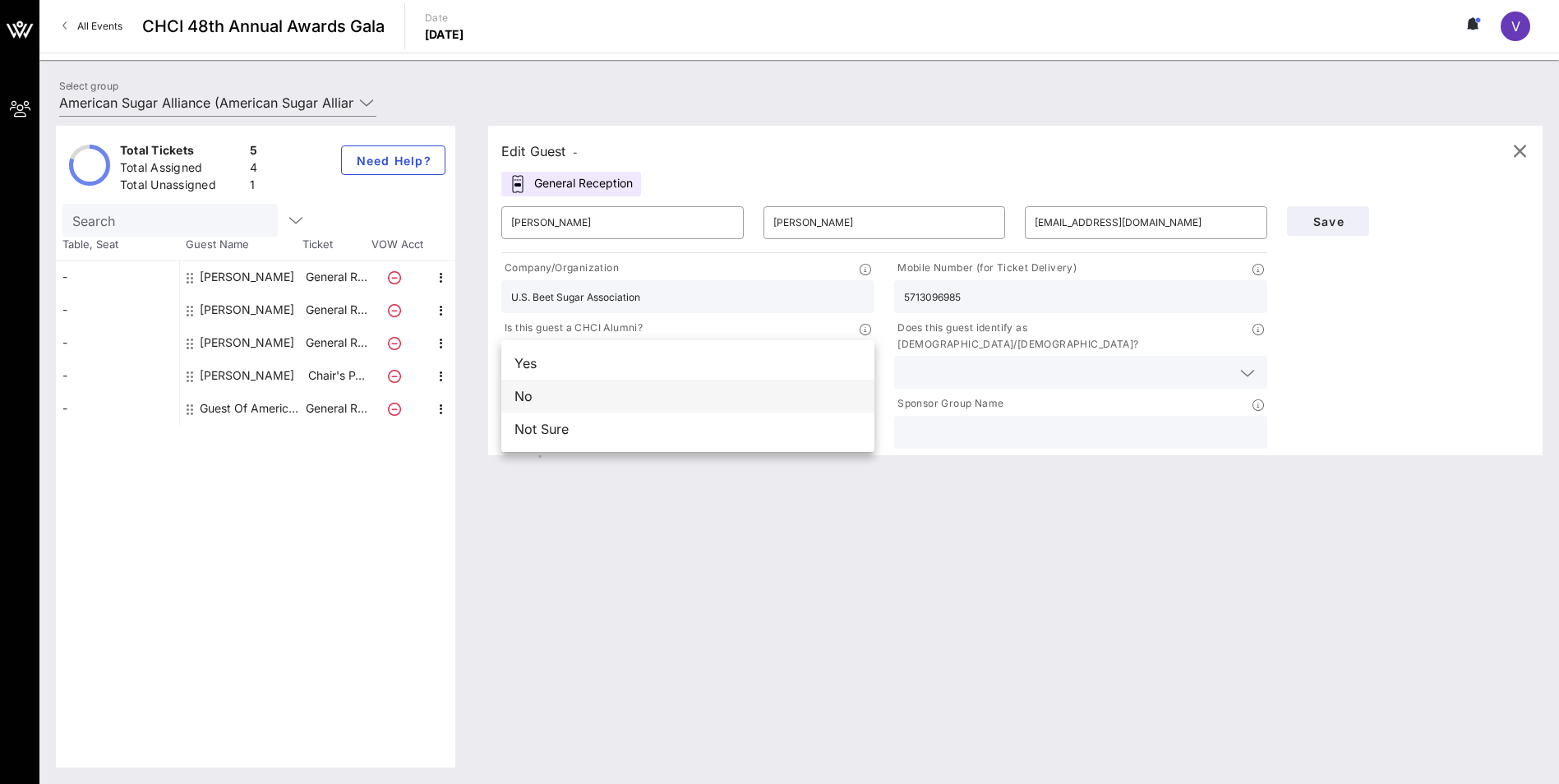
click at [525, 374] on div "No" at bounding box center [688, 396] width 373 height 33
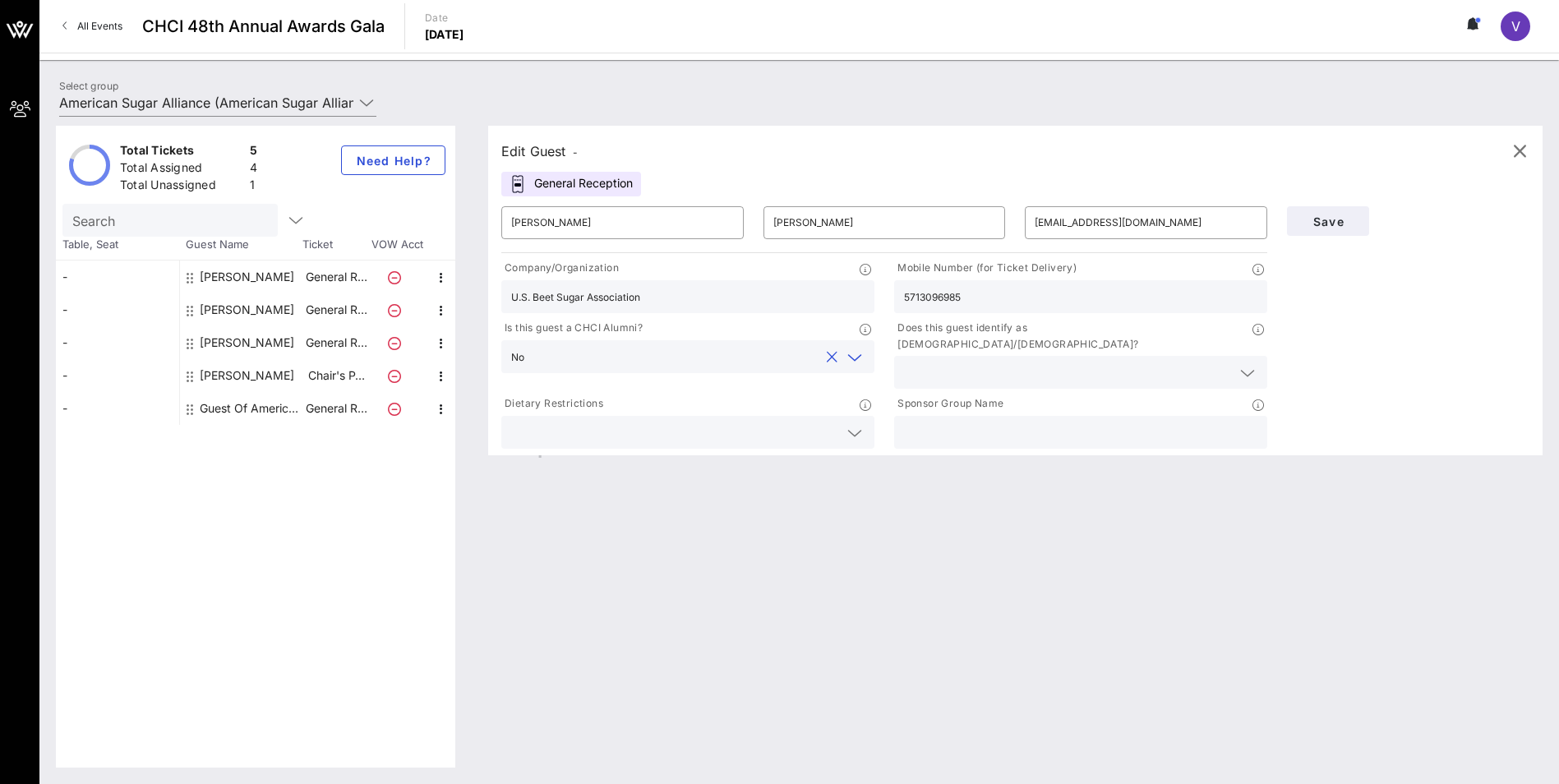
click at [771, 363] on icon at bounding box center [1247, 373] width 15 height 19
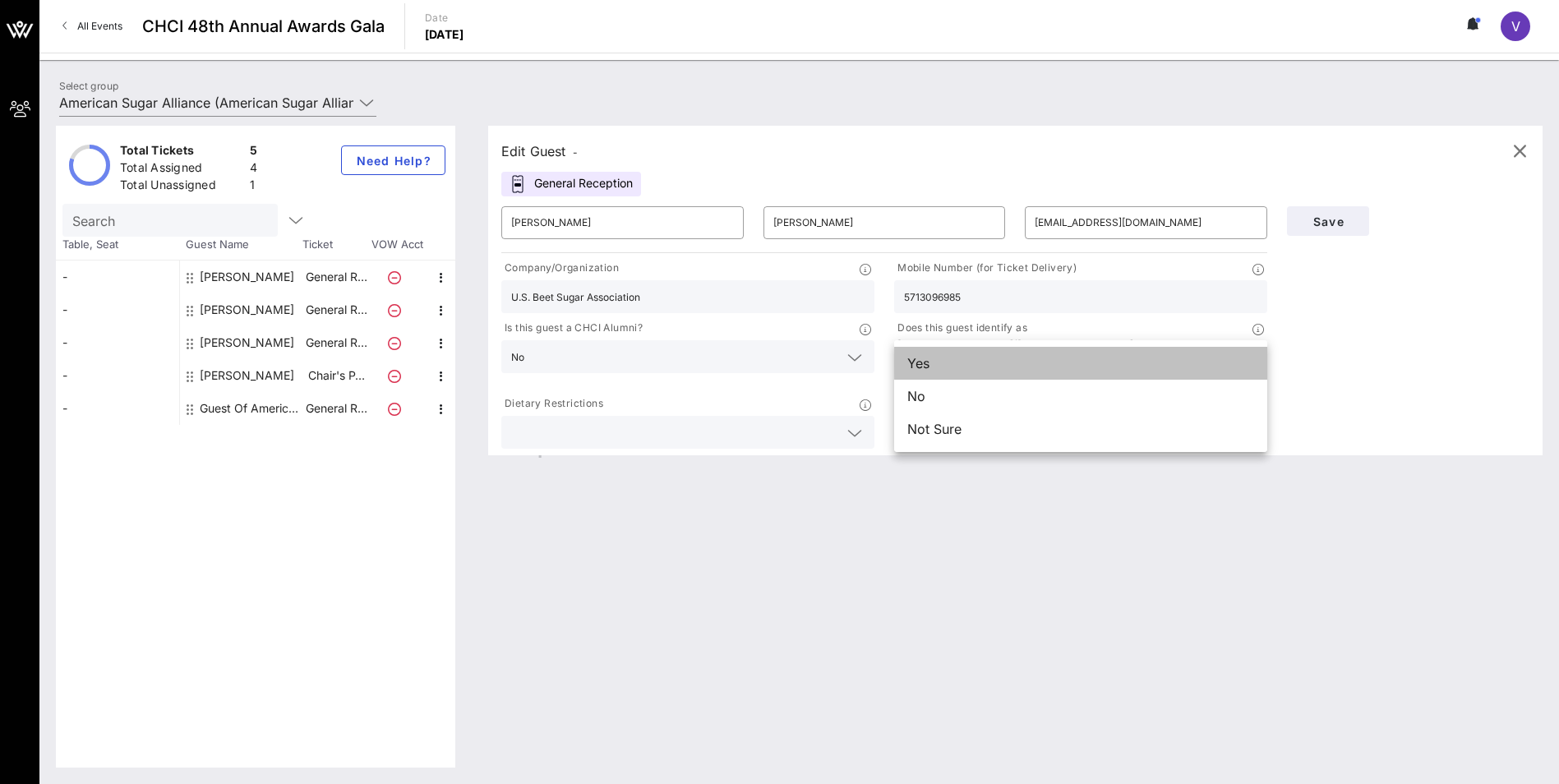
click at [771, 367] on div "Yes" at bounding box center [1080, 363] width 373 height 33
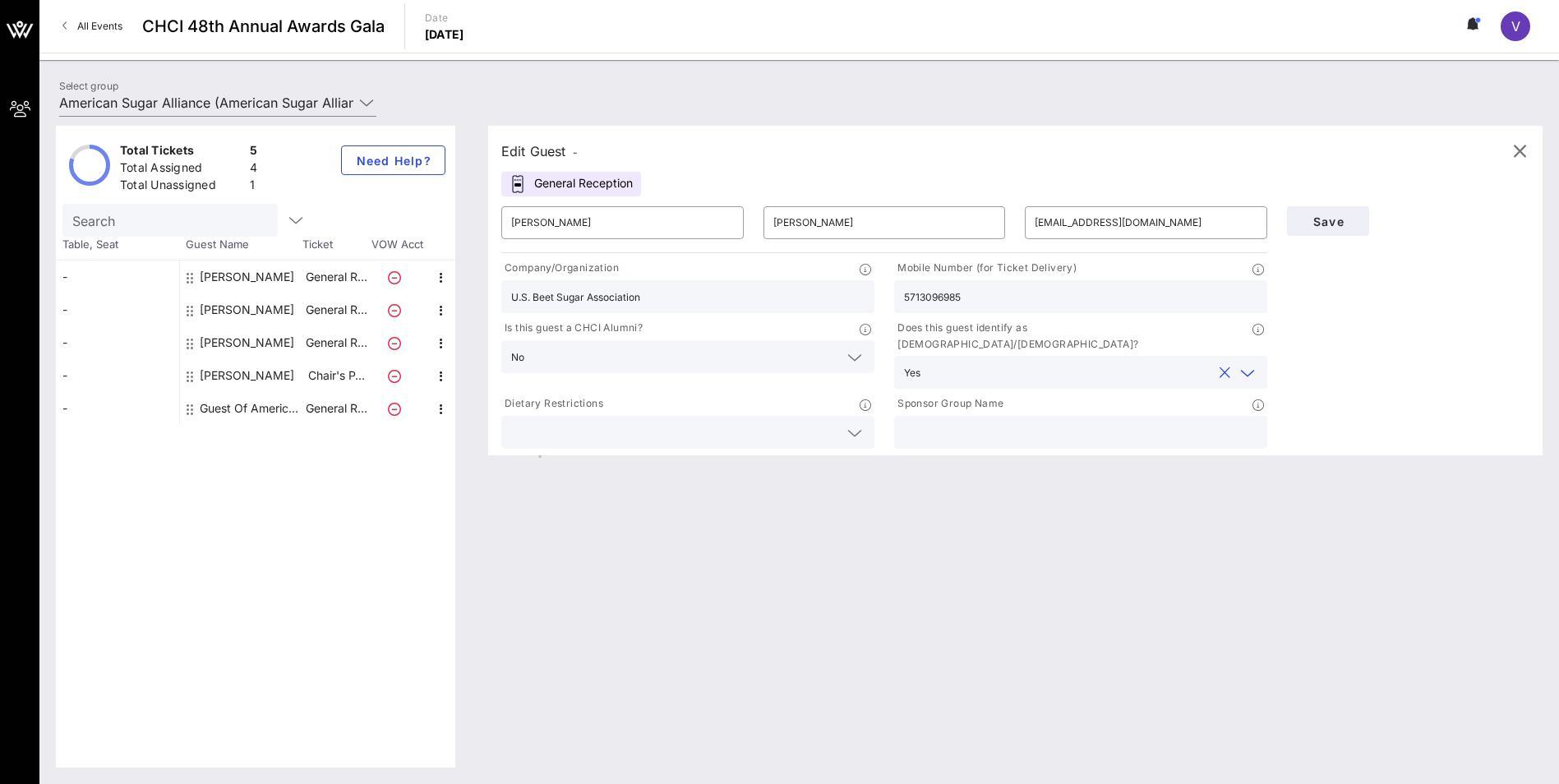
click at [771, 374] on input "text" at bounding box center [1080, 432] width 353 height 21
type input "American Sugar Alliance"
click at [771, 220] on span "Save" at bounding box center [1328, 222] width 56 height 14
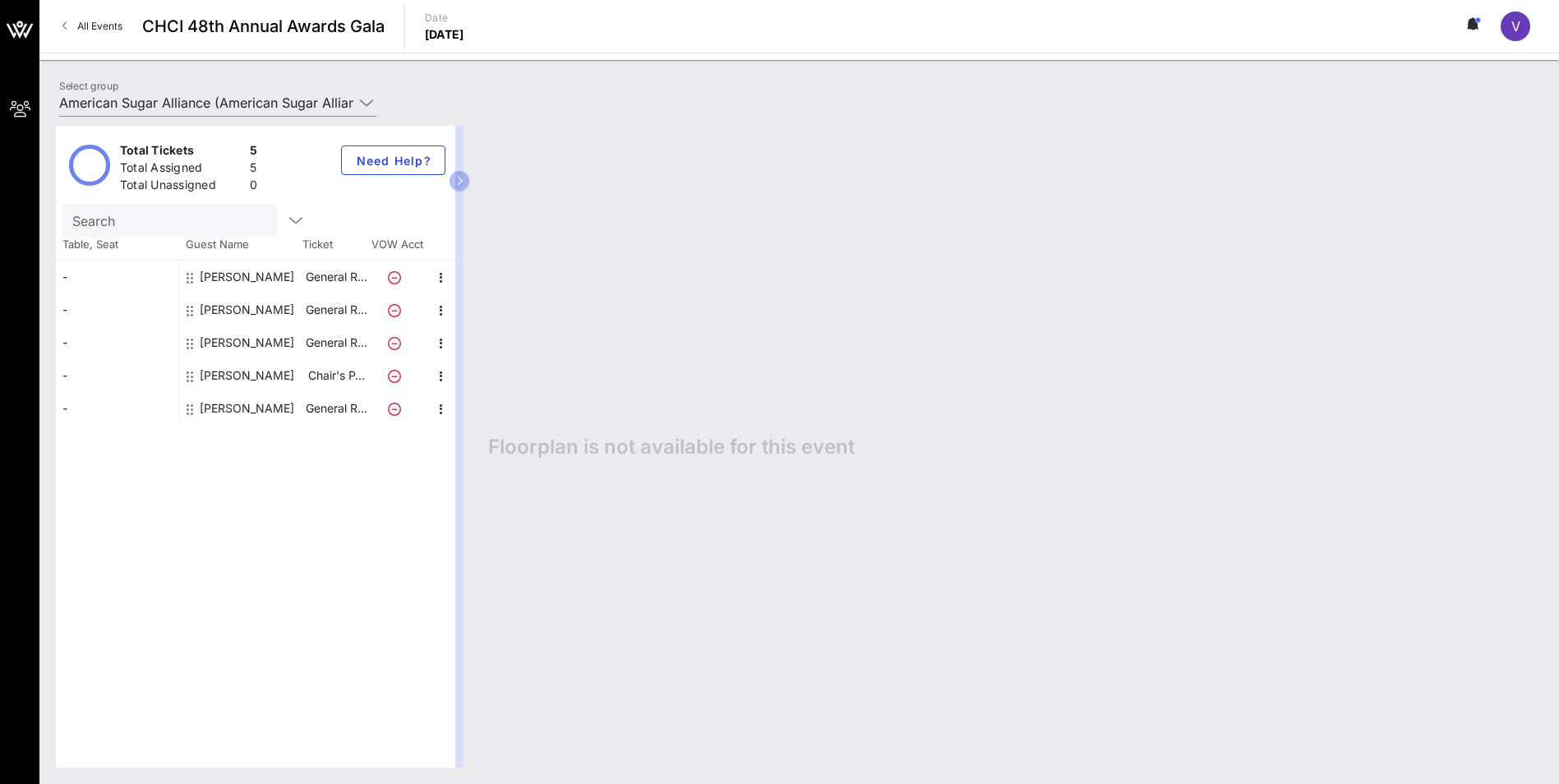
click at [699, 264] on div "Floorplan is not available for this event" at bounding box center [1007, 446] width 1071 height 642
click at [459, 177] on icon "button" at bounding box center [459, 180] width 7 height 10
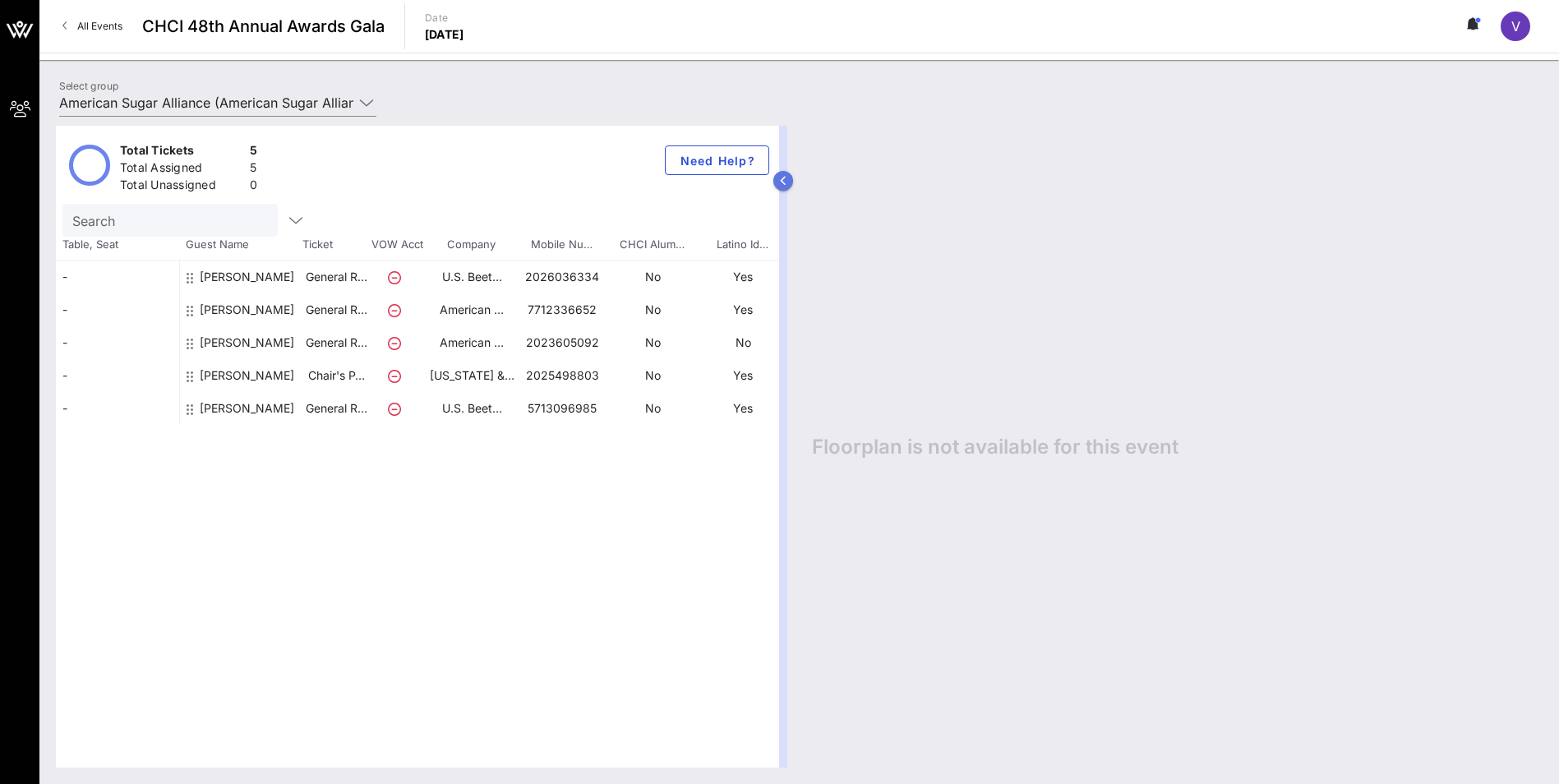
click at [771, 181] on icon "button" at bounding box center [783, 180] width 7 height 10
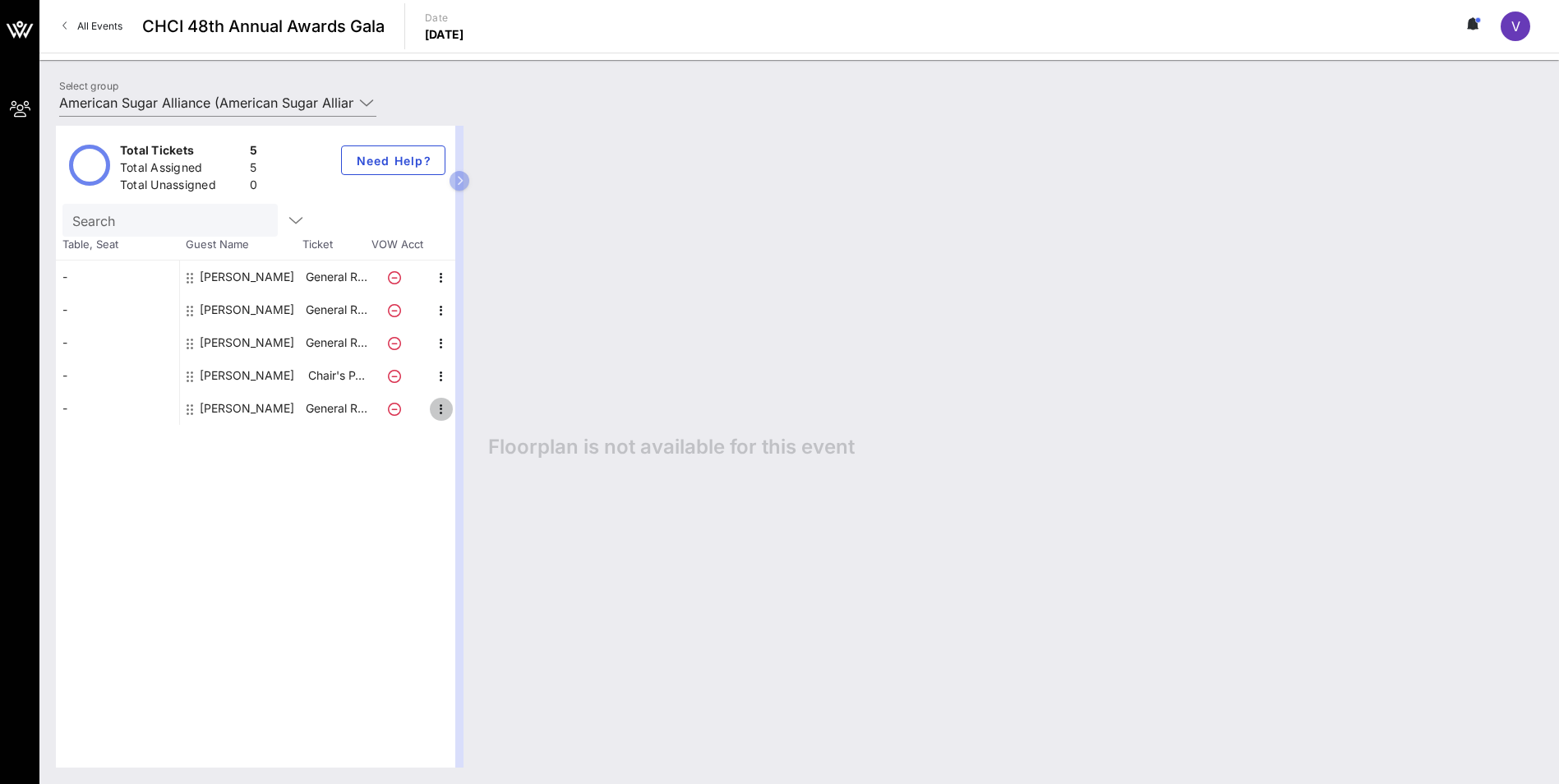
click at [441, 374] on icon "button" at bounding box center [441, 409] width 19 height 19
click at [478, 374] on div "Edit" at bounding box center [482, 414] width 33 height 26
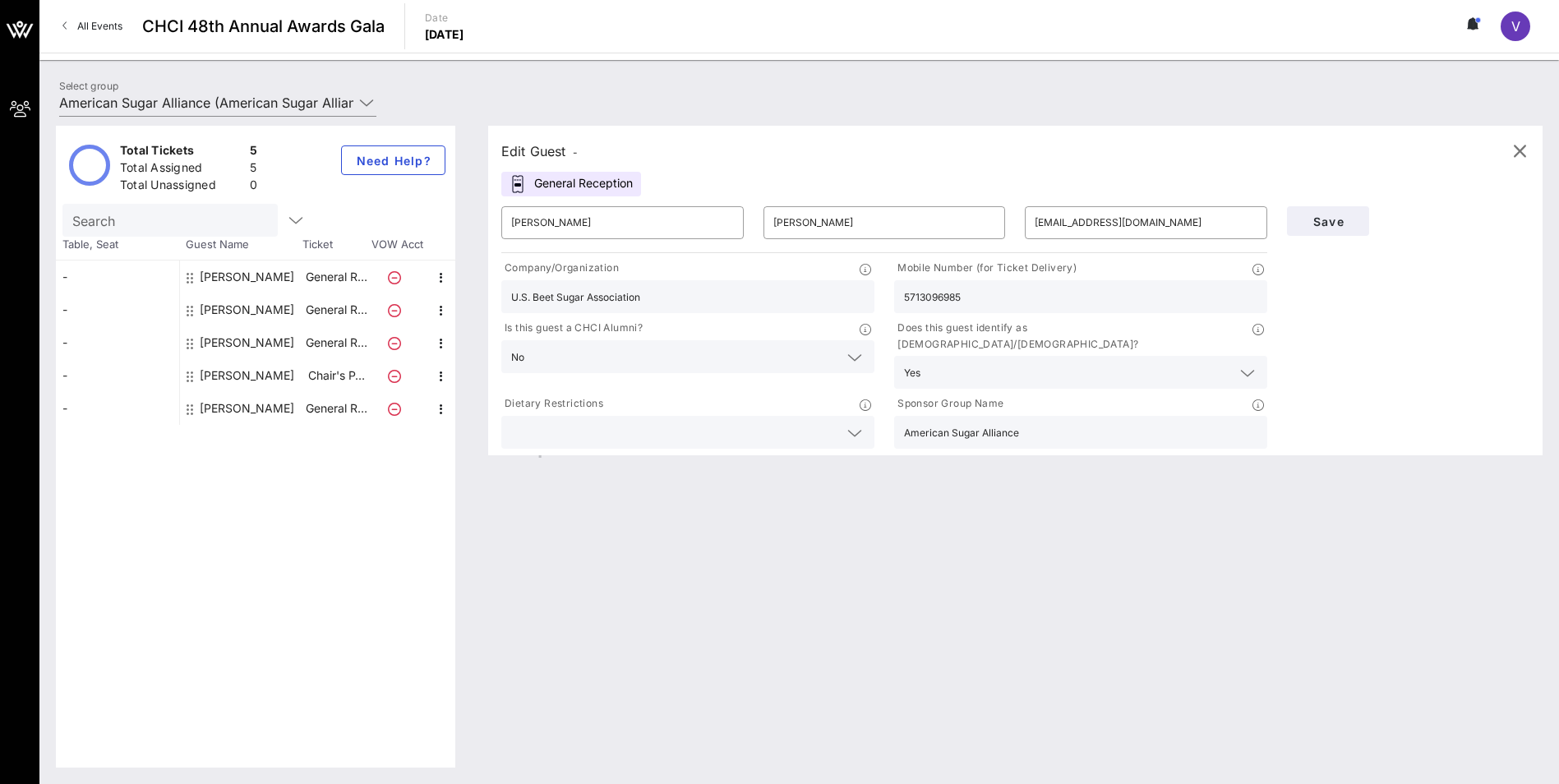
drag, startPoint x: 652, startPoint y: 298, endPoint x: 466, endPoint y: 314, distance: 186.7
click at [466, 314] on div "Total Tickets 5 Total Assigned 5 Total Unassigned 0 Need Help? Search Table, Se…" at bounding box center [798, 446] width 1487 height 642
type input "N/A"
click at [771, 217] on span "Save" at bounding box center [1328, 222] width 56 height 14
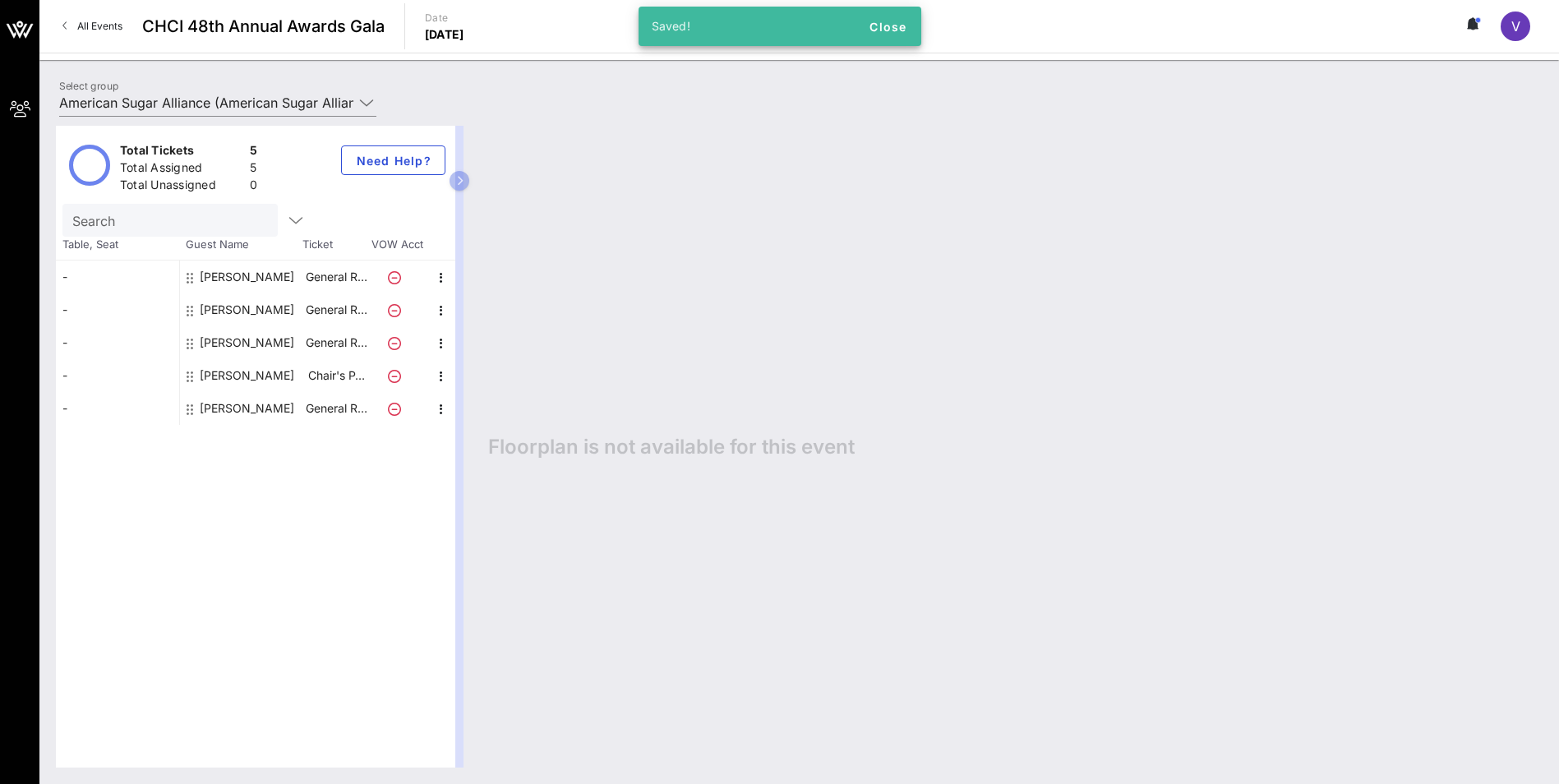
click at [362, 374] on div "Total Tickets 5 Total Assigned 5 Total Unassigned 0 Need Help? Search Table, Se…" at bounding box center [255, 446] width 399 height 642
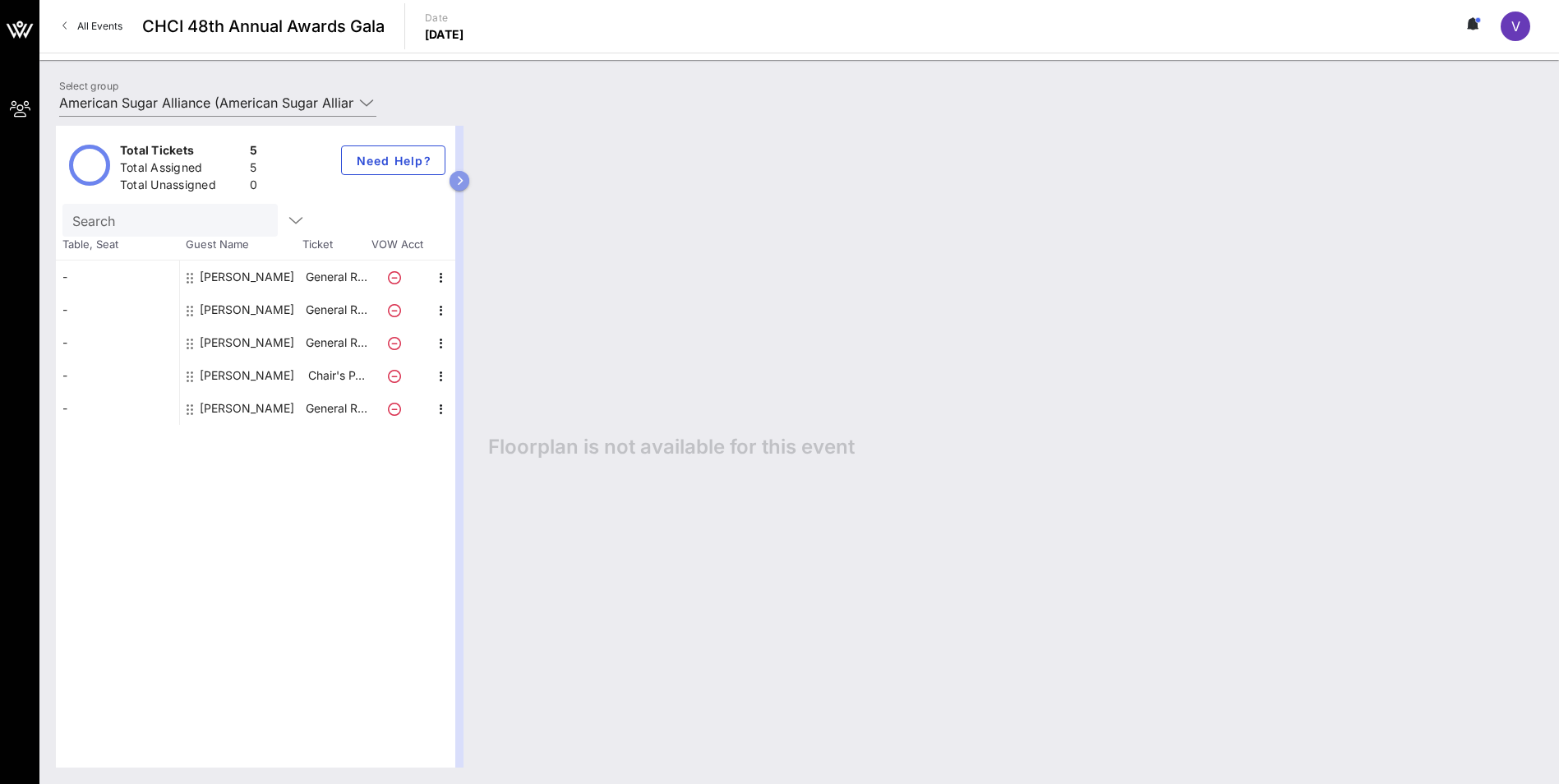
click at [457, 183] on icon "button" at bounding box center [459, 180] width 7 height 10
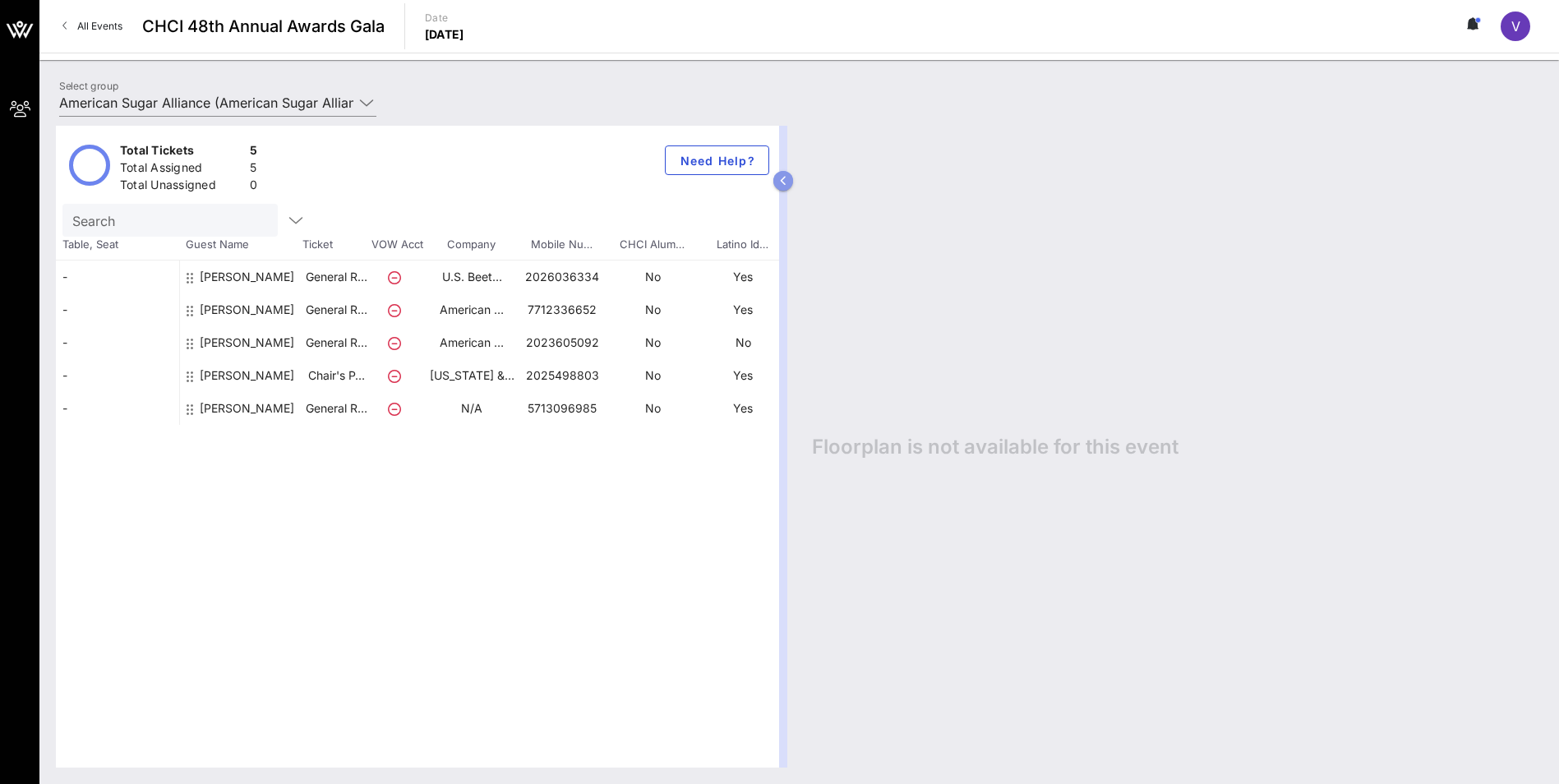
click at [771, 178] on icon "button" at bounding box center [783, 180] width 7 height 10
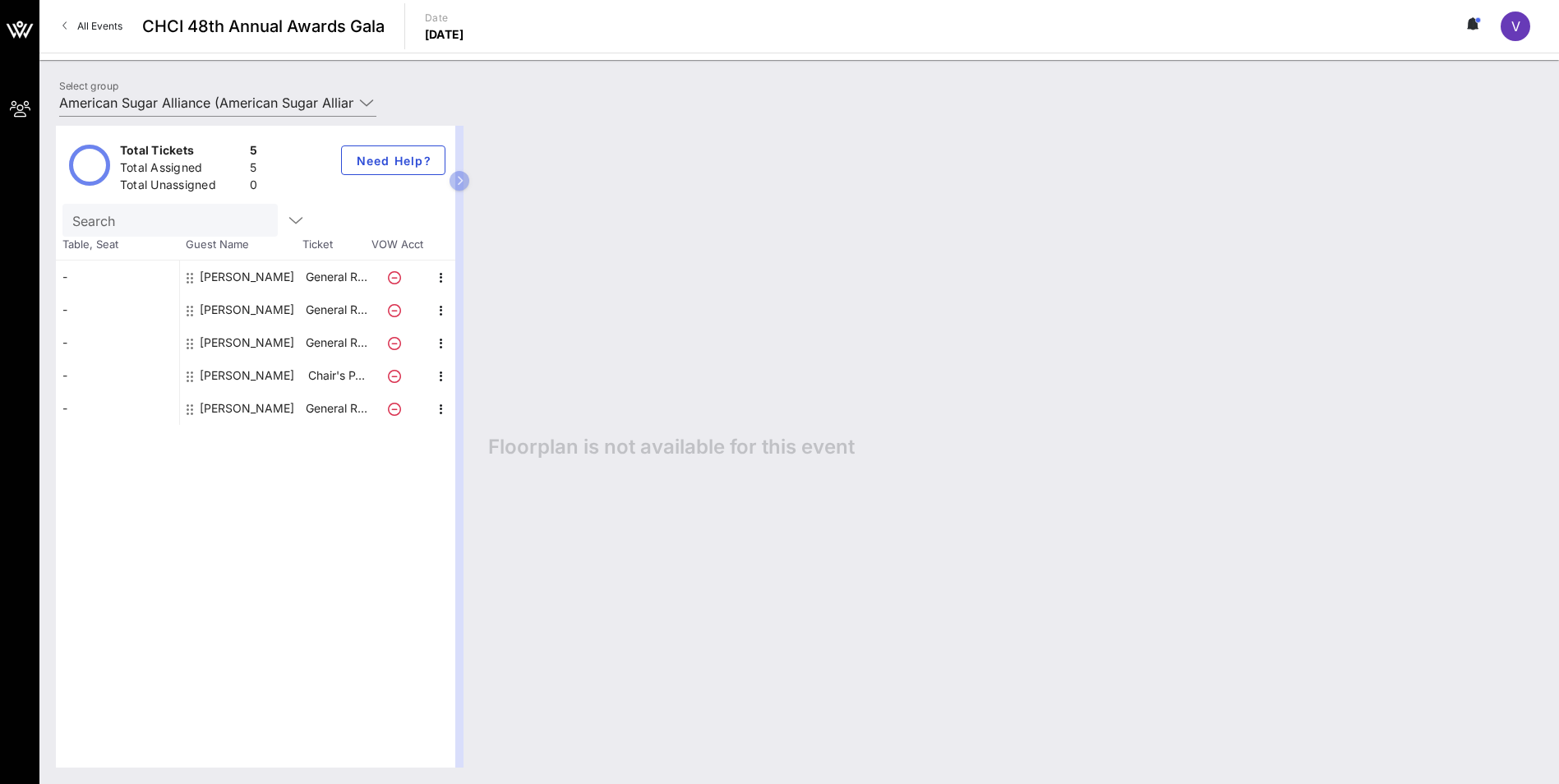
click at [64, 26] on icon at bounding box center [65, 26] width 6 height 1
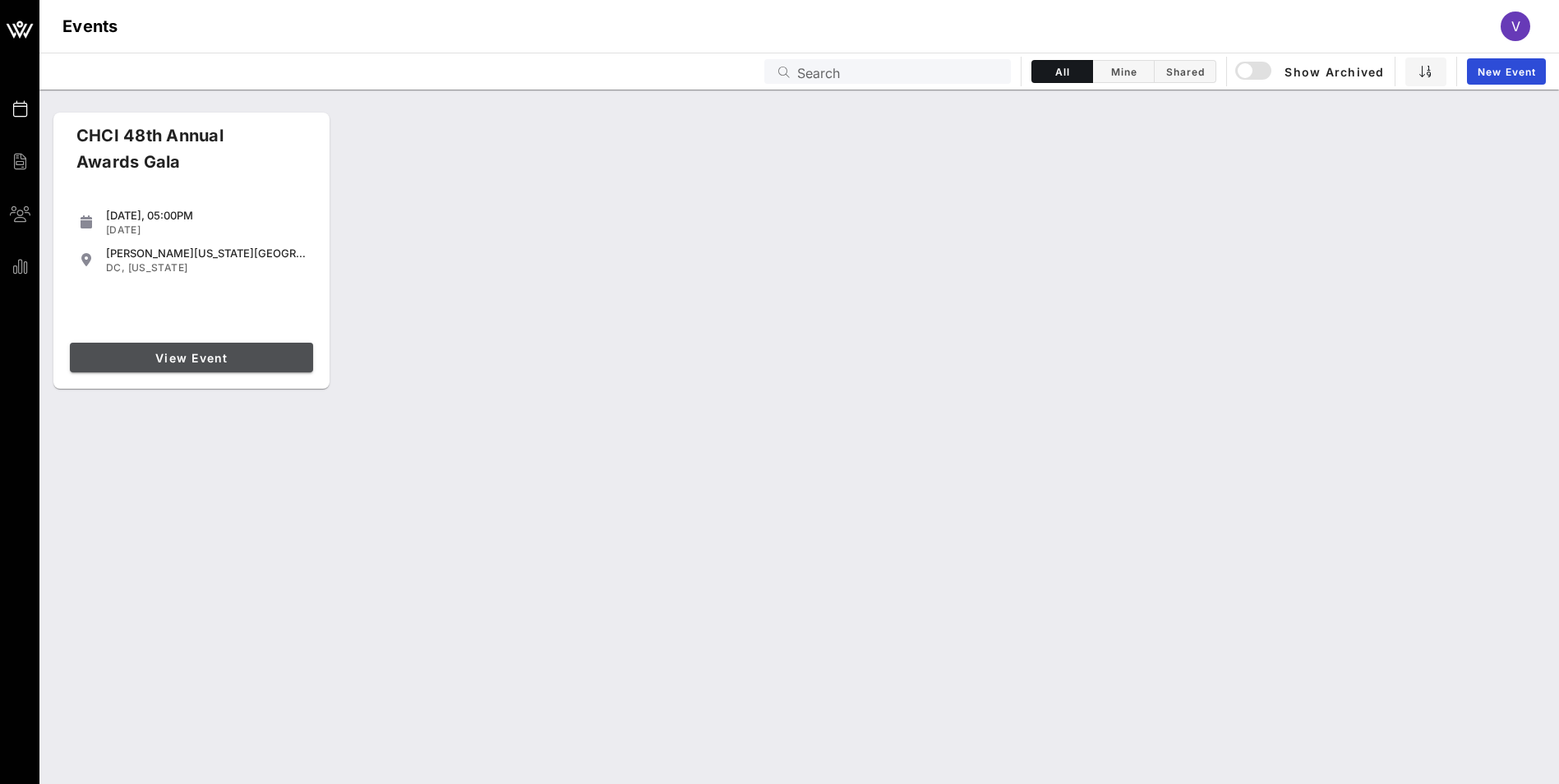
click at [195, 366] on link "View Event" at bounding box center [191, 357] width 243 height 29
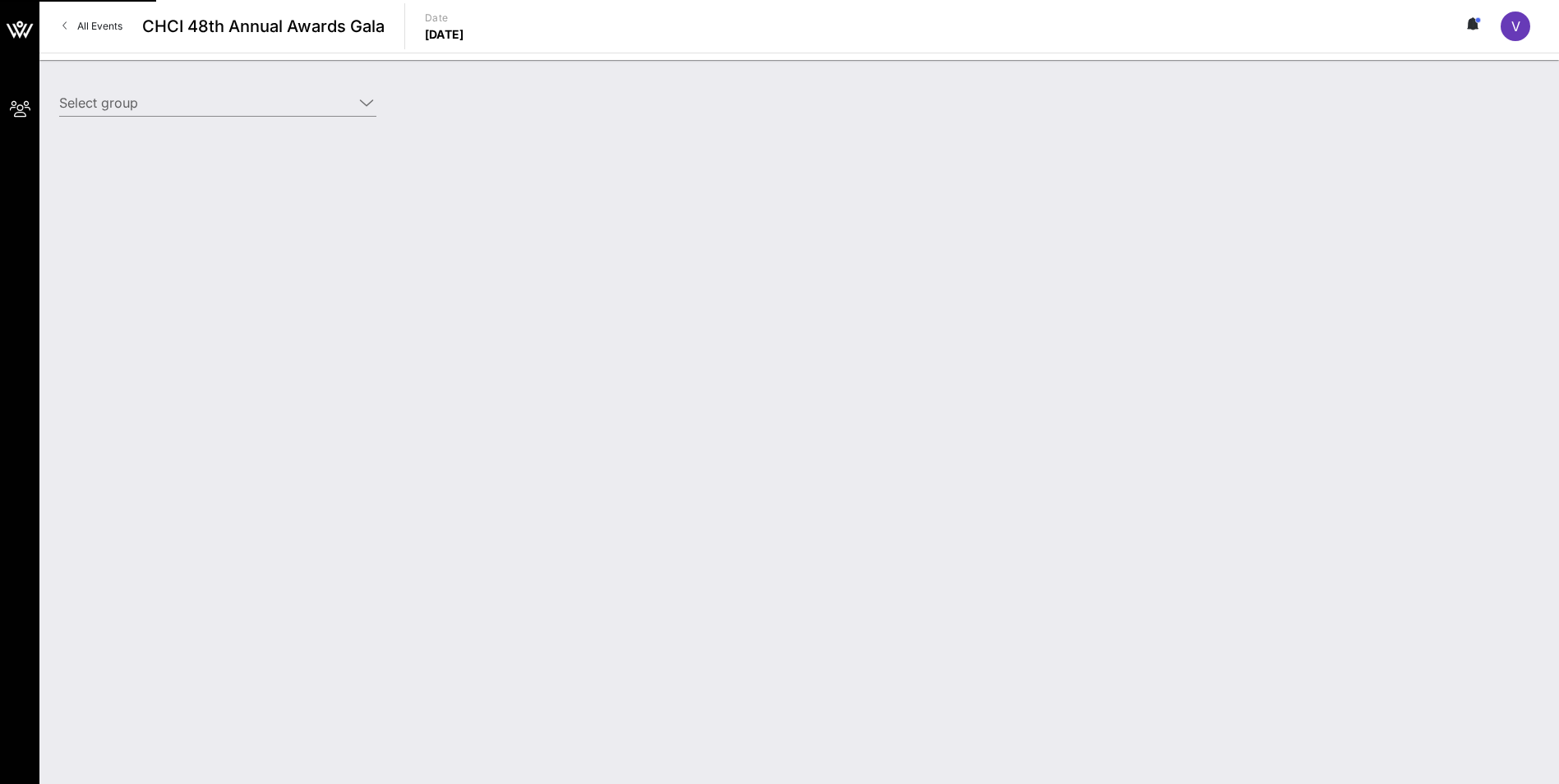
type input "American Sugar Alliance (American Sugar Alliance) [[PERSON_NAME], [PERSON_NAME]…"
